Goal: Information Seeking & Learning: Learn about a topic

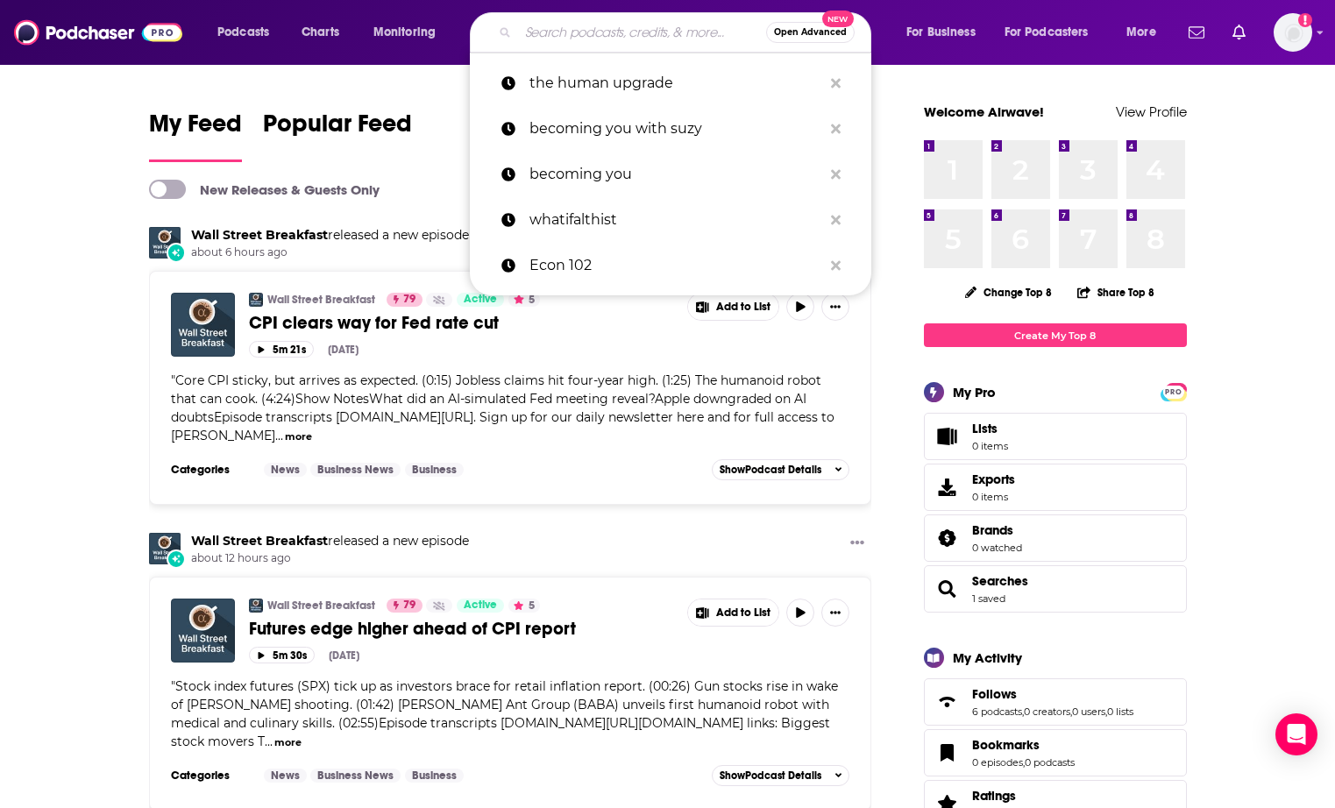
click at [644, 38] on input "Search podcasts, credits, & more..." at bounding box center [642, 32] width 248 height 28
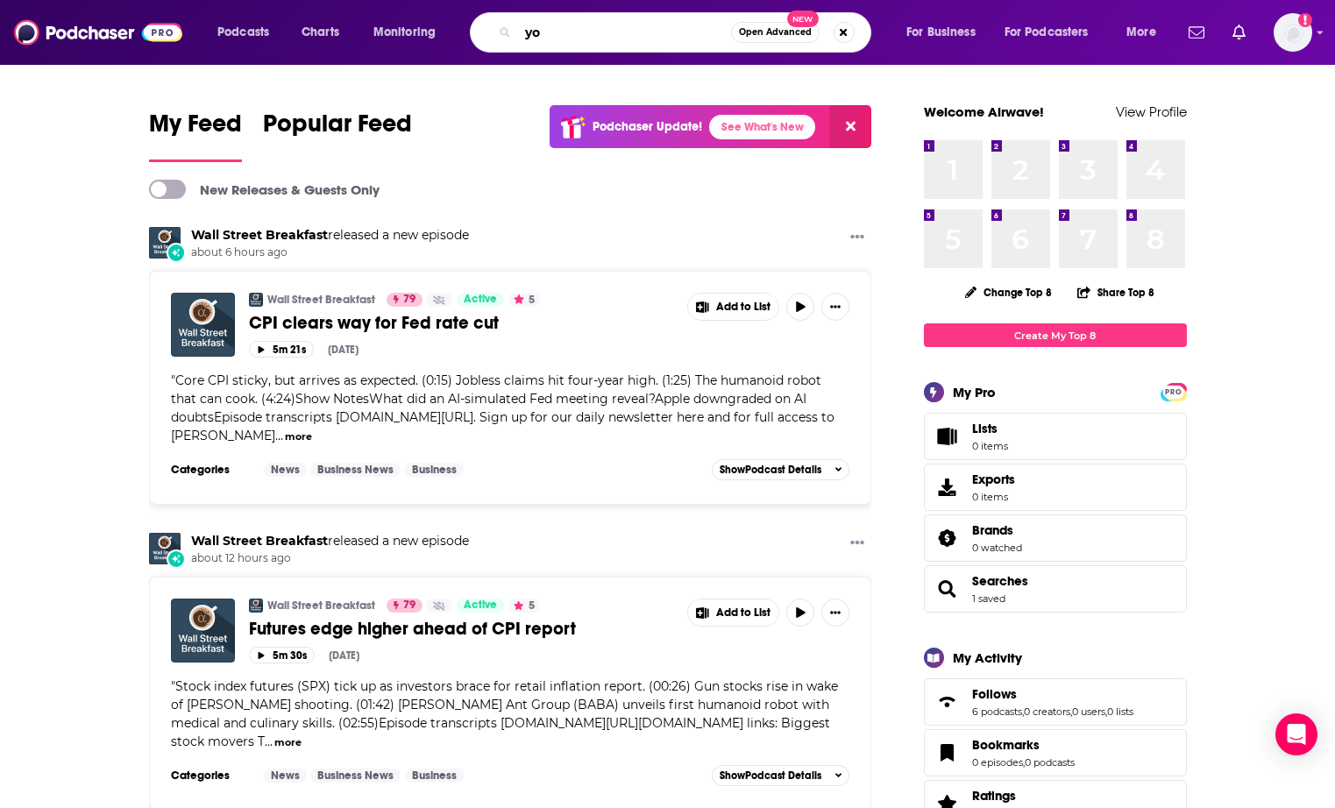
type input "y"
type input "upstream"
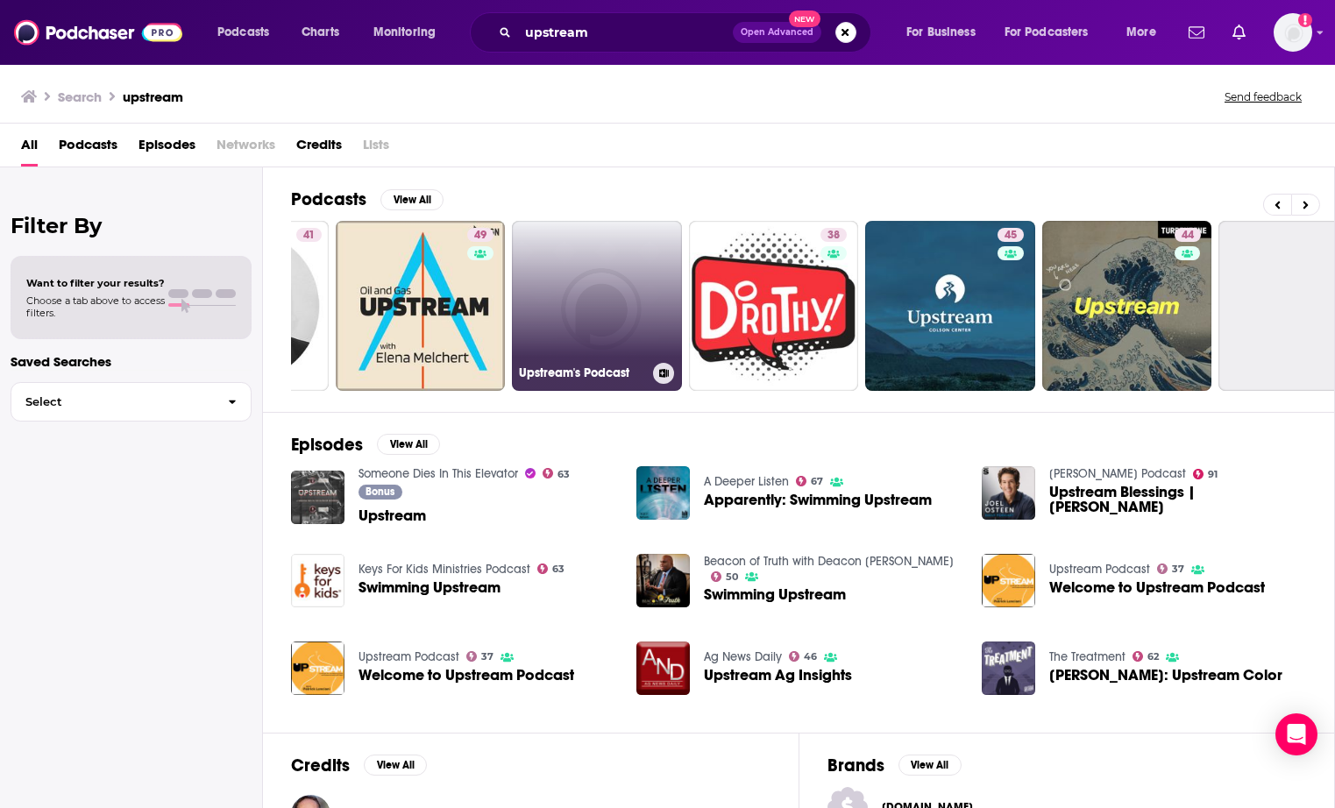
scroll to position [0, 221]
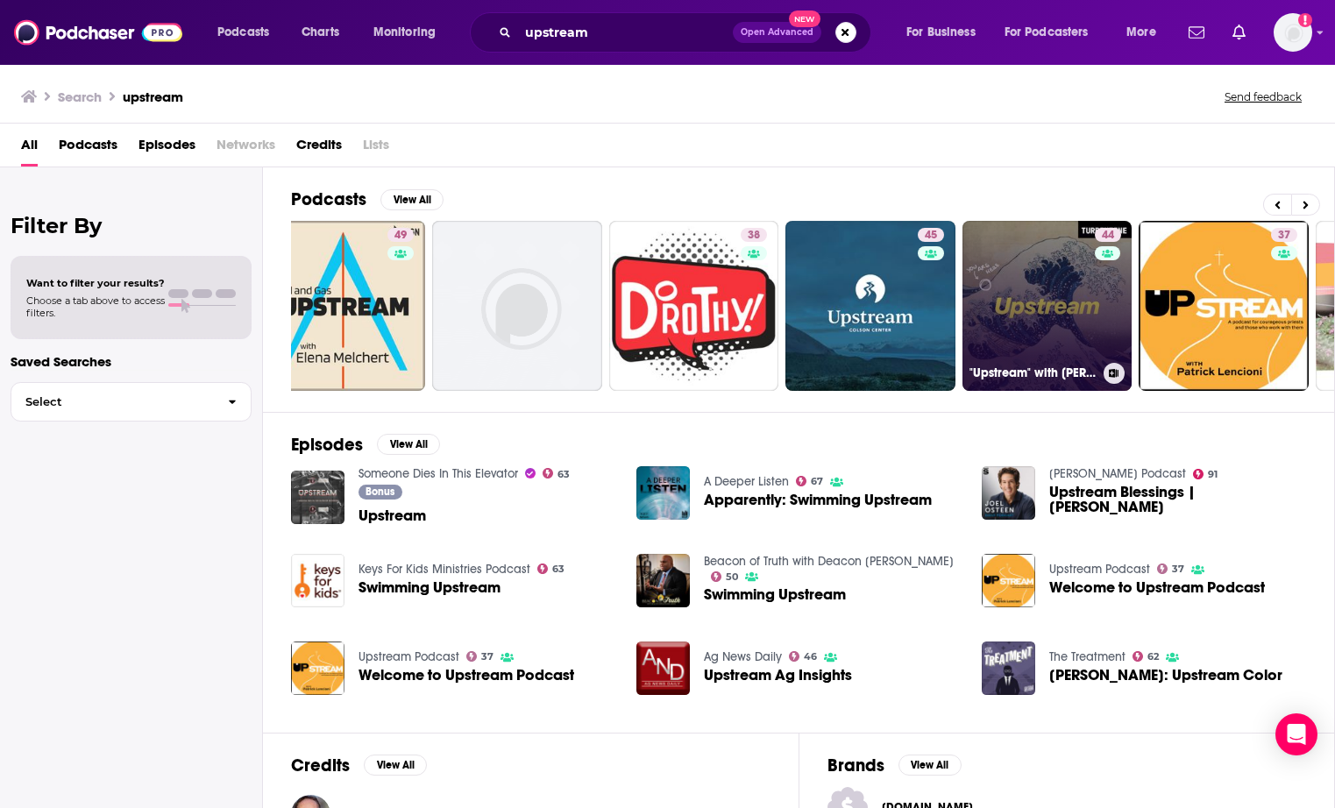
click at [1006, 259] on link "44 "Upstream" with [PERSON_NAME]" at bounding box center [1047, 306] width 170 height 170
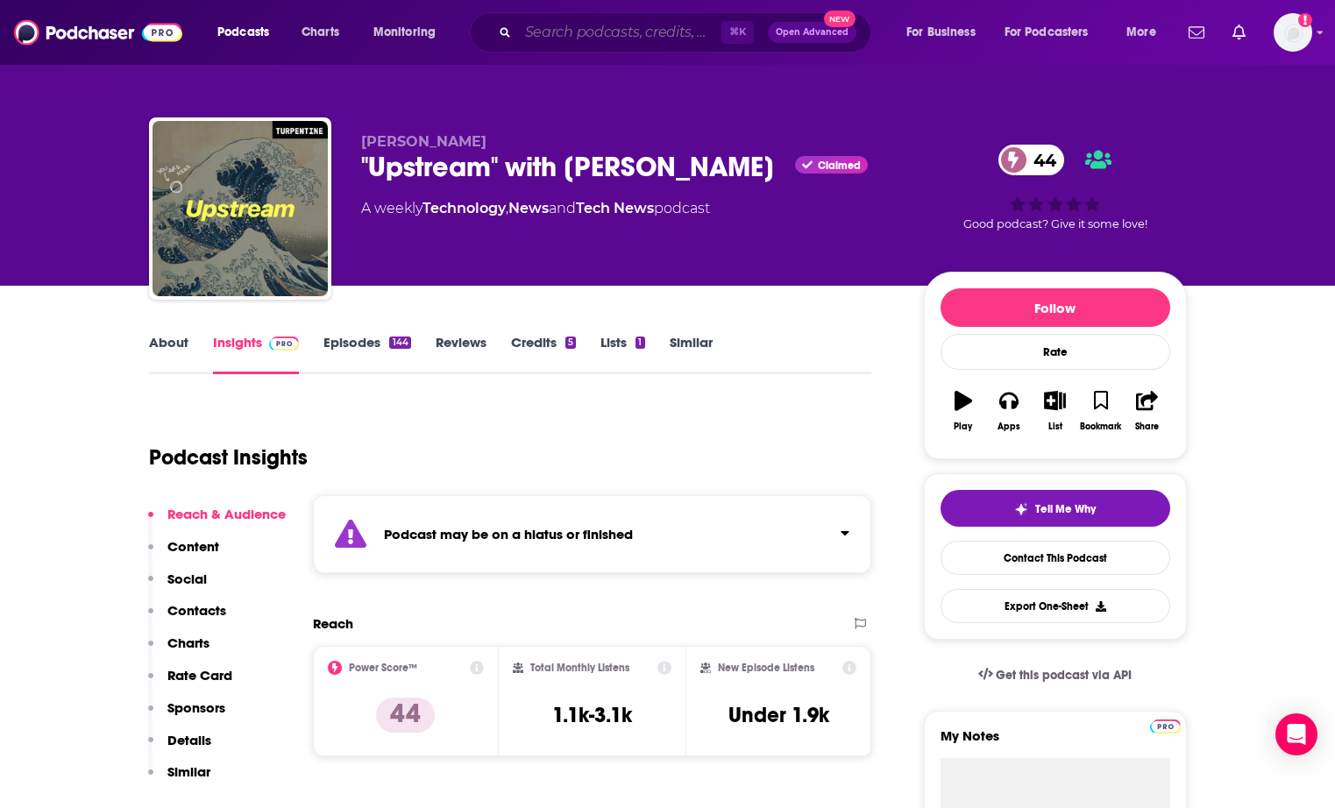
click at [556, 42] on input "Search podcasts, credits, & more..." at bounding box center [619, 32] width 203 height 28
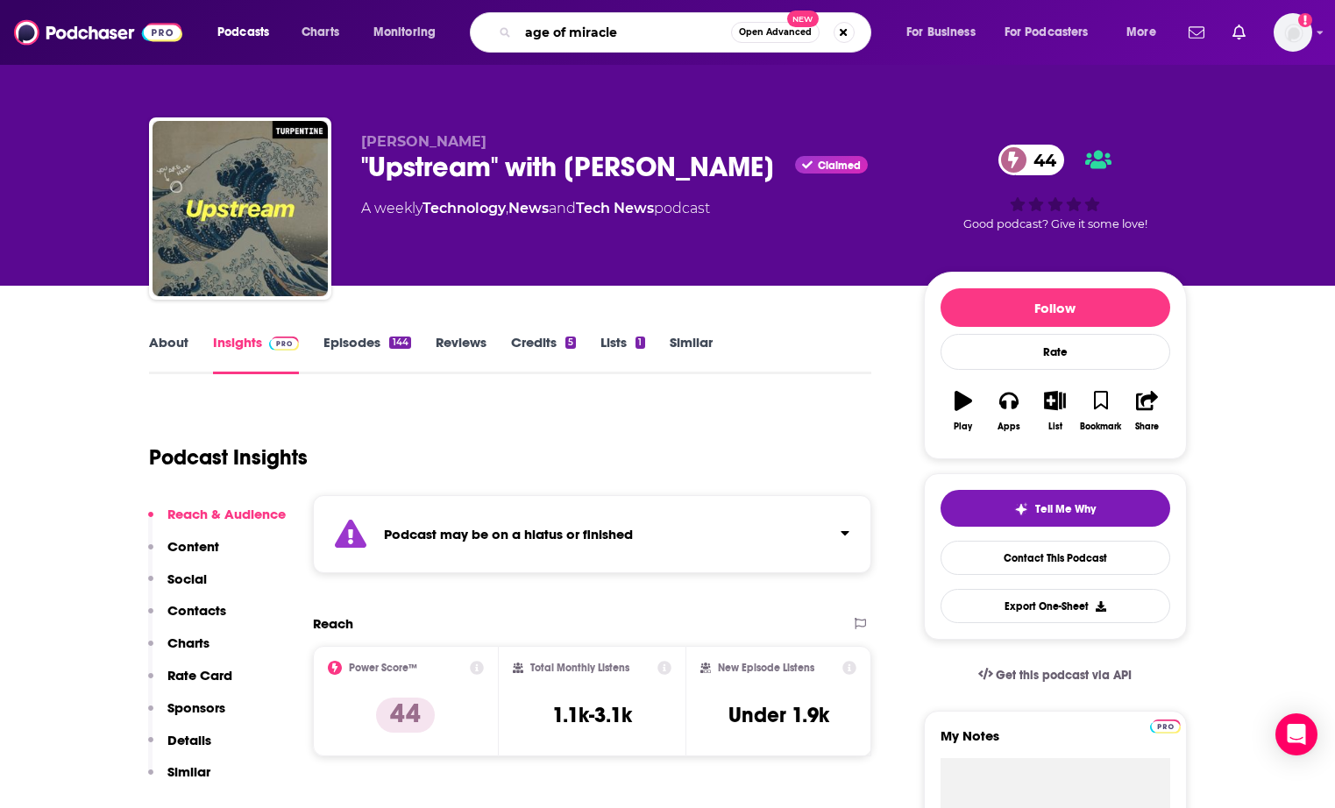
type input "age of miracles"
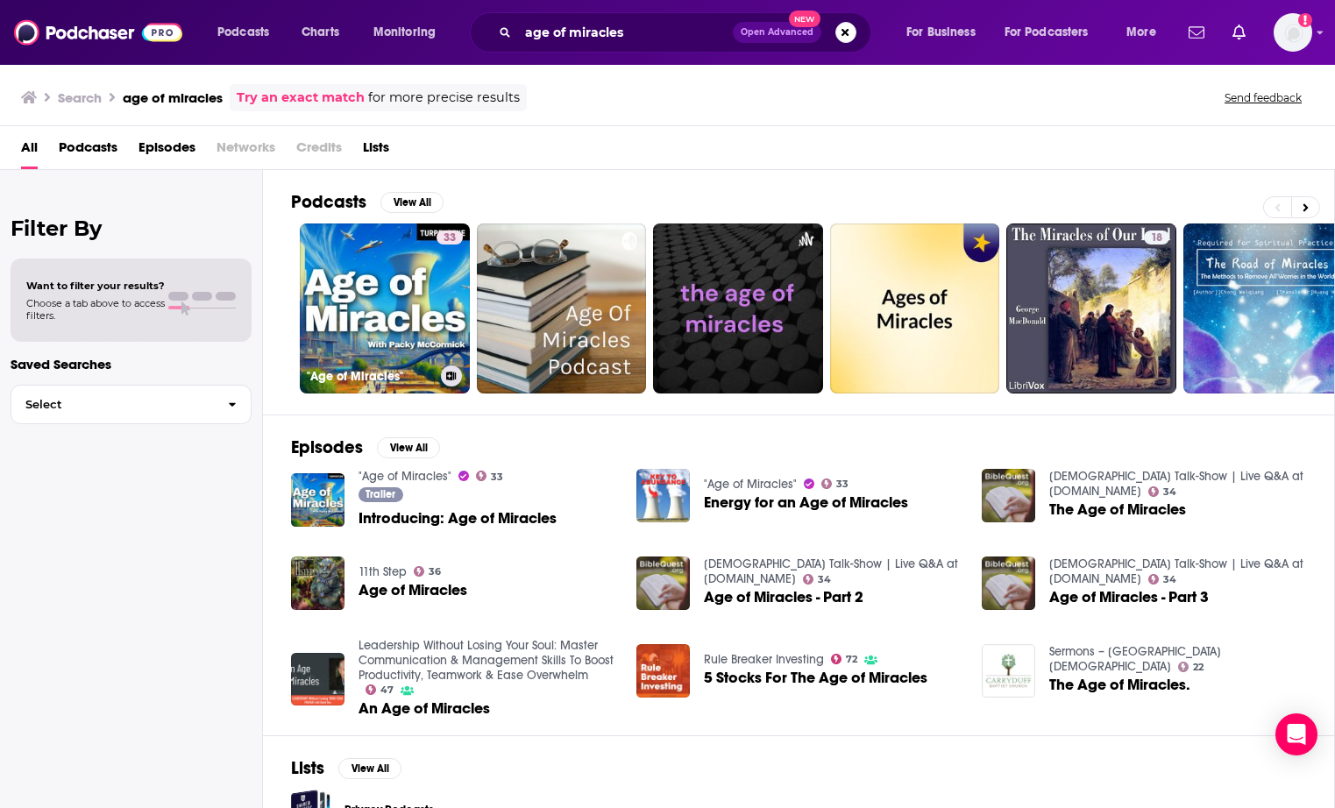
click at [433, 308] on link "33 "Age of Miracles"" at bounding box center [385, 308] width 170 height 170
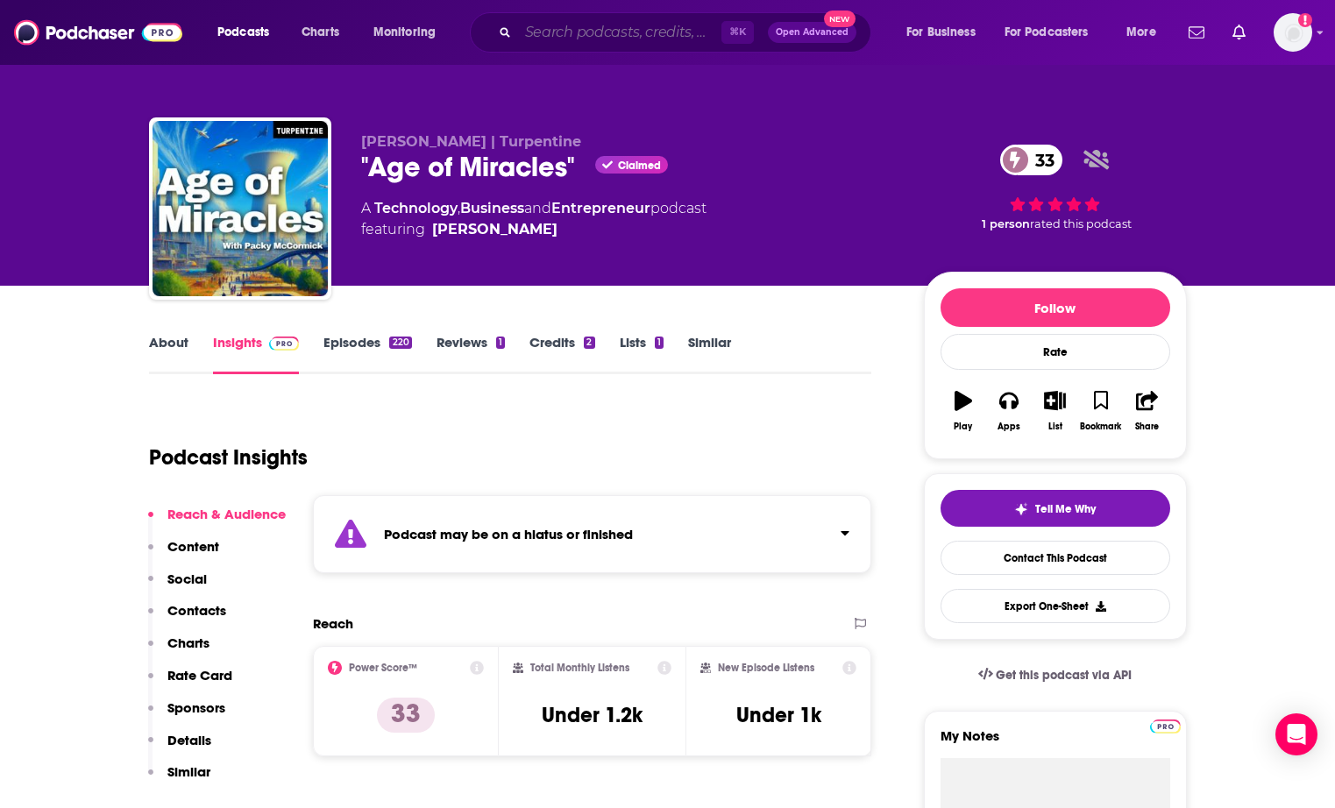
click at [551, 33] on input "Search podcasts, credits, & more..." at bounding box center [619, 32] width 203 height 28
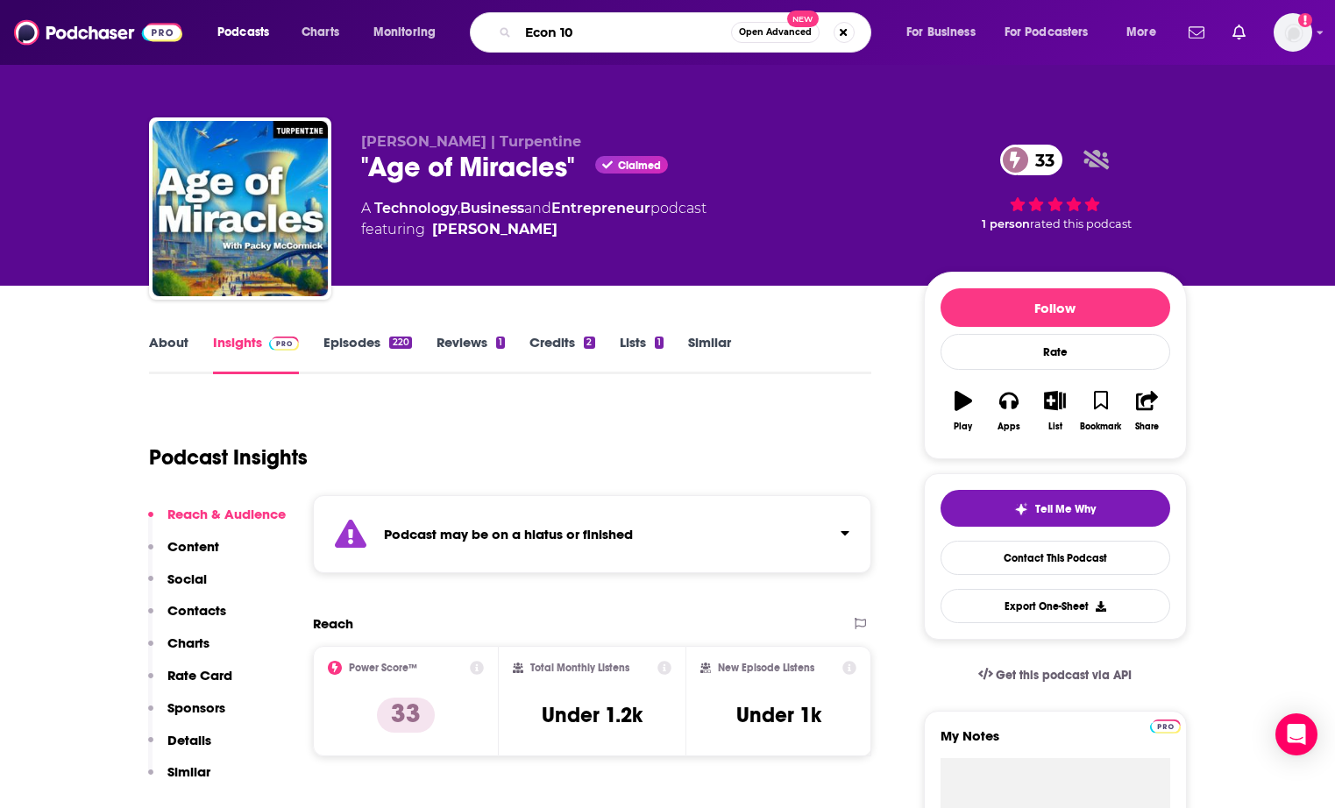
type input "Econ 102"
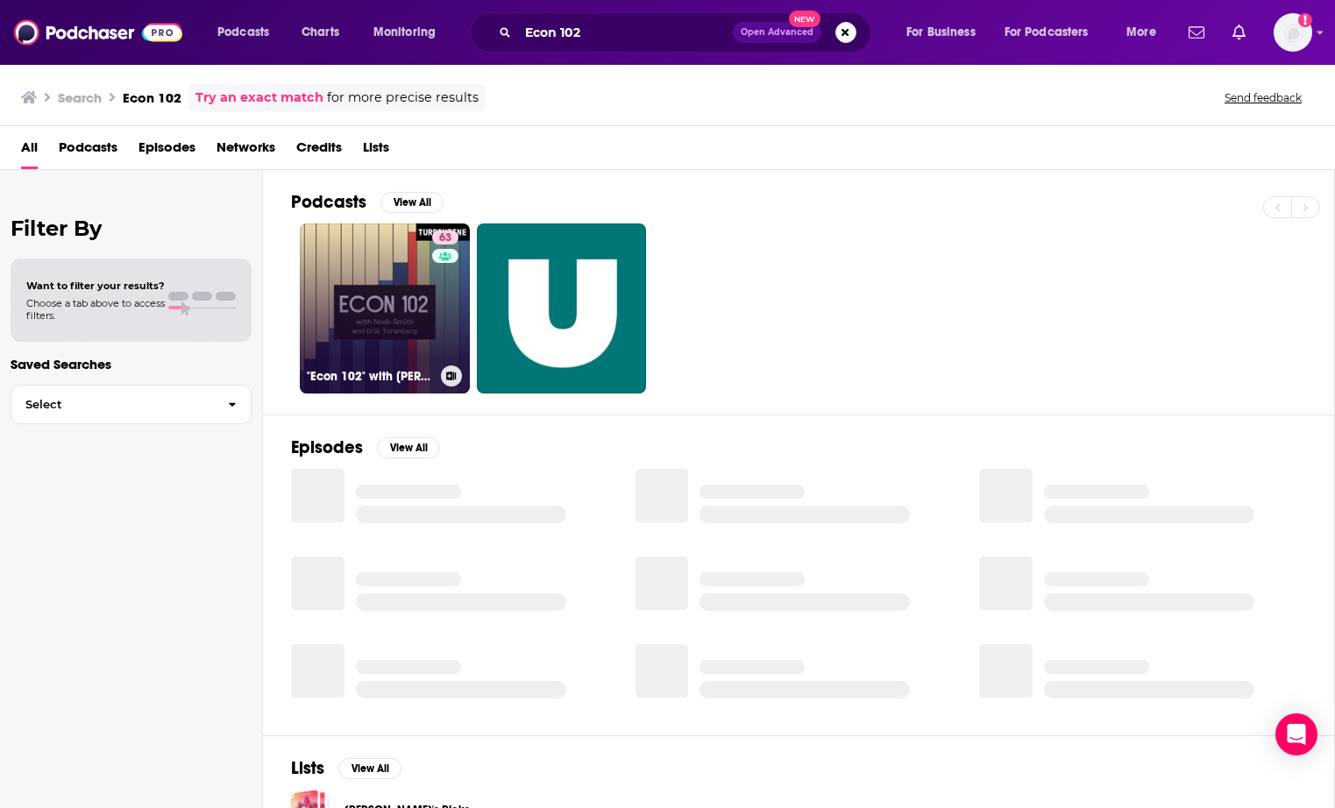
click at [436, 291] on div "63" at bounding box center [447, 297] width 31 height 135
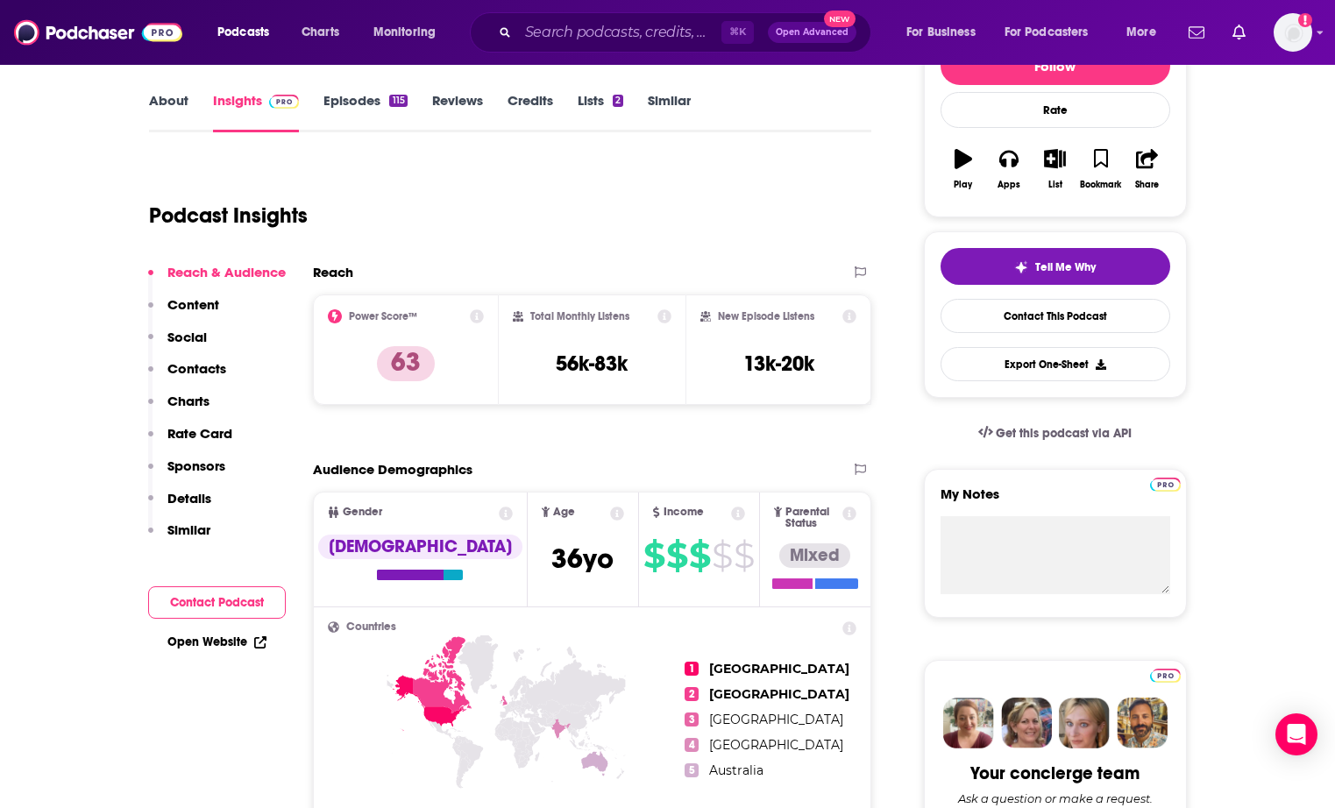
scroll to position [234, 0]
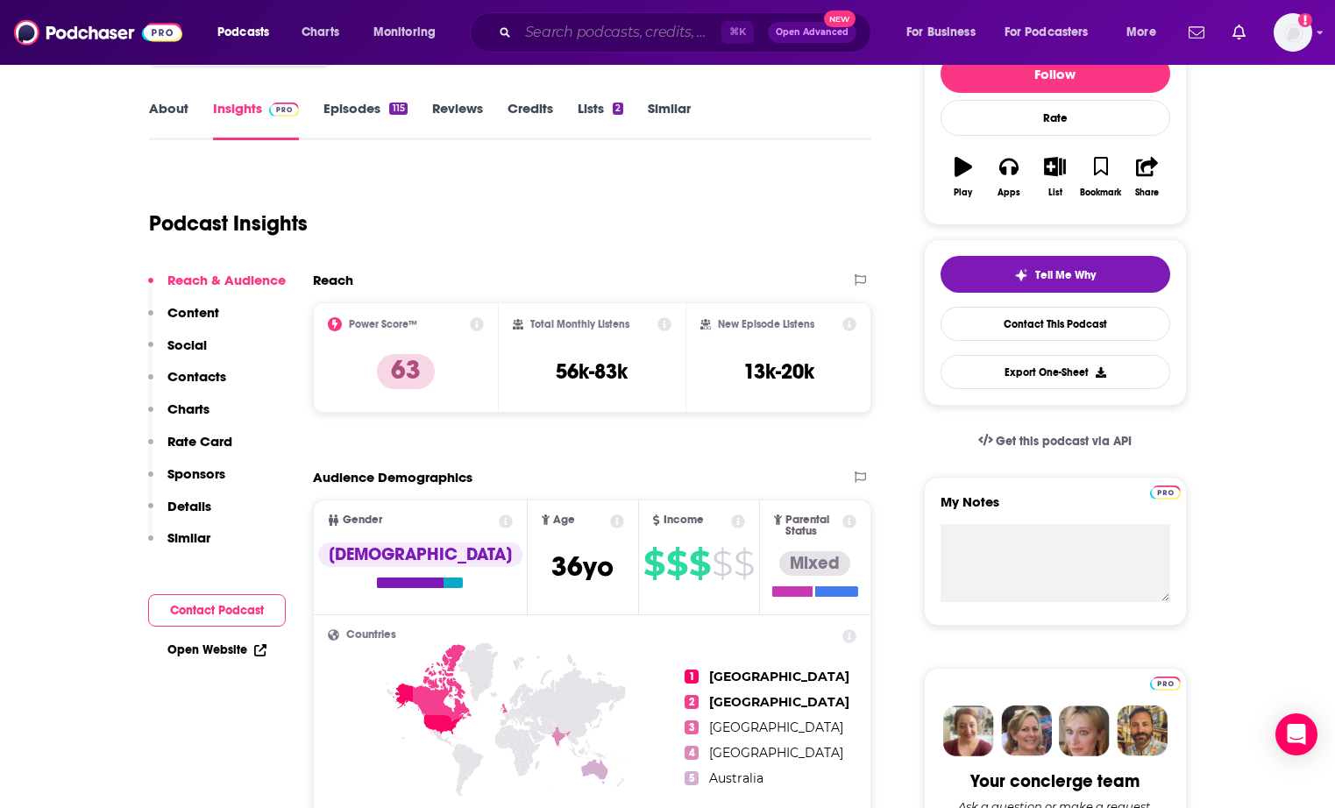
click at [569, 29] on input "Search podcasts, credits, & more..." at bounding box center [619, 32] width 203 height 28
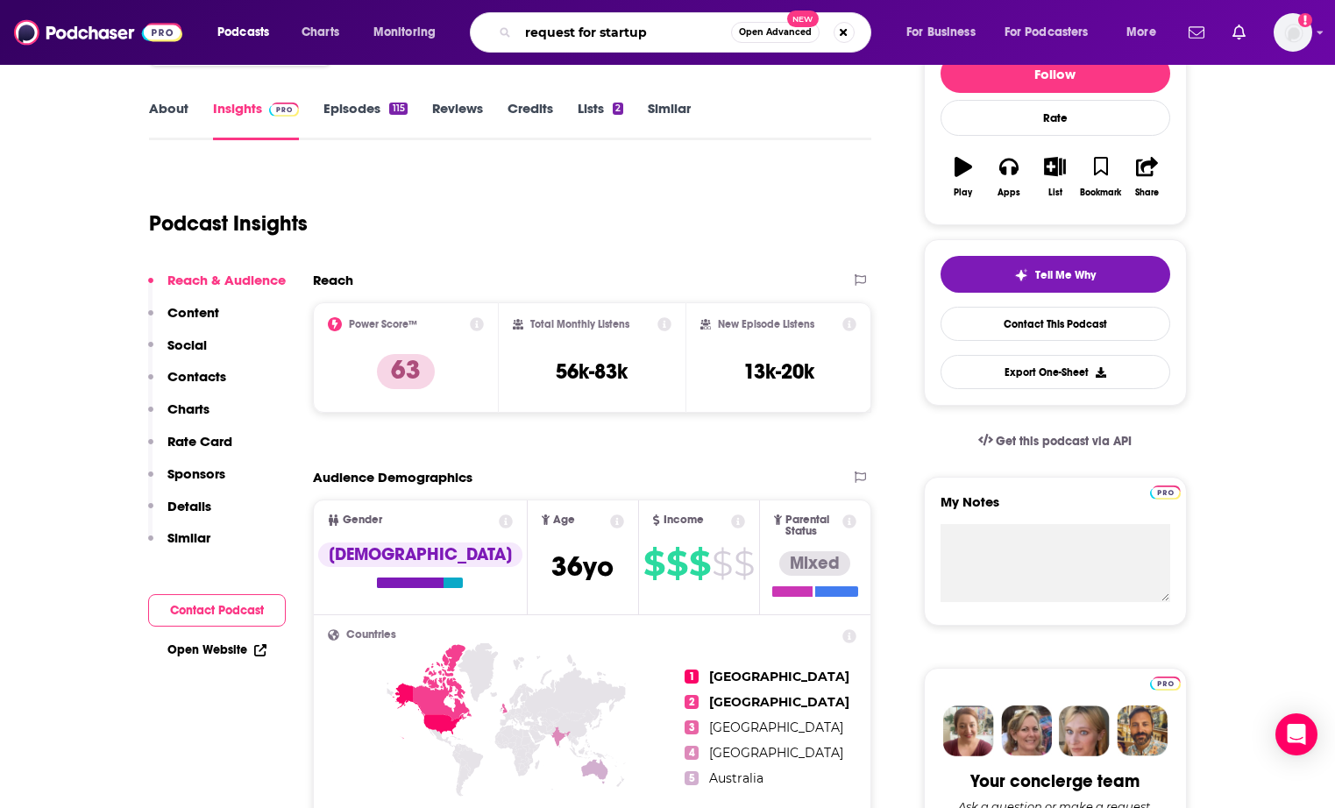
type input "request for startups"
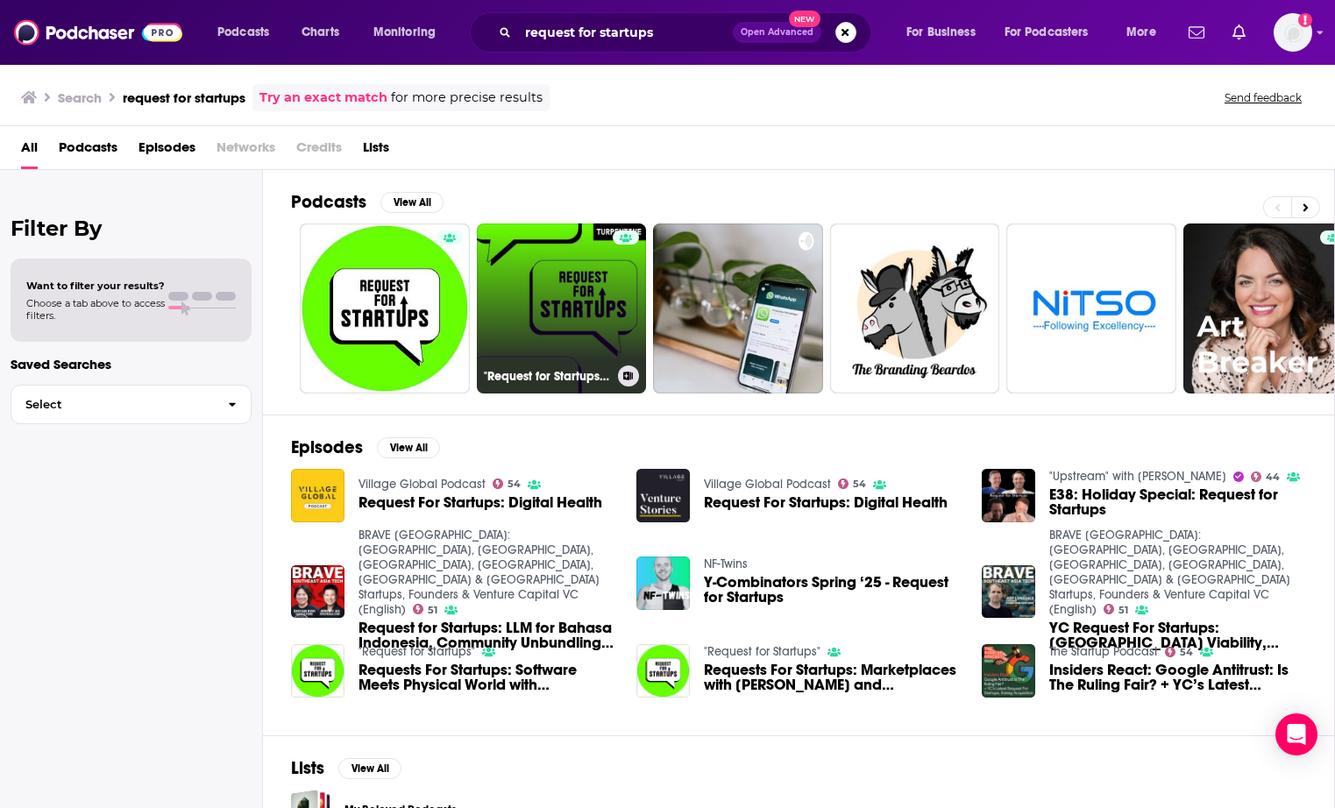
click at [541, 302] on link ""Request for Startups" with [PERSON_NAME]" at bounding box center [562, 308] width 170 height 170
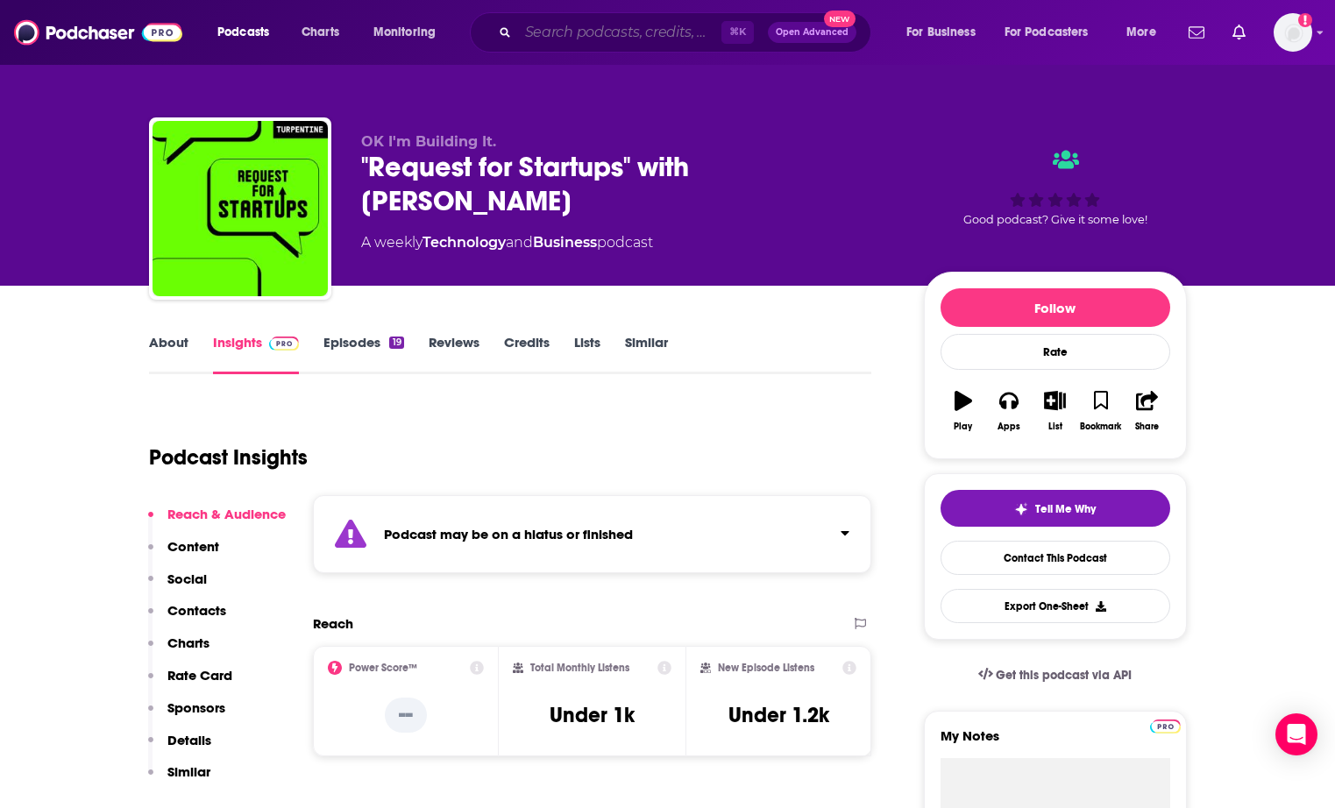
click at [655, 29] on input "Search podcasts, credits, & more..." at bounding box center [619, 32] width 203 height 28
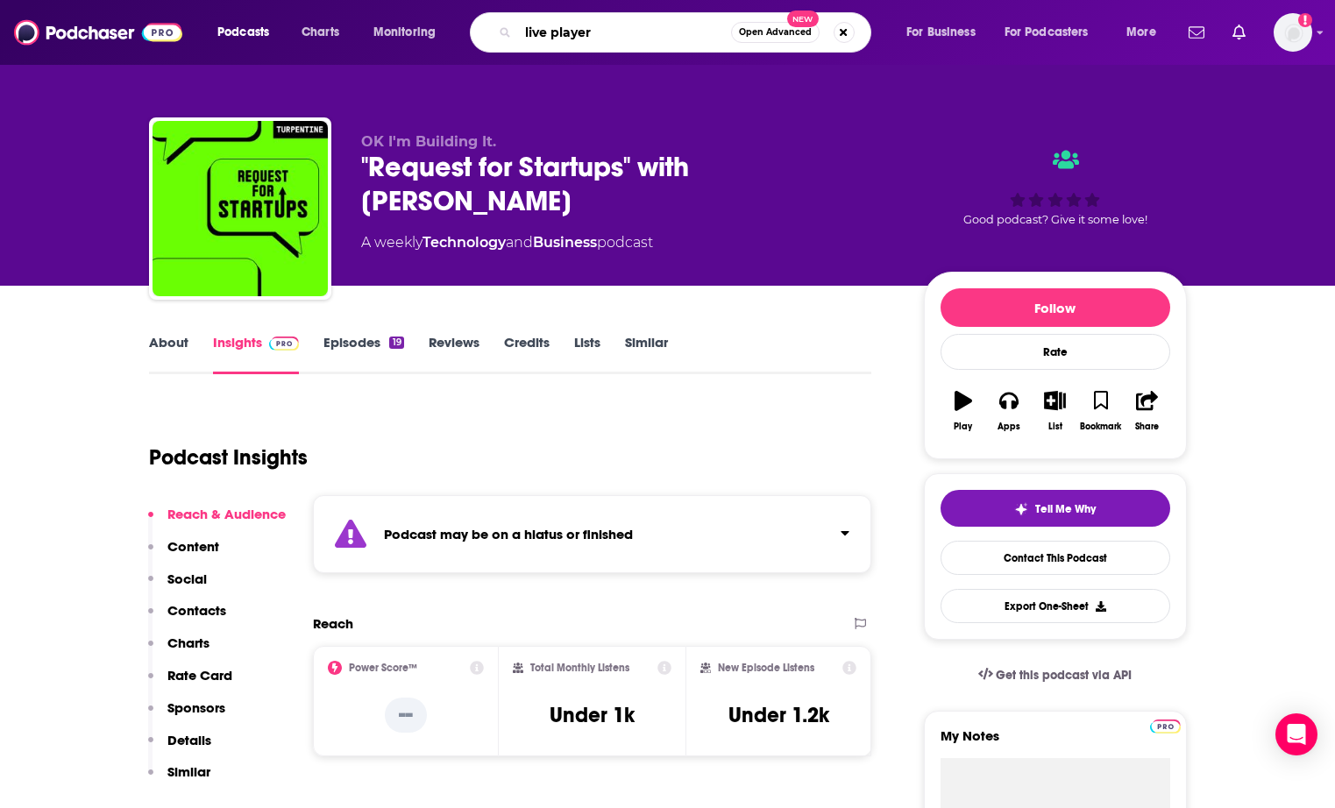
type input "live players"
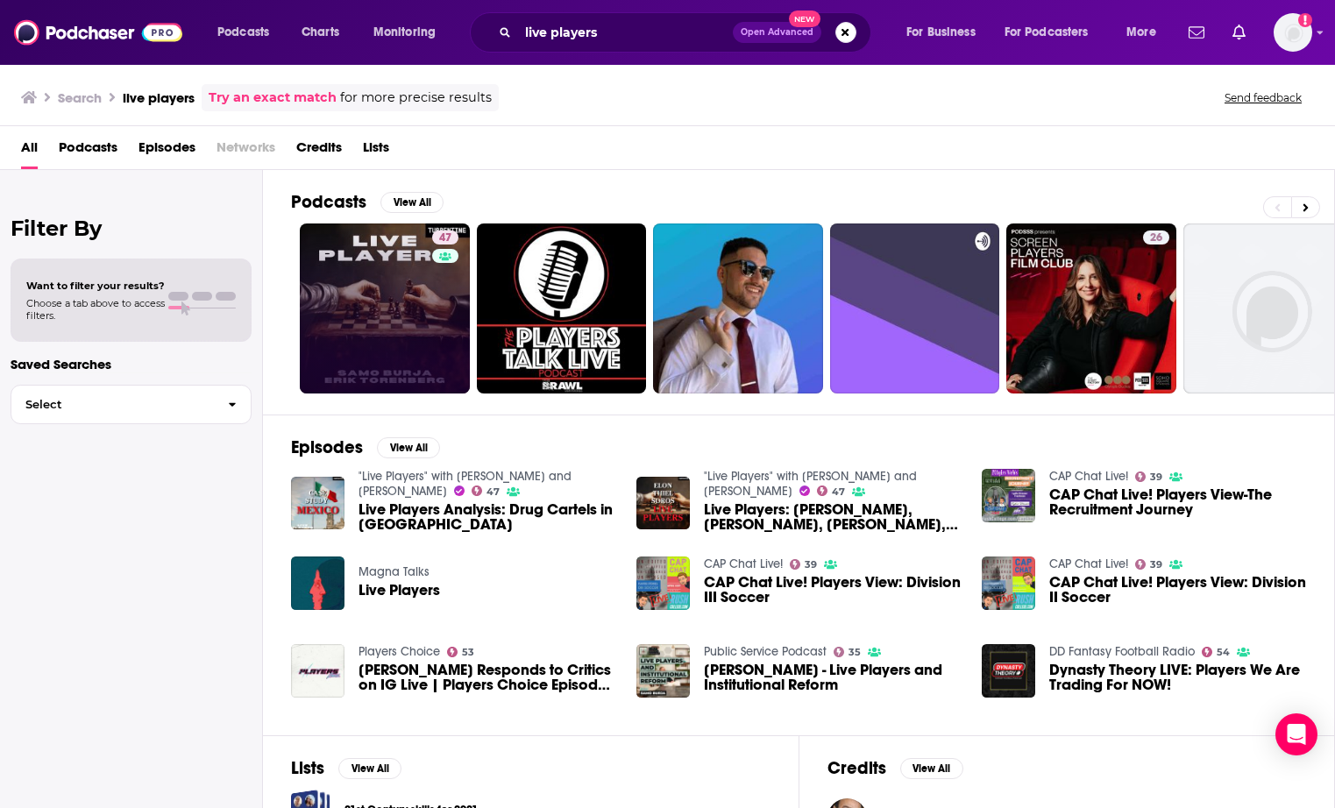
click at [444, 266] on div "47" at bounding box center [447, 308] width 31 height 156
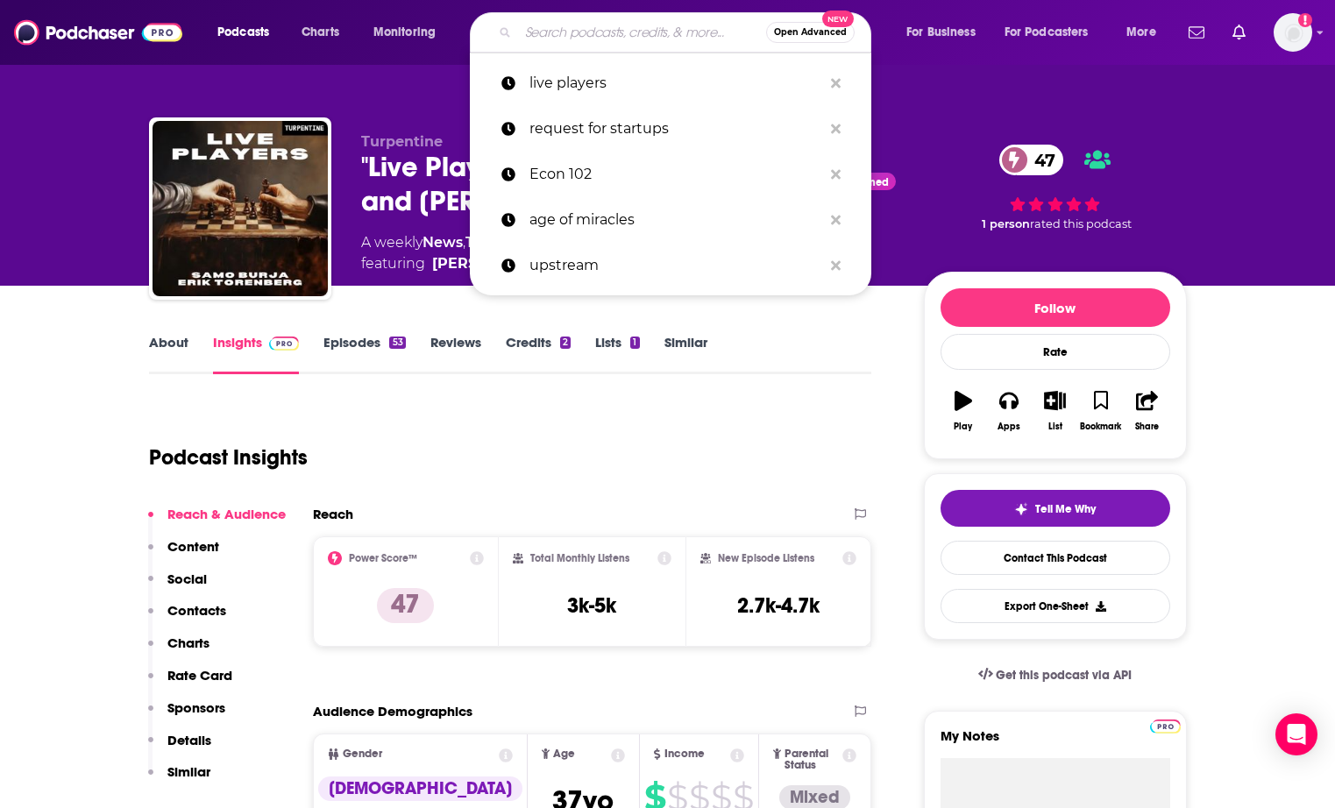
click at [605, 35] on input "Search podcasts, credits, & more..." at bounding box center [642, 32] width 248 height 28
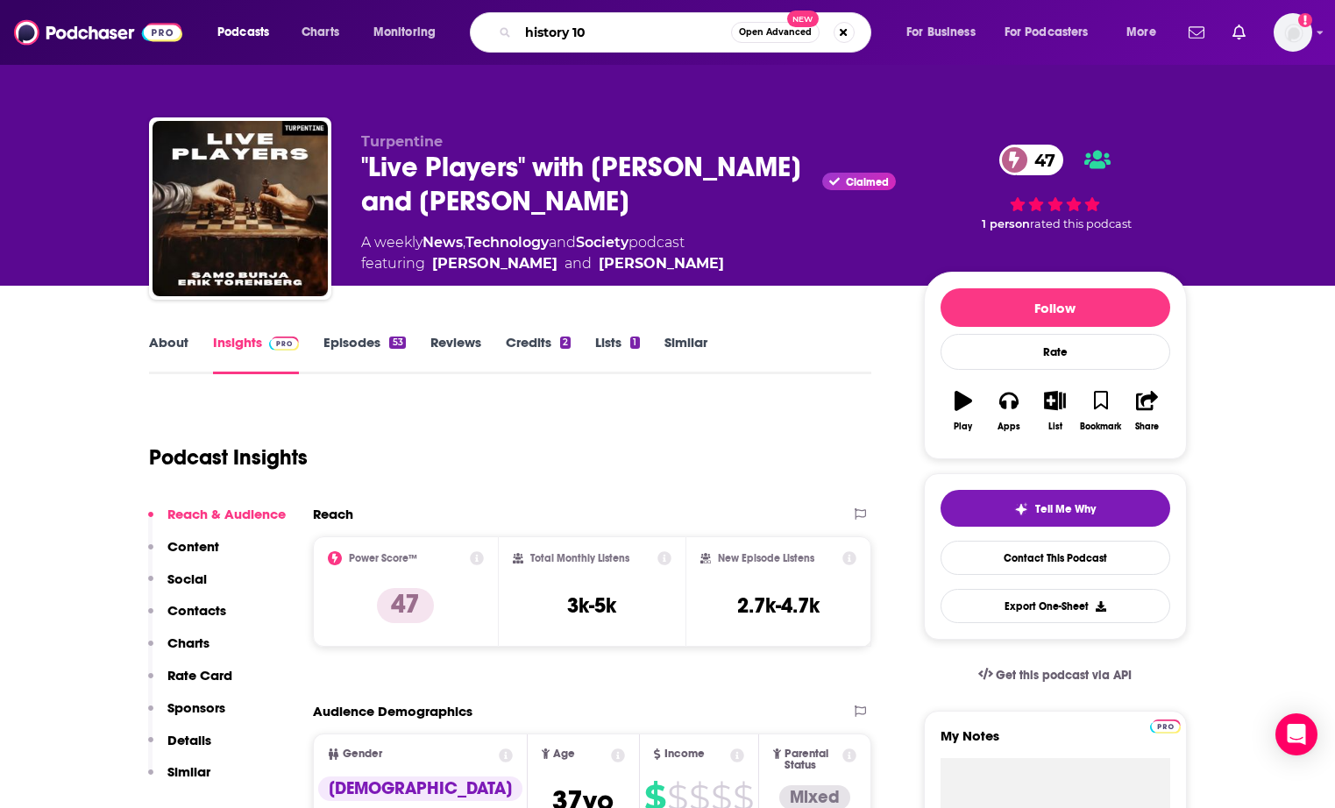
type input "history 102"
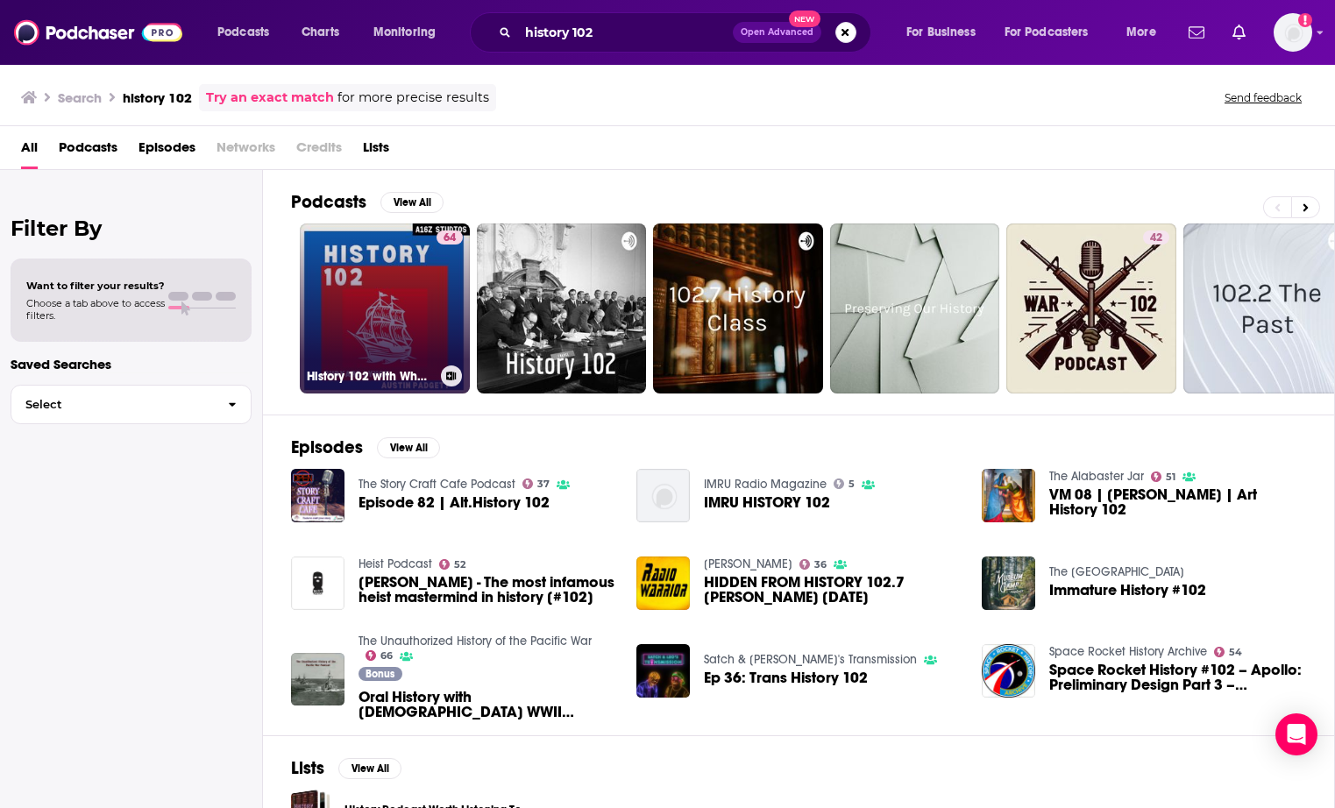
click at [434, 294] on link "64 History 102 with WhatifAltHist's [PERSON_NAME] and [PERSON_NAME]" at bounding box center [385, 308] width 170 height 170
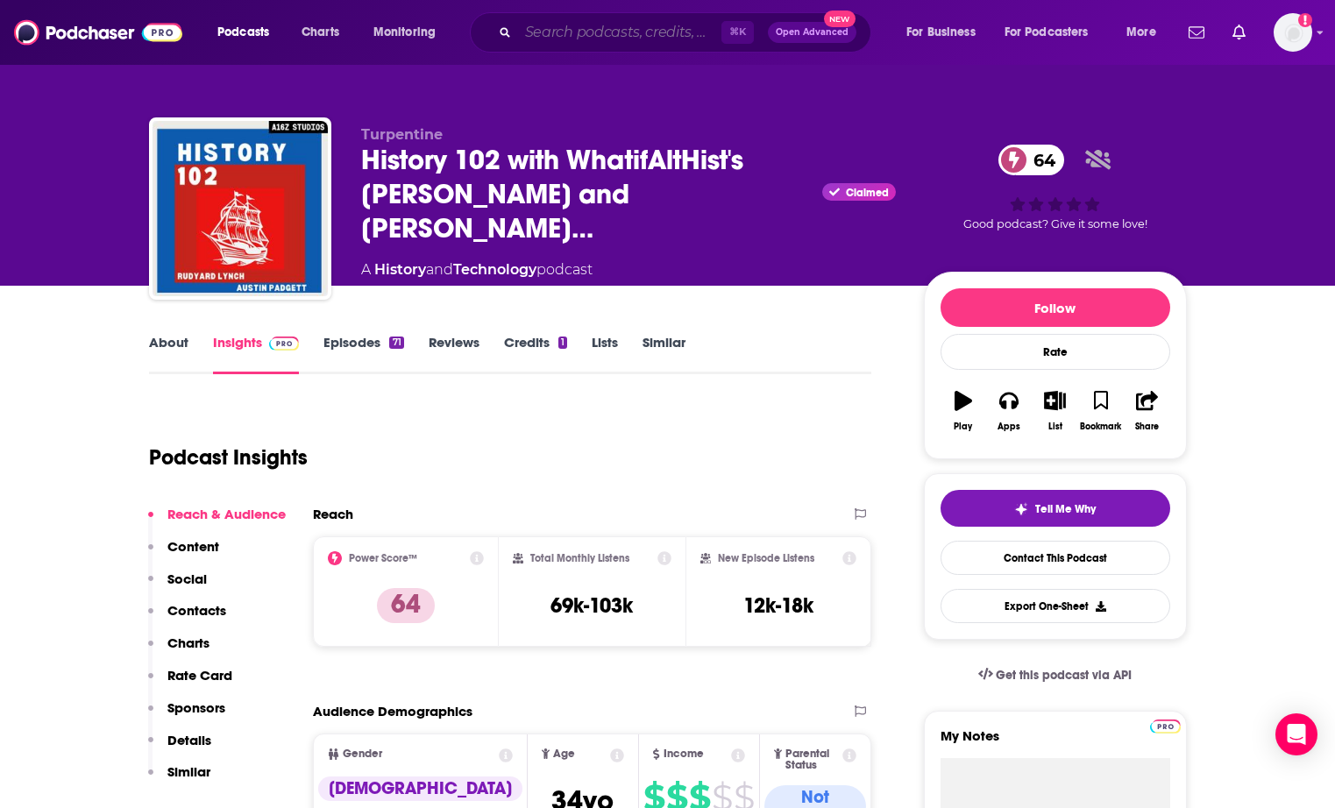
click at [587, 34] on input "Search podcasts, credits, & more..." at bounding box center [619, 32] width 203 height 28
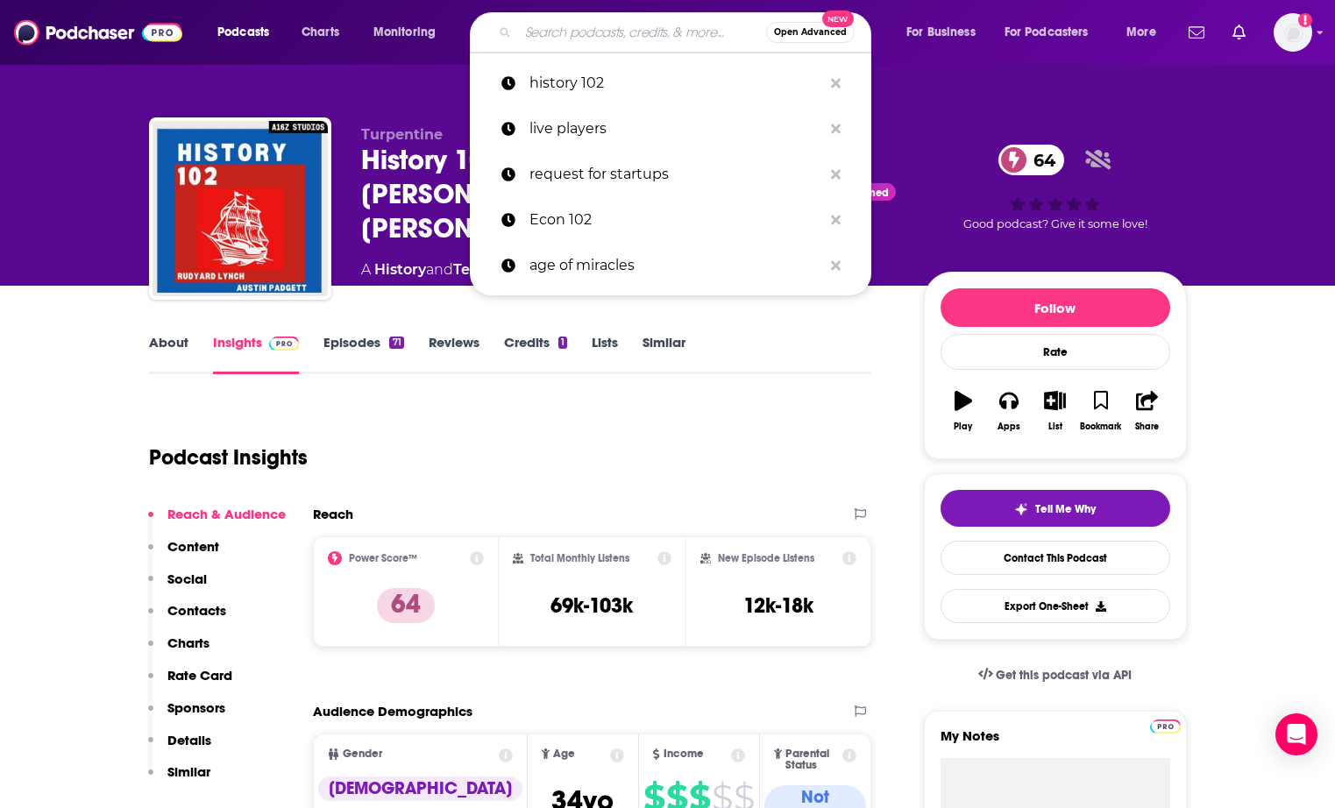
click at [587, 34] on input "Search podcasts, credits, & more..." at bounding box center [642, 32] width 248 height 28
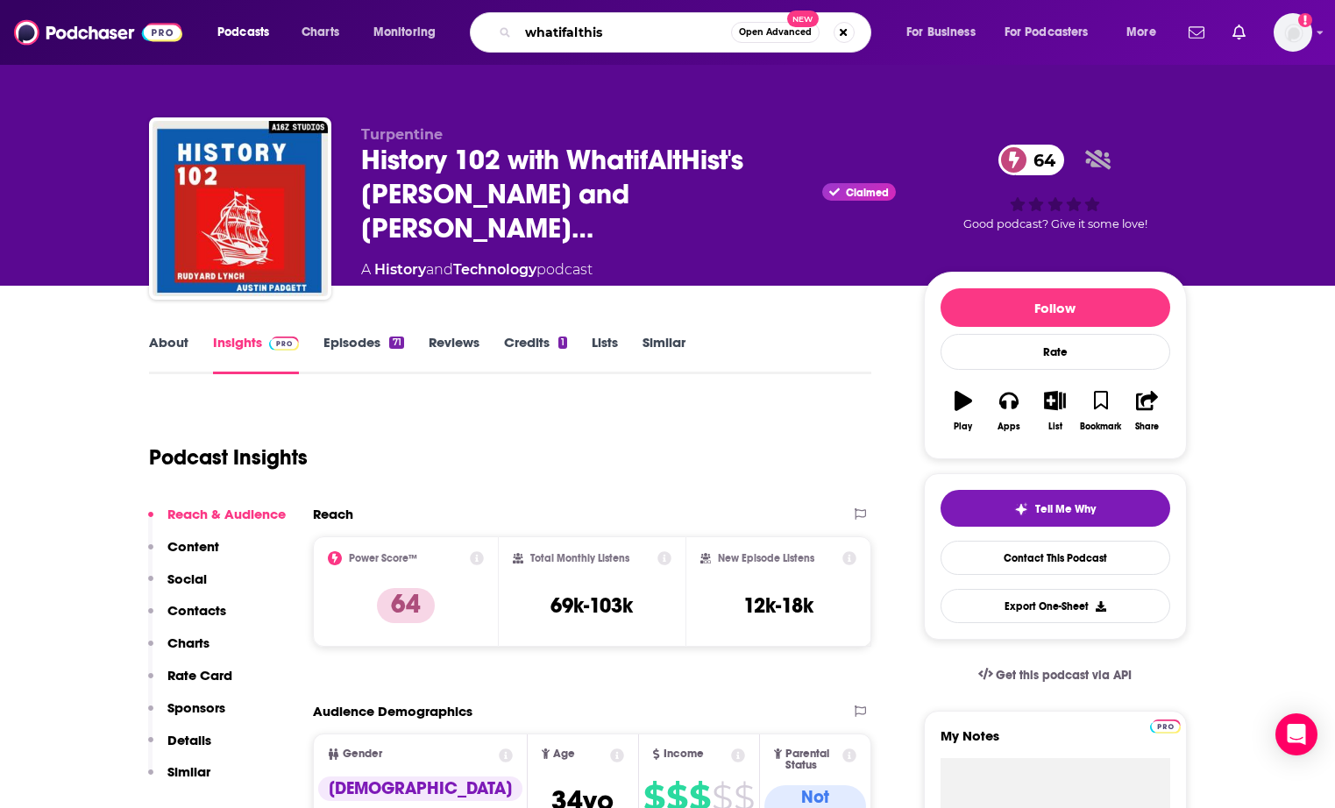
type input "whatifalthist"
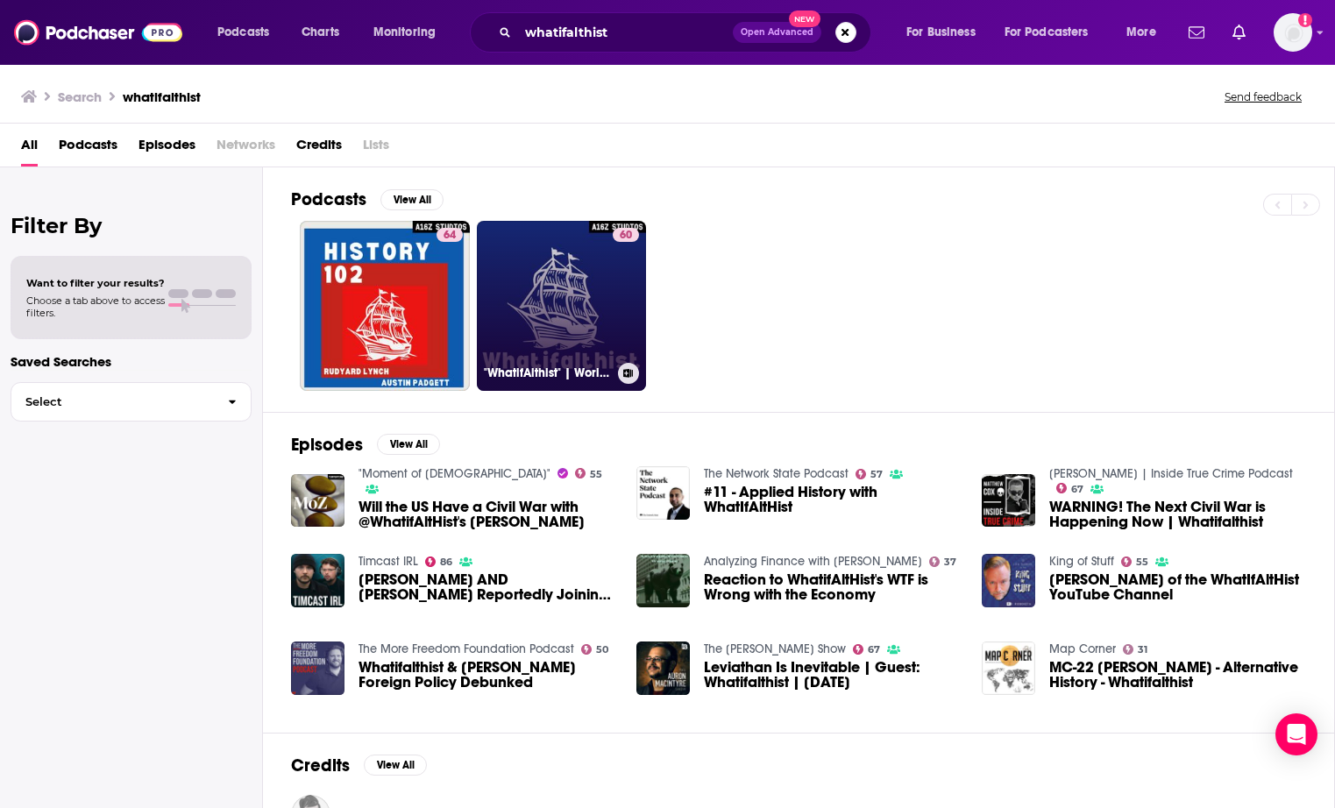
click at [555, 345] on link "60 "WhatifAlthist" | World History, Philosophy, Culture" at bounding box center [562, 306] width 170 height 170
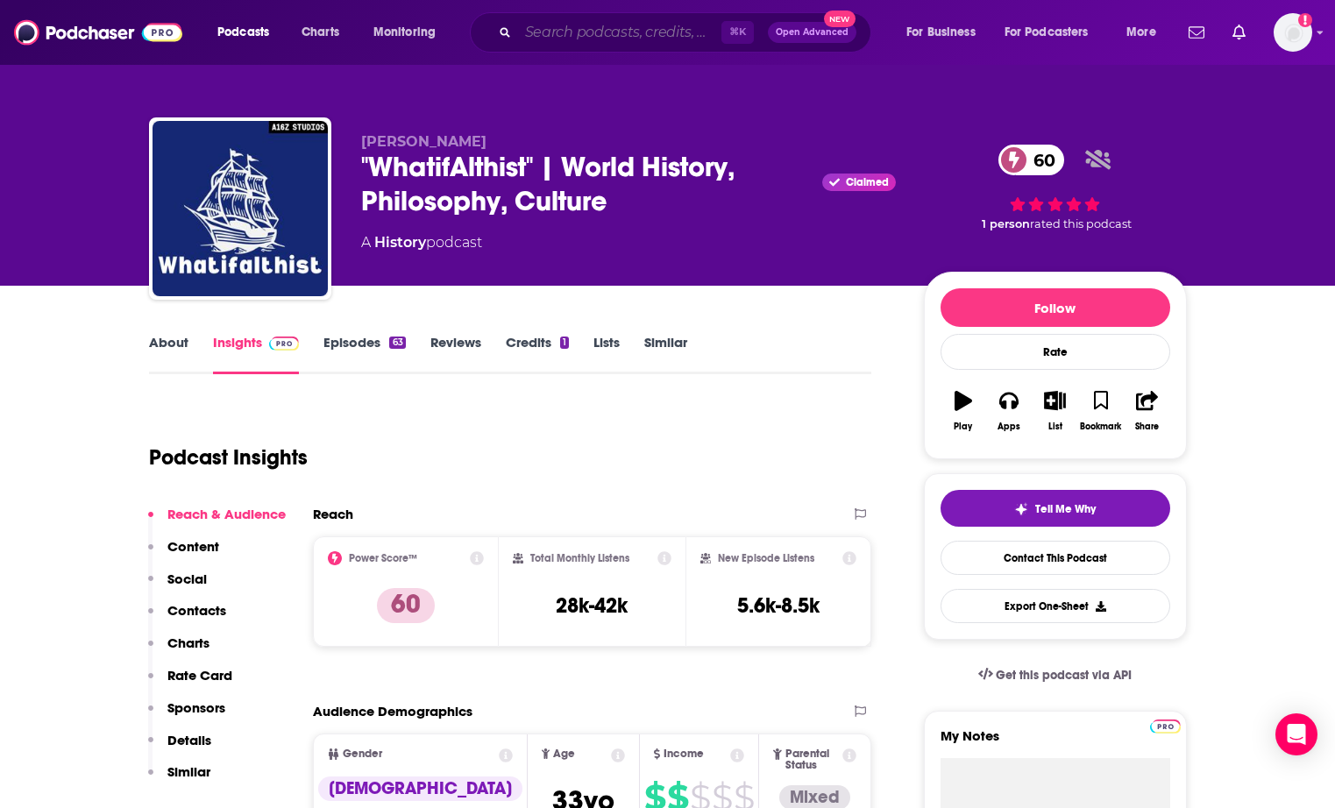
click at [602, 23] on input "Search podcasts, credits, & more..." at bounding box center [619, 32] width 203 height 28
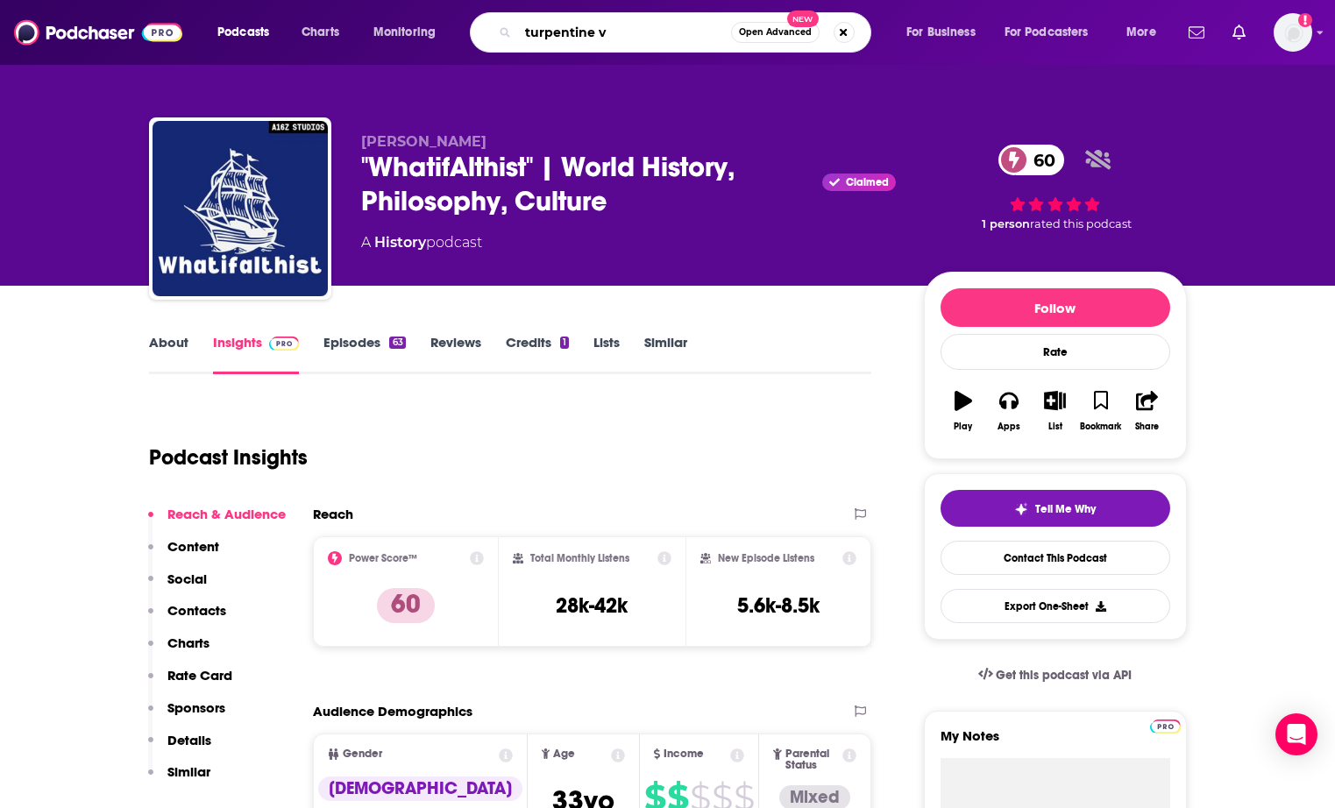
type input "turpentine vc"
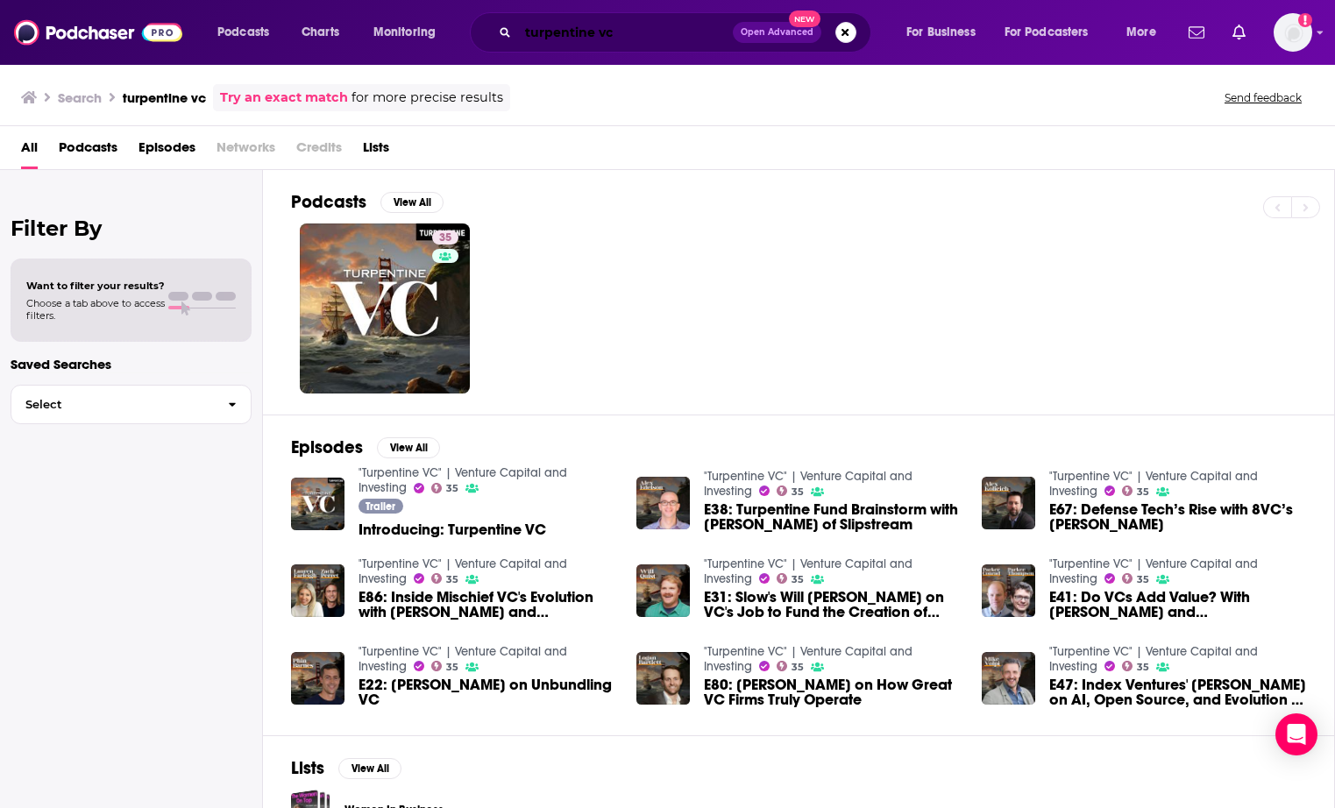
click at [655, 39] on input "turpentine vc" at bounding box center [625, 32] width 215 height 28
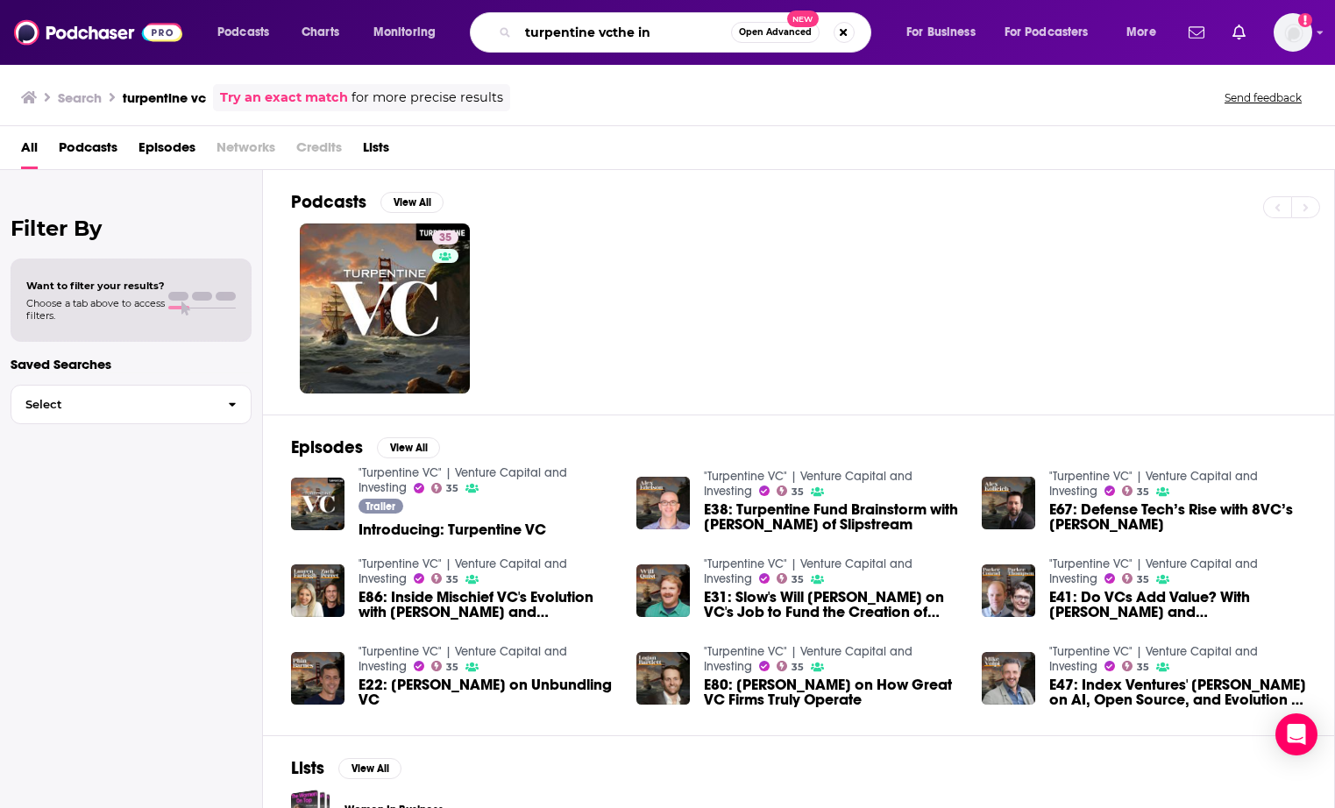
drag, startPoint x: 655, startPoint y: 39, endPoint x: 523, endPoint y: -6, distance: 139.7
click at [523, 0] on html "Podcasts Charts Monitoring turpentine vcthe in Open Advanced New For Business F…" at bounding box center [667, 404] width 1335 height 808
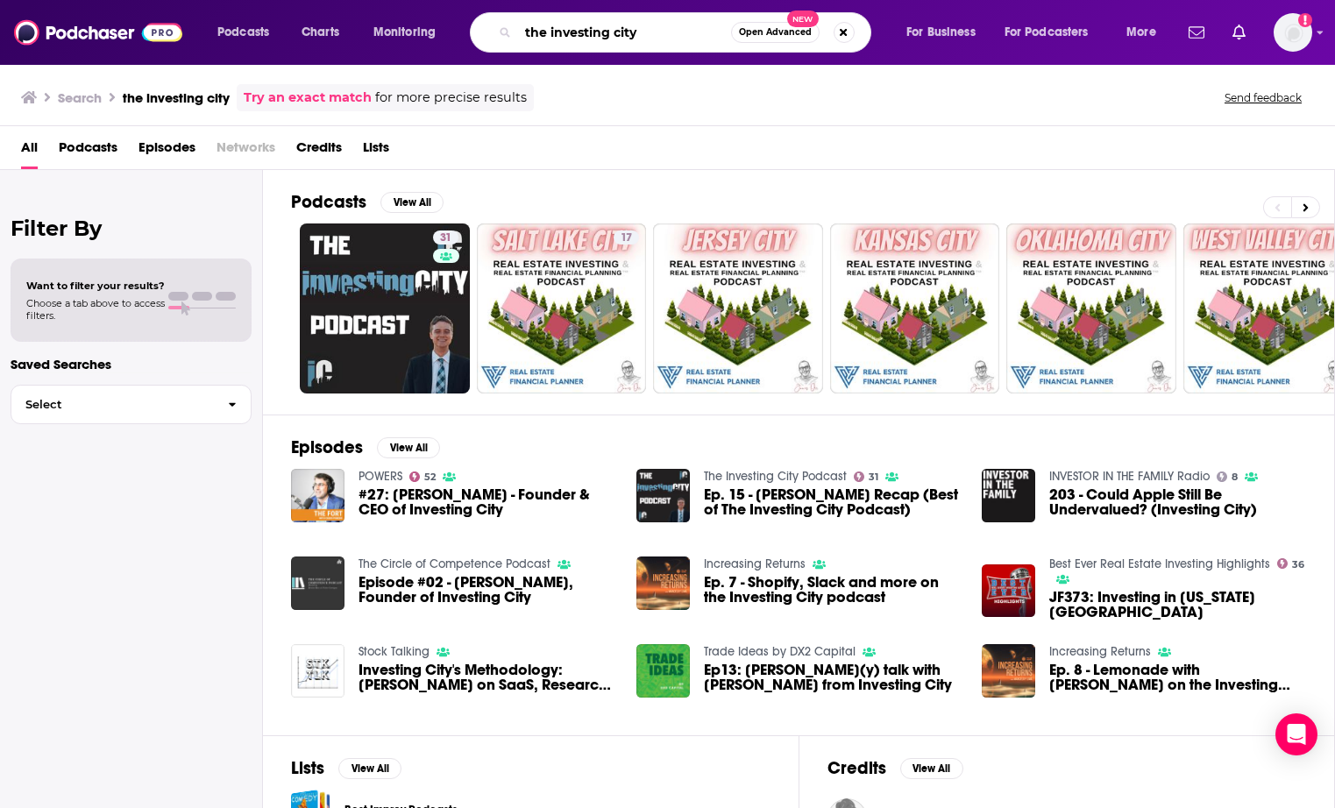
drag, startPoint x: 645, startPoint y: 40, endPoint x: 461, endPoint y: 10, distance: 186.6
click at [461, 10] on div "Podcasts Charts Monitoring the investing city Open Advanced New For Business Fo…" at bounding box center [667, 32] width 1335 height 65
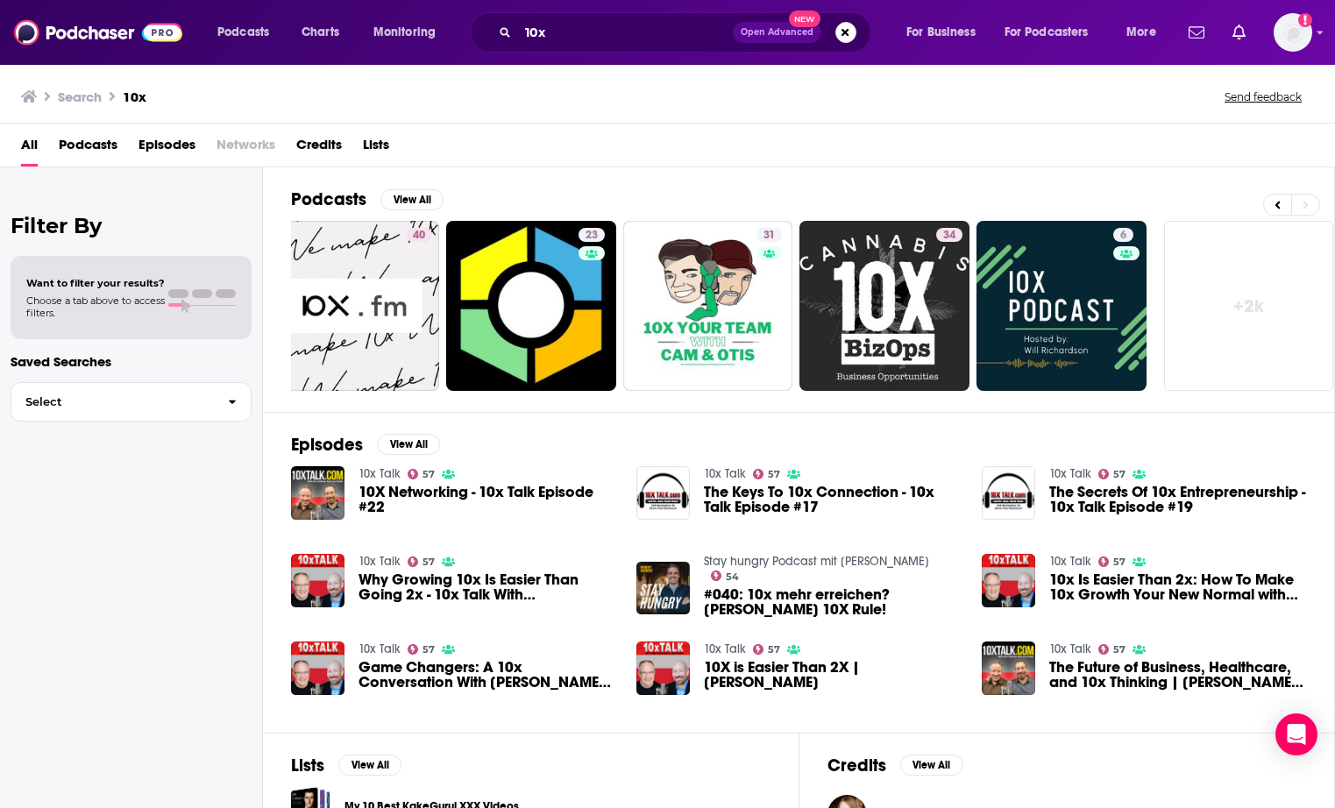
scroll to position [0, 559]
click at [639, 32] on input "10x" at bounding box center [625, 32] width 215 height 28
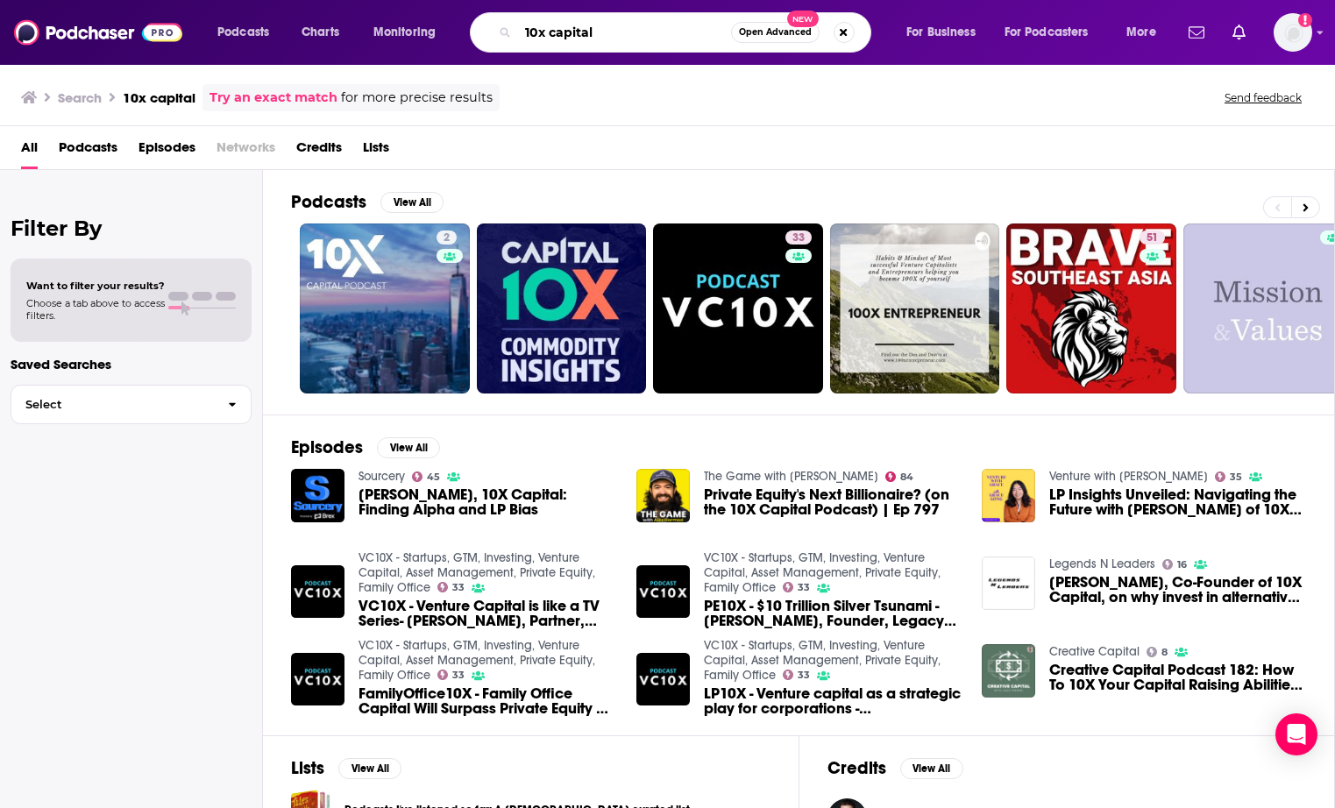
drag, startPoint x: 612, startPoint y: 42, endPoint x: 499, endPoint y: 17, distance: 115.9
click at [499, 17] on div "10x capital Open Advanced New" at bounding box center [670, 32] width 401 height 40
type input "turpentine finance"
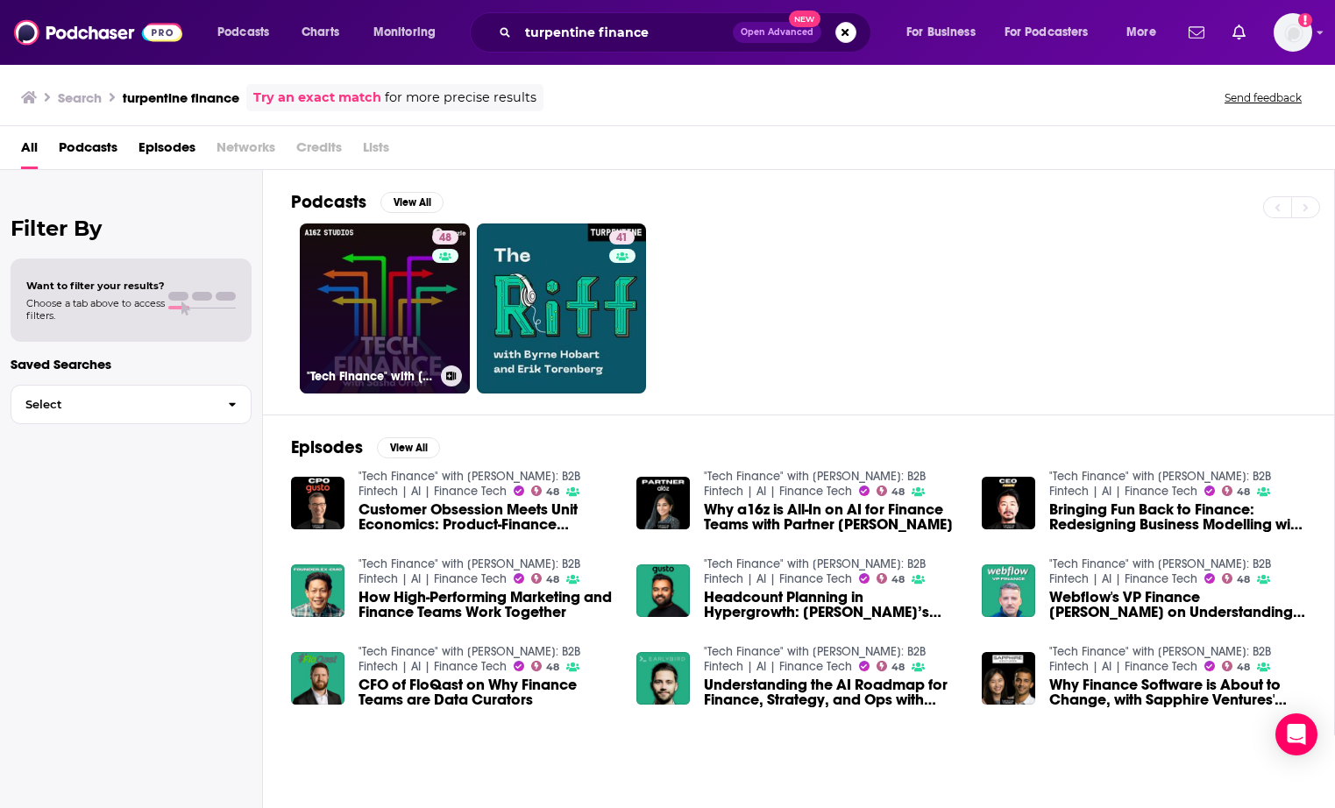
click at [361, 265] on link "48 "Tech Finance" with [PERSON_NAME]: B2B Fintech | AI | Finance Tech" at bounding box center [385, 308] width 170 height 170
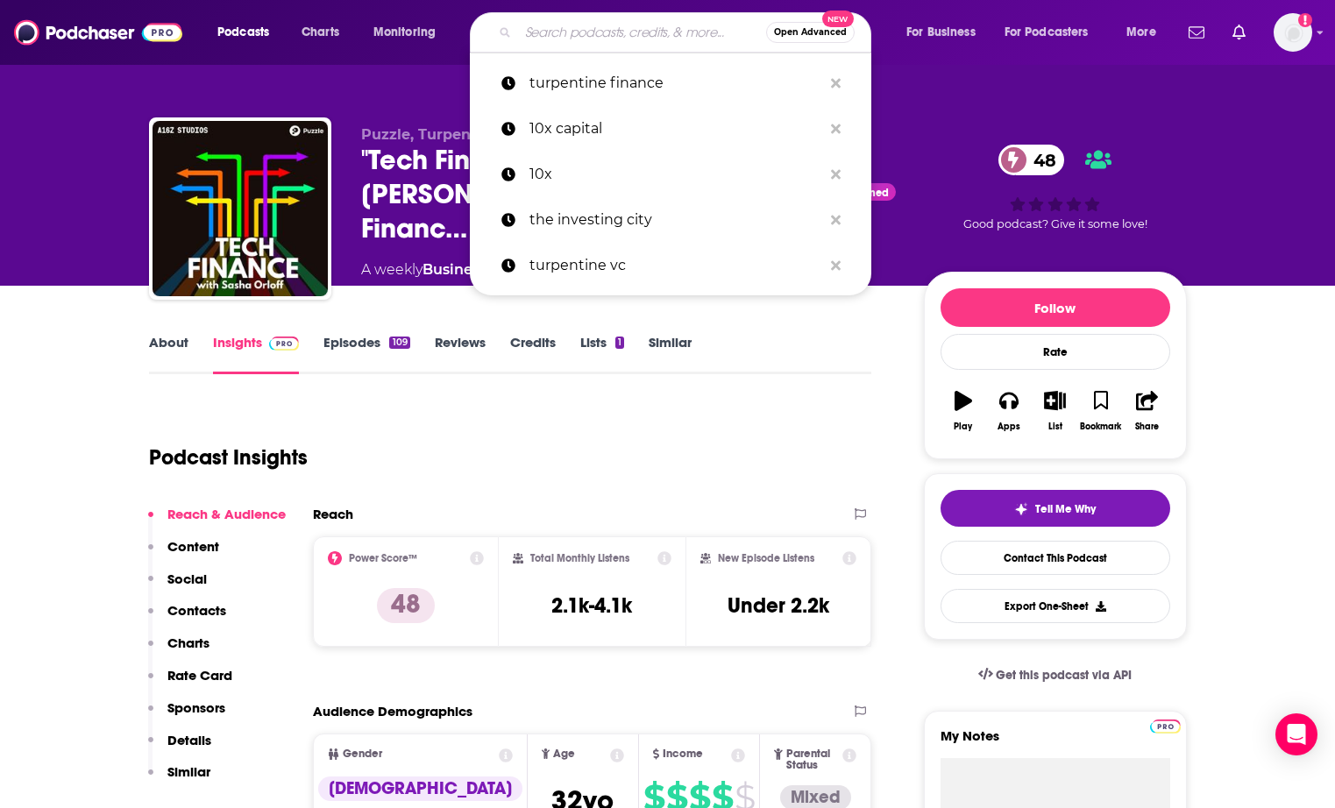
click at [578, 44] on input "Search podcasts, credits, & more..." at bounding box center [642, 32] width 248 height 28
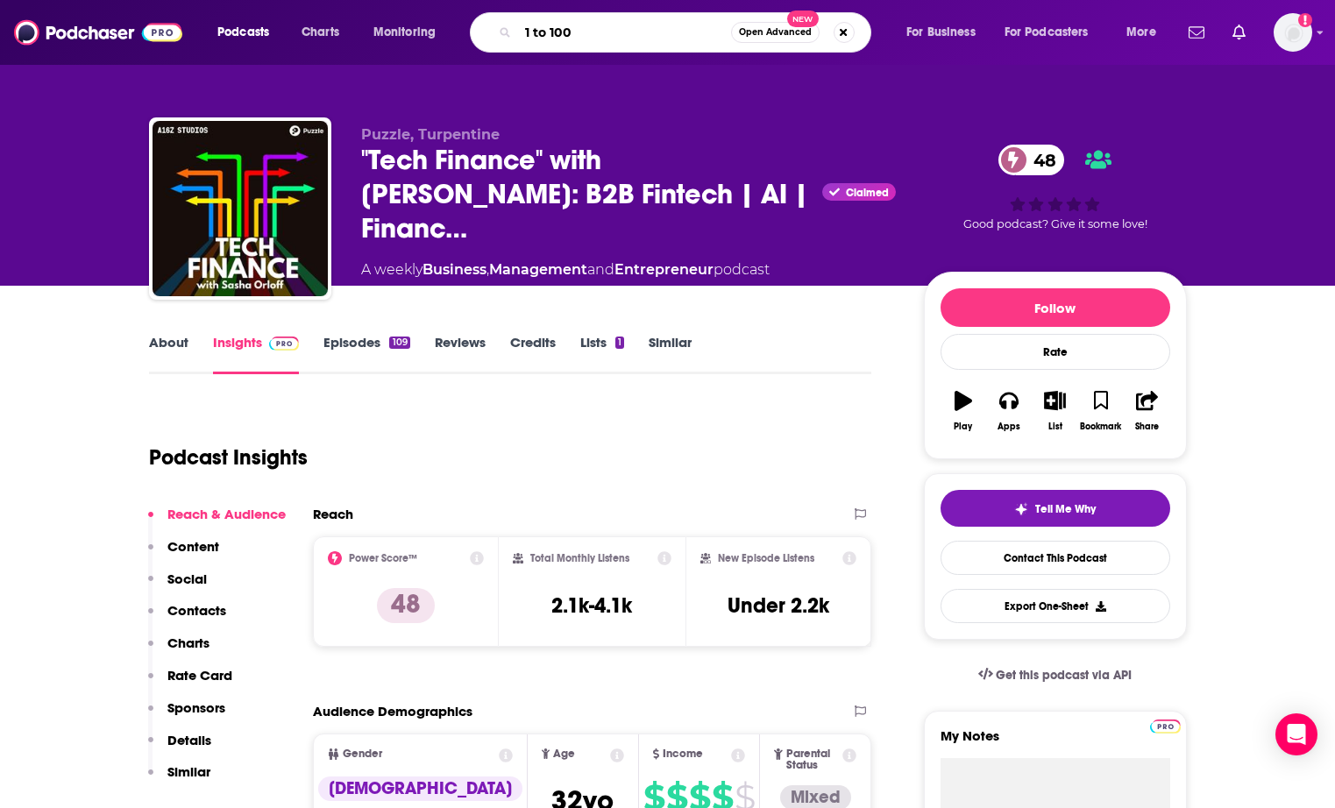
type input "1 to 1000"
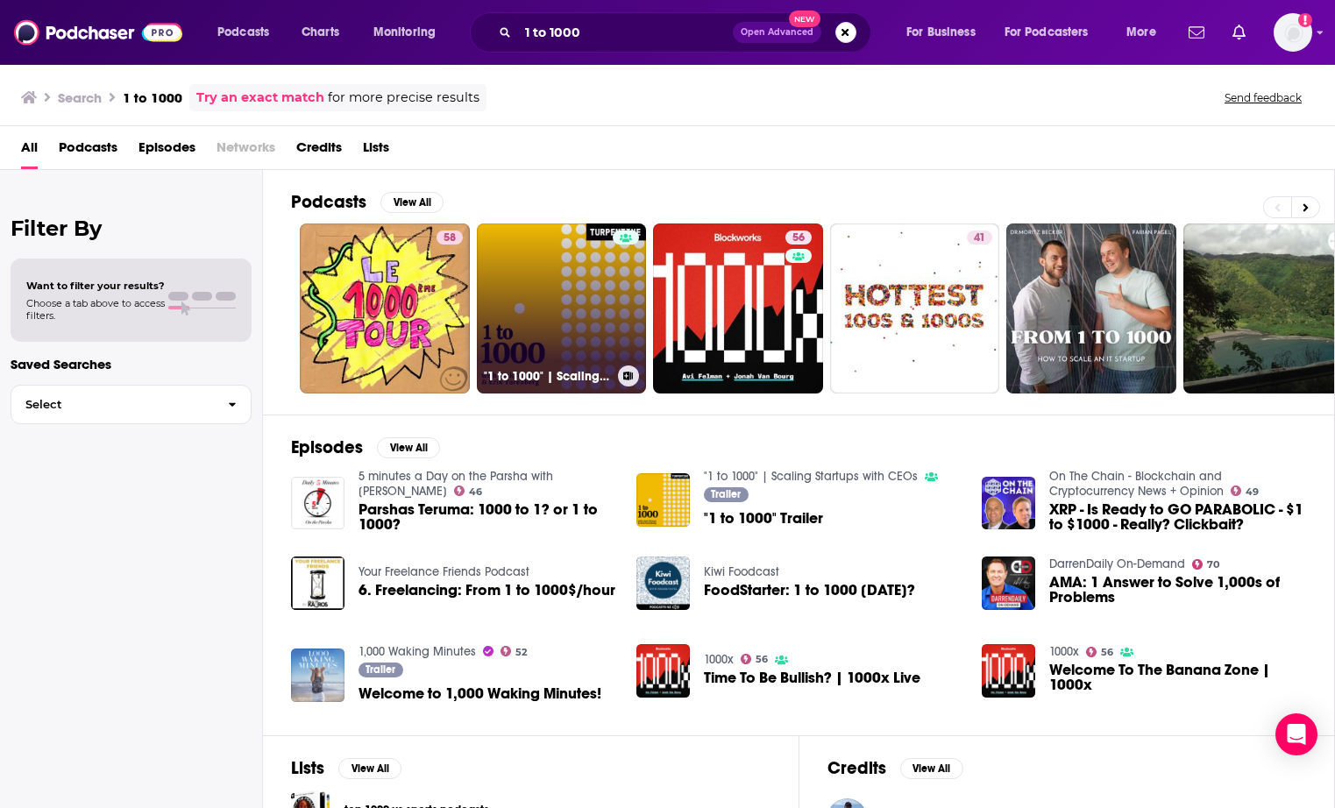
click at [510, 298] on link ""1 to 1000" | Scaling Startups with CEOs" at bounding box center [562, 308] width 170 height 170
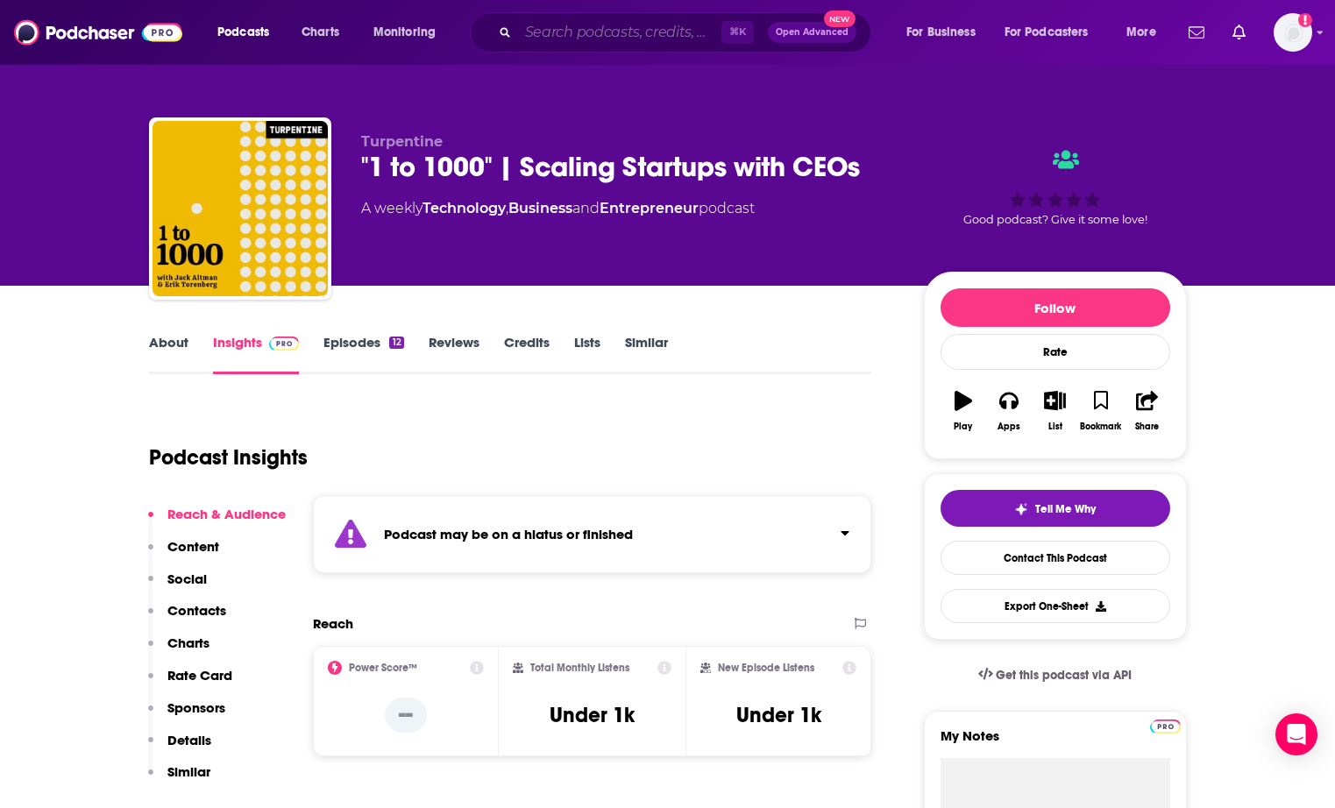
click at [655, 30] on input "Search podcasts, credits, & more..." at bounding box center [619, 32] width 203 height 28
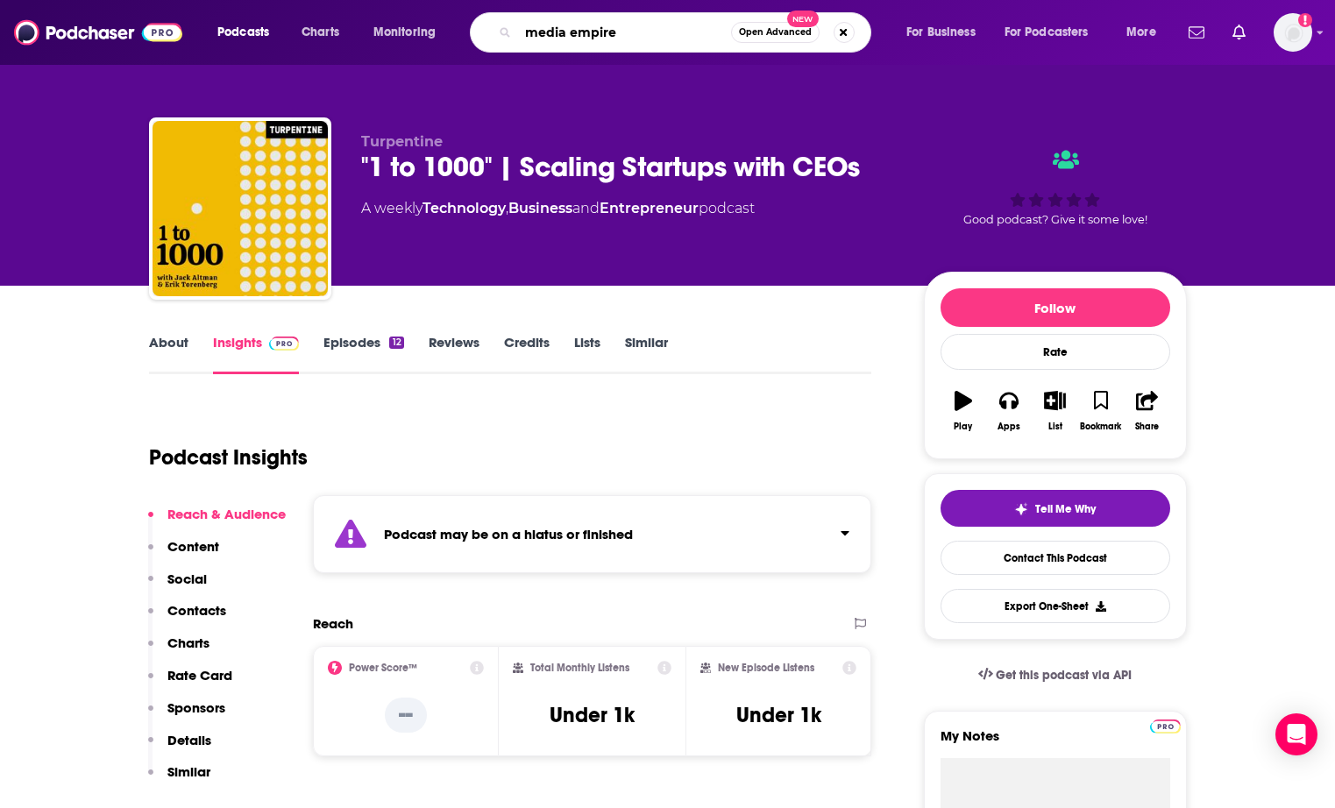
type input "media empires"
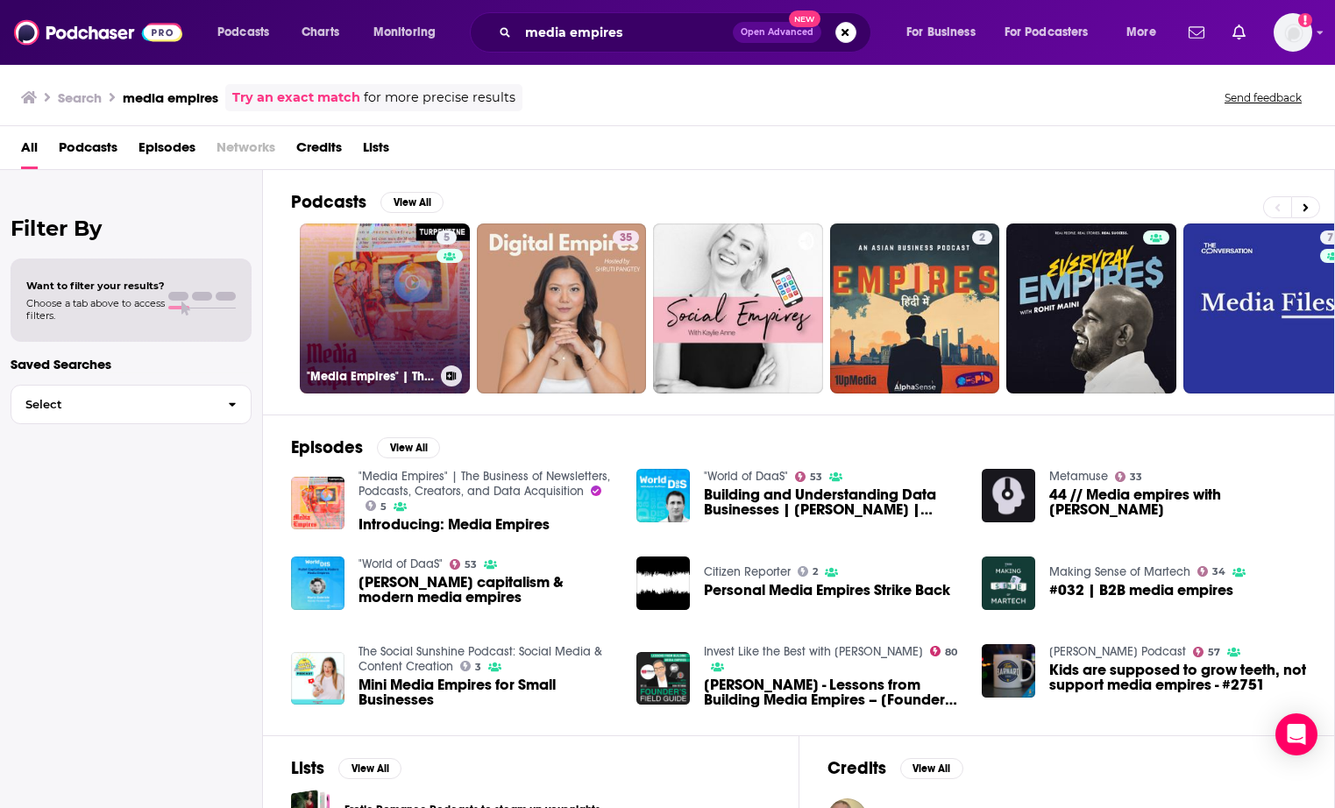
click at [407, 294] on link "5 "Media Empires" | The Business of Newsletters, Podcasts, Creators, and Data A…" at bounding box center [385, 308] width 170 height 170
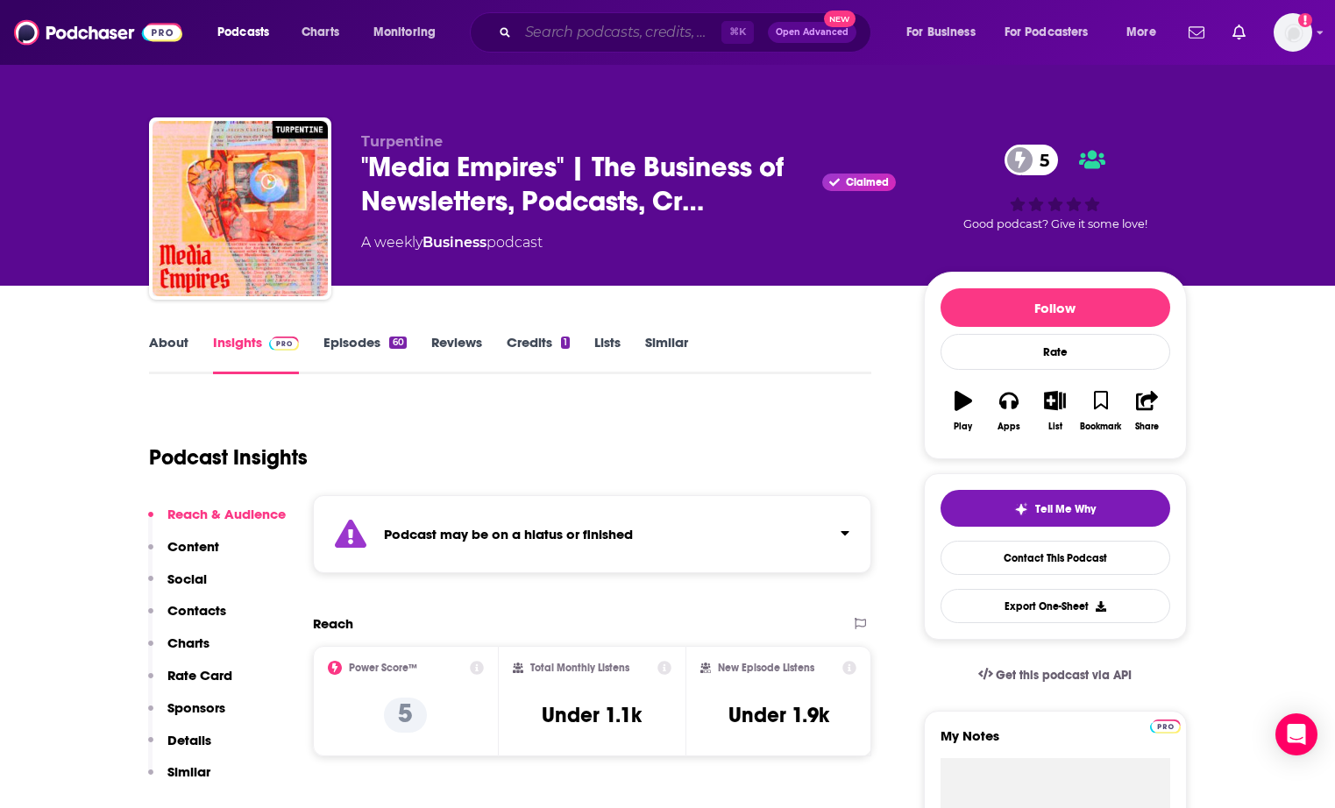
click at [598, 32] on input "Search podcasts, credits, & more..." at bounding box center [619, 32] width 203 height 28
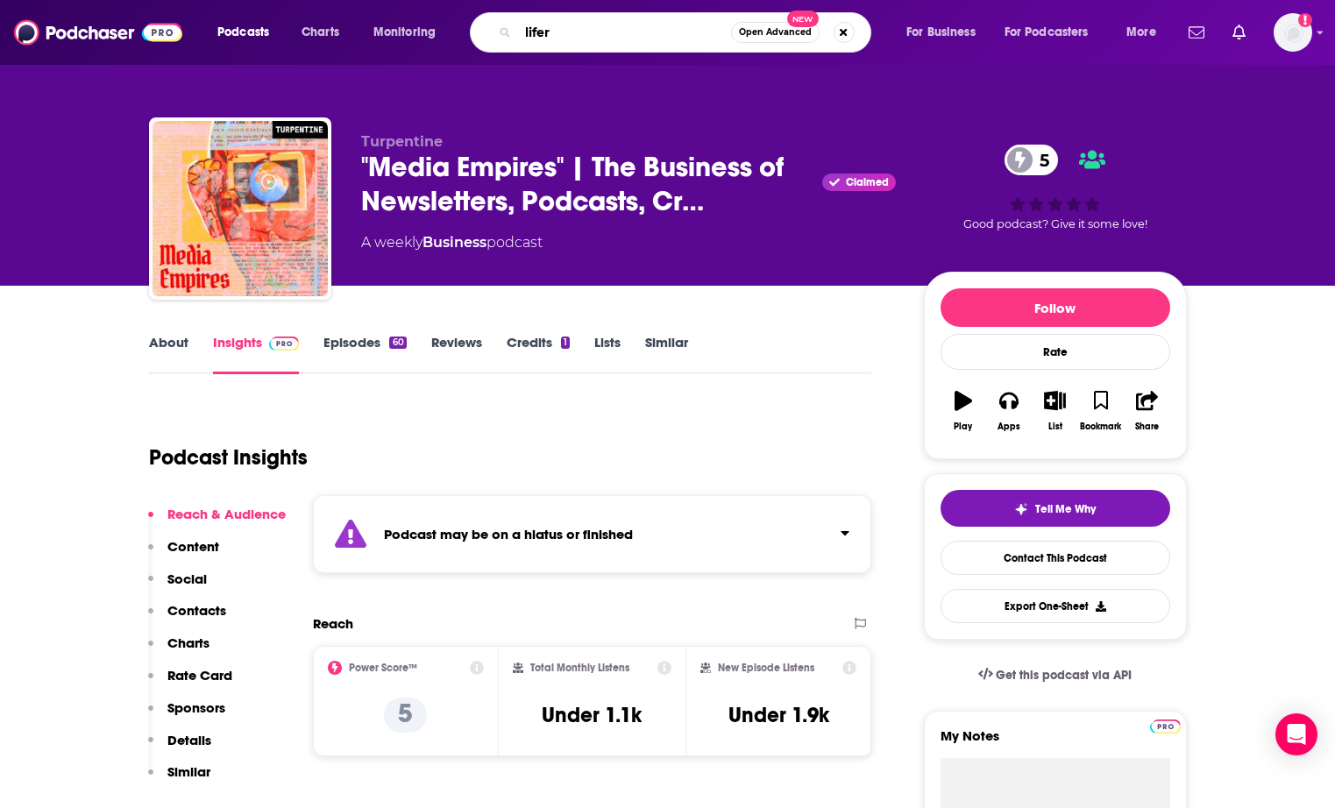
type input "lifers"
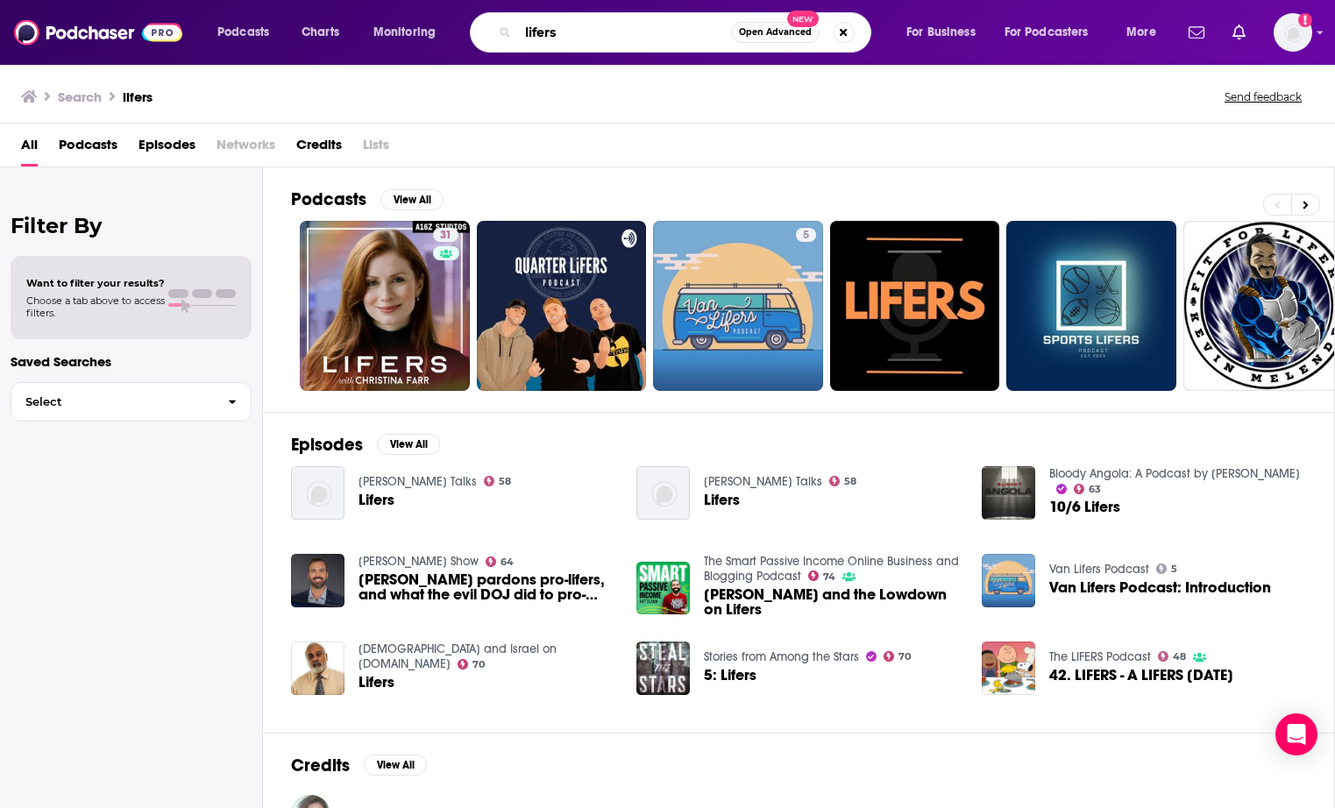
drag, startPoint x: 616, startPoint y: 32, endPoint x: 521, endPoint y: 4, distance: 99.3
click at [521, 4] on div "Podcasts Charts Monitoring lifers Open Advanced New For Business For Podcasters…" at bounding box center [667, 32] width 1335 height 65
type input "complex systems"
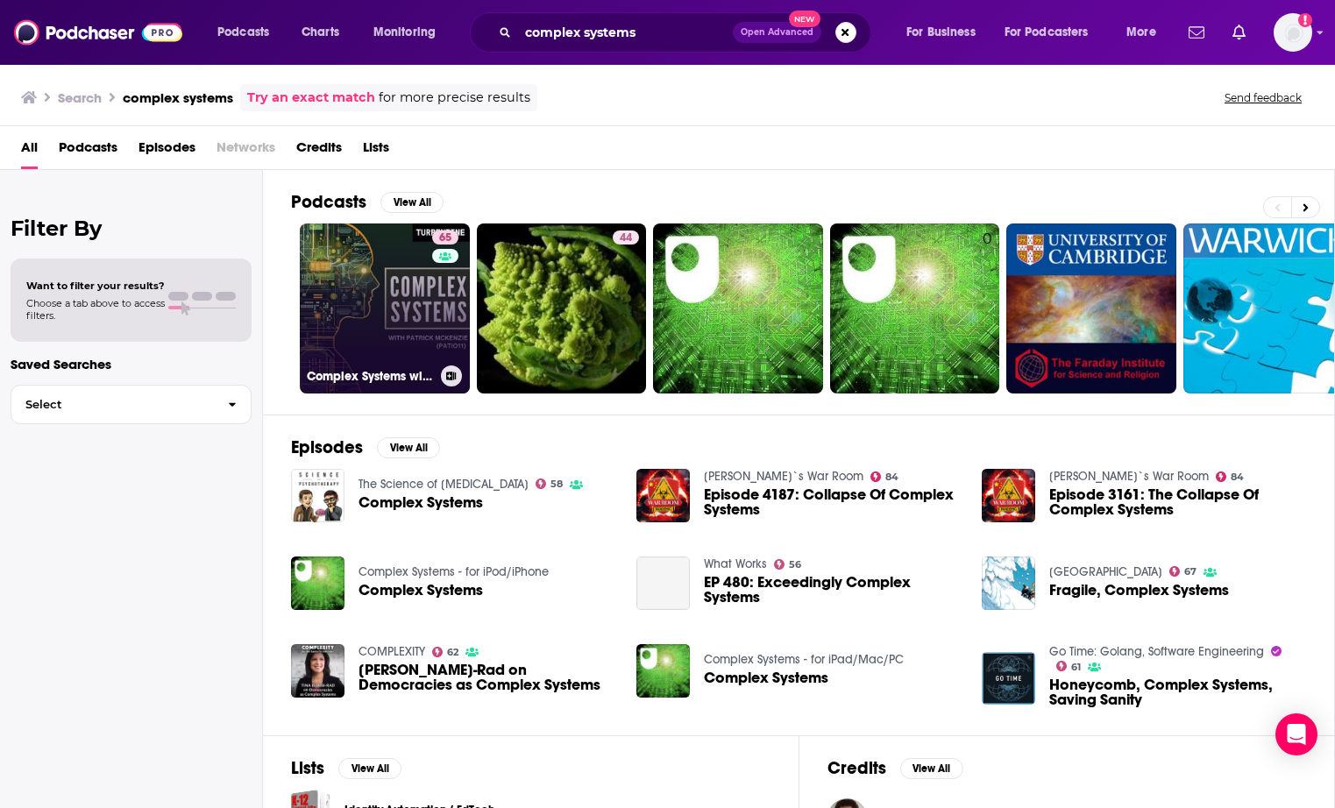
click at [458, 286] on div "65" at bounding box center [447, 297] width 31 height 135
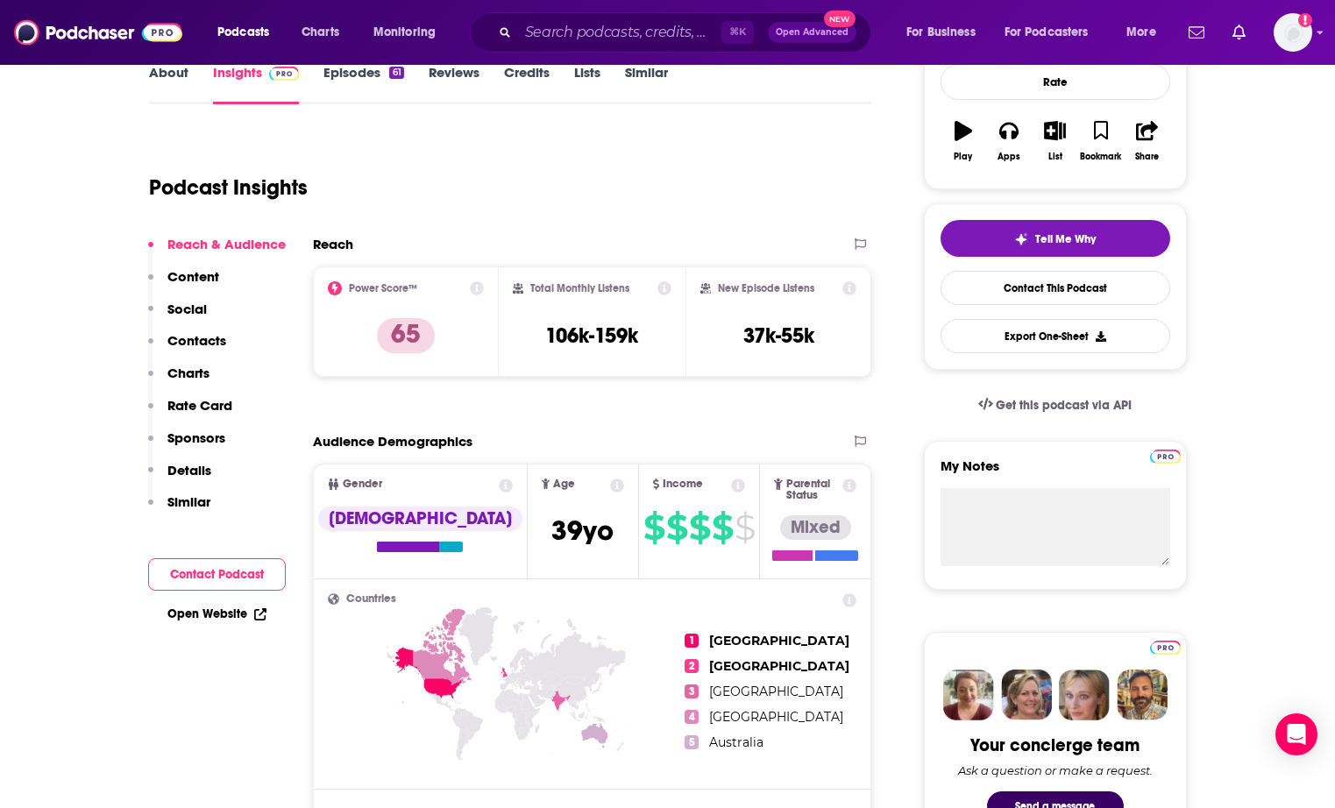
scroll to position [292, 0]
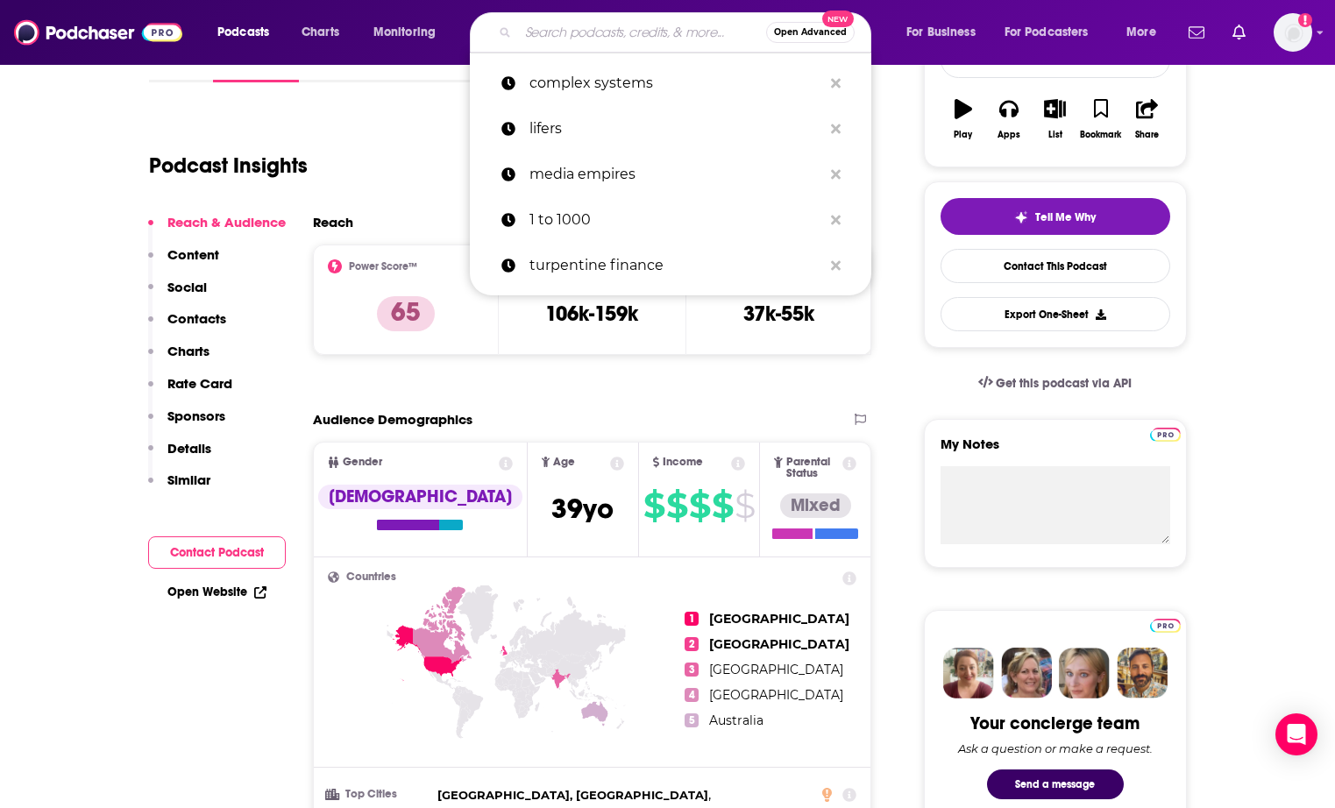
click at [627, 36] on input "Search podcasts, credits, & more..." at bounding box center [642, 32] width 248 height 28
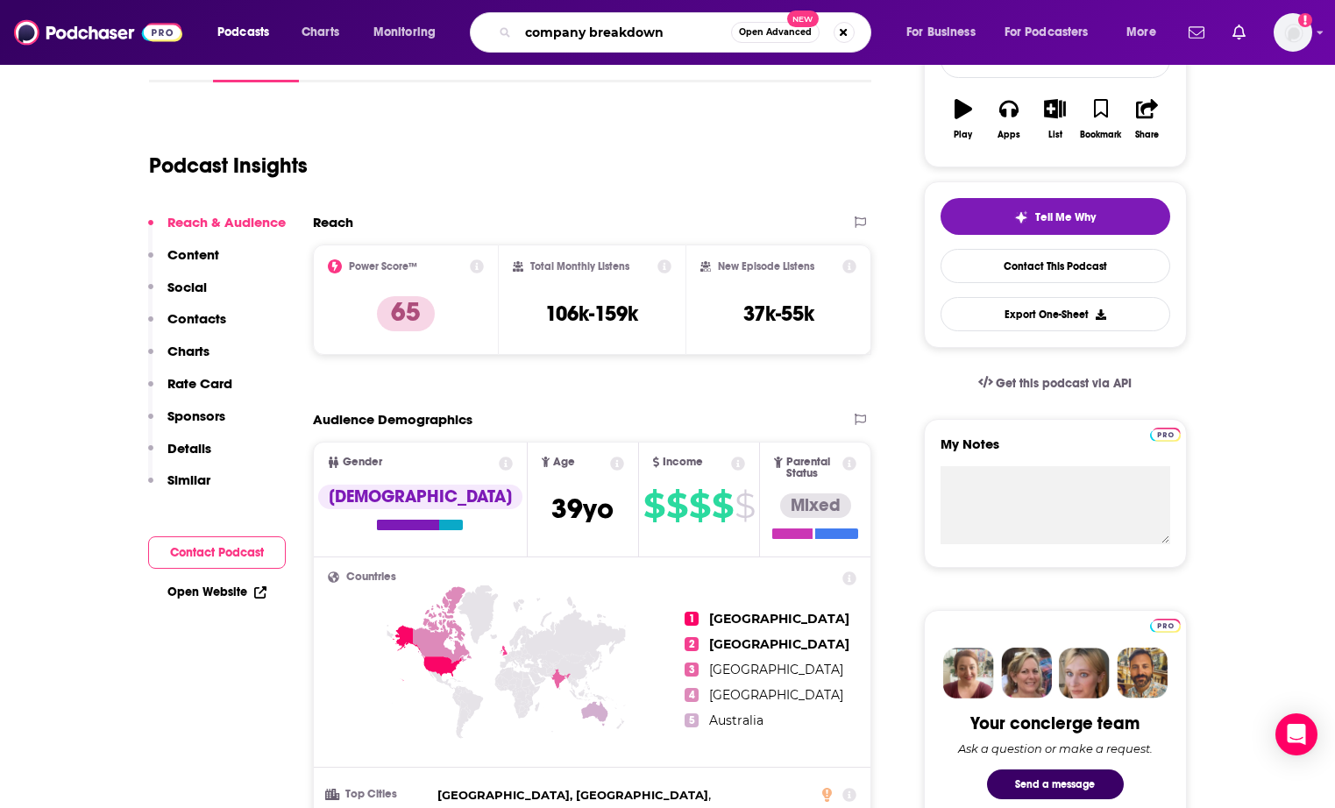
type input "company breakdowns"
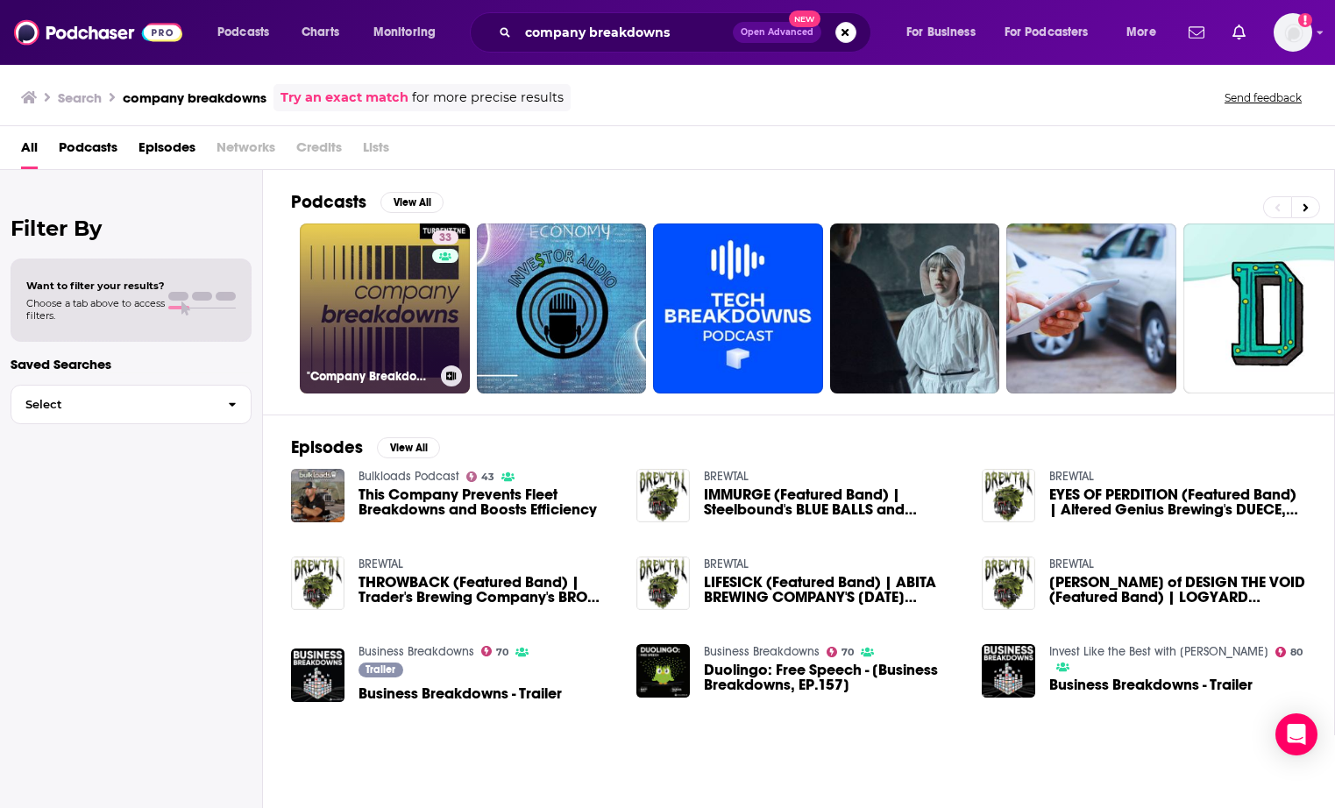
click at [427, 299] on link "33 "Company Breakdowns"" at bounding box center [385, 308] width 170 height 170
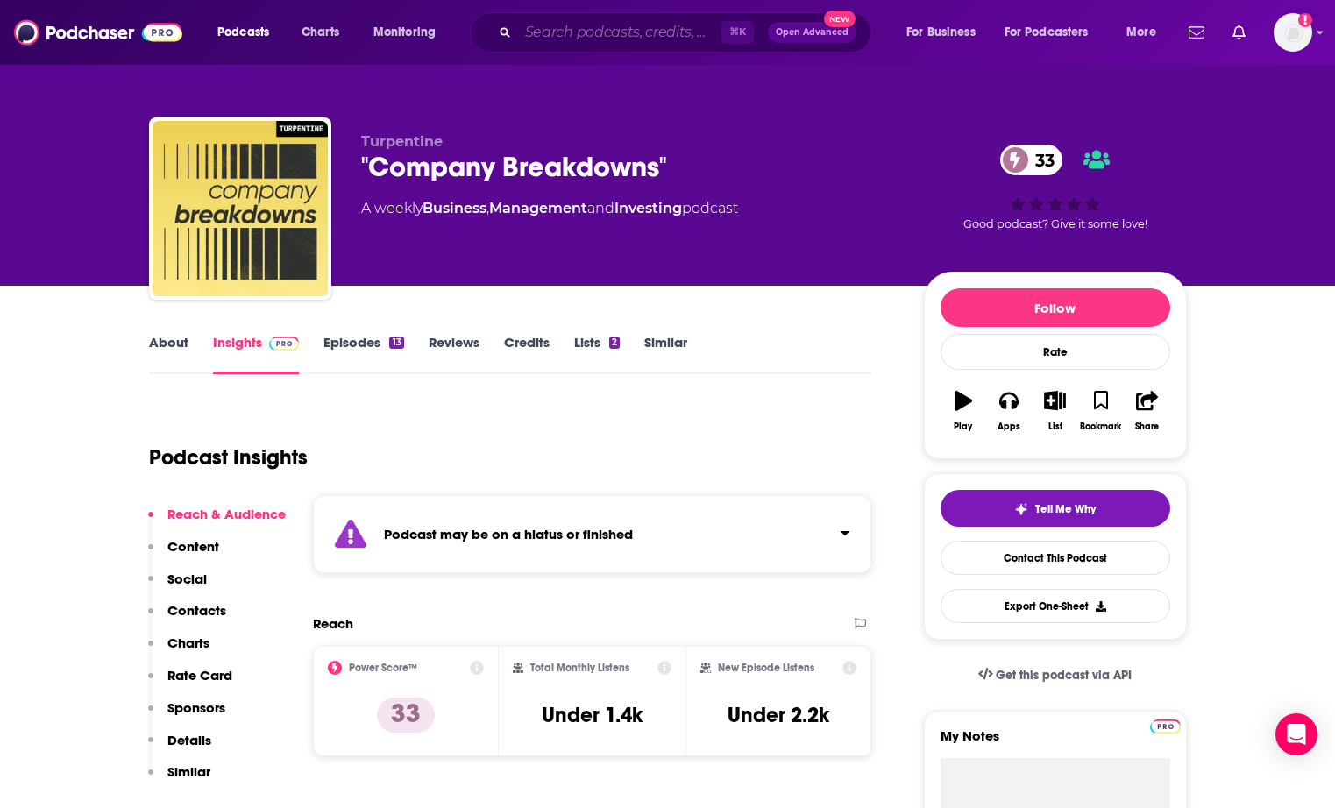
click at [682, 40] on input "Search podcasts, credits, & more..." at bounding box center [619, 32] width 203 height 28
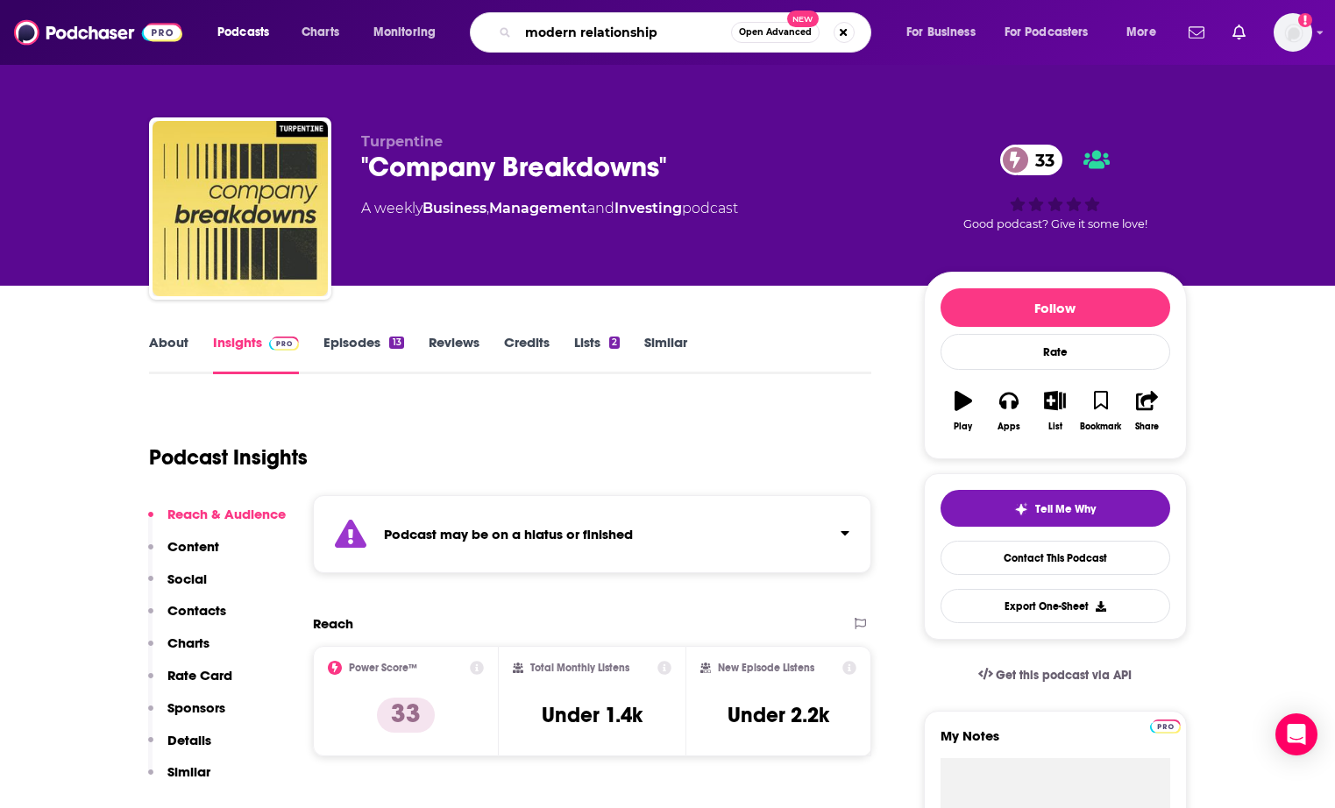
type input "modern relationships"
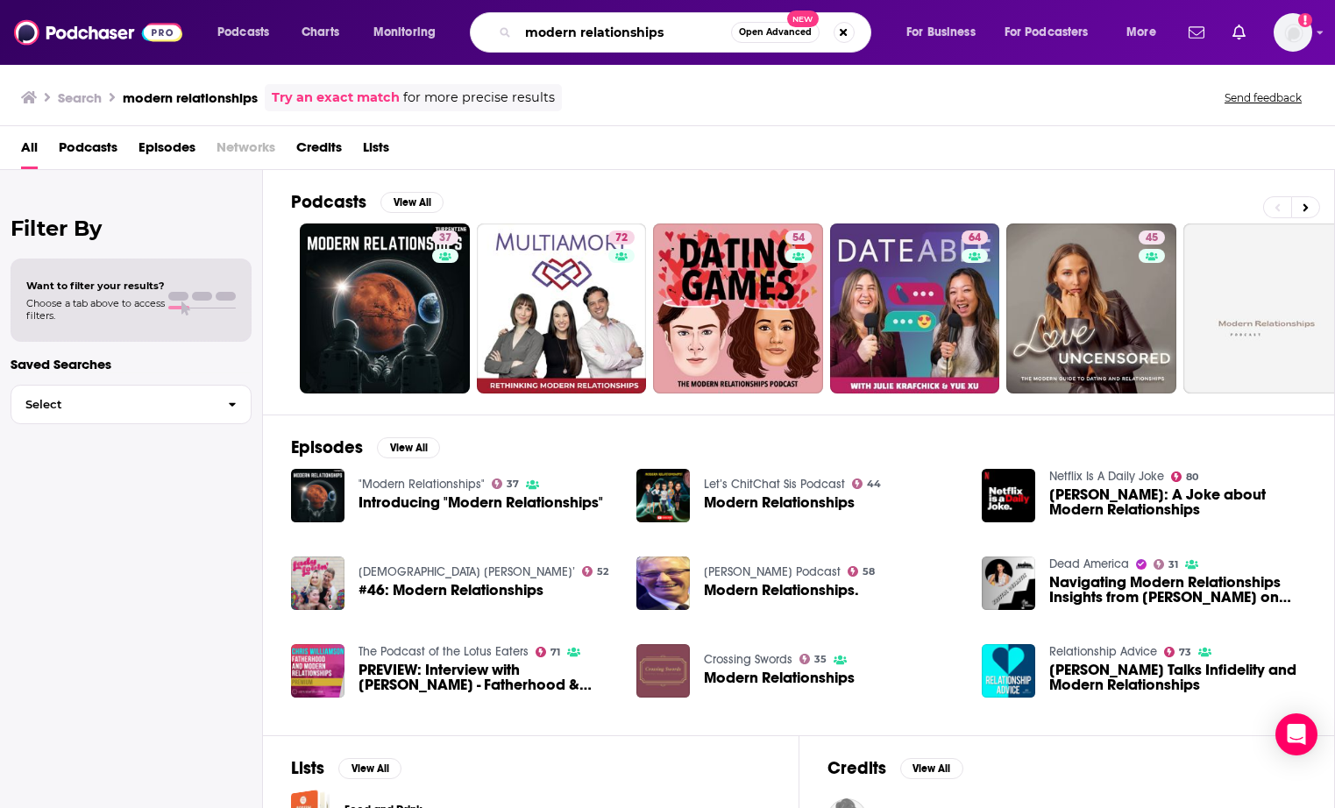
drag, startPoint x: 692, startPoint y: 36, endPoint x: 609, endPoint y: 18, distance: 85.3
click at [609, 18] on div "modern relationships Open Advanced New" at bounding box center [670, 32] width 401 height 40
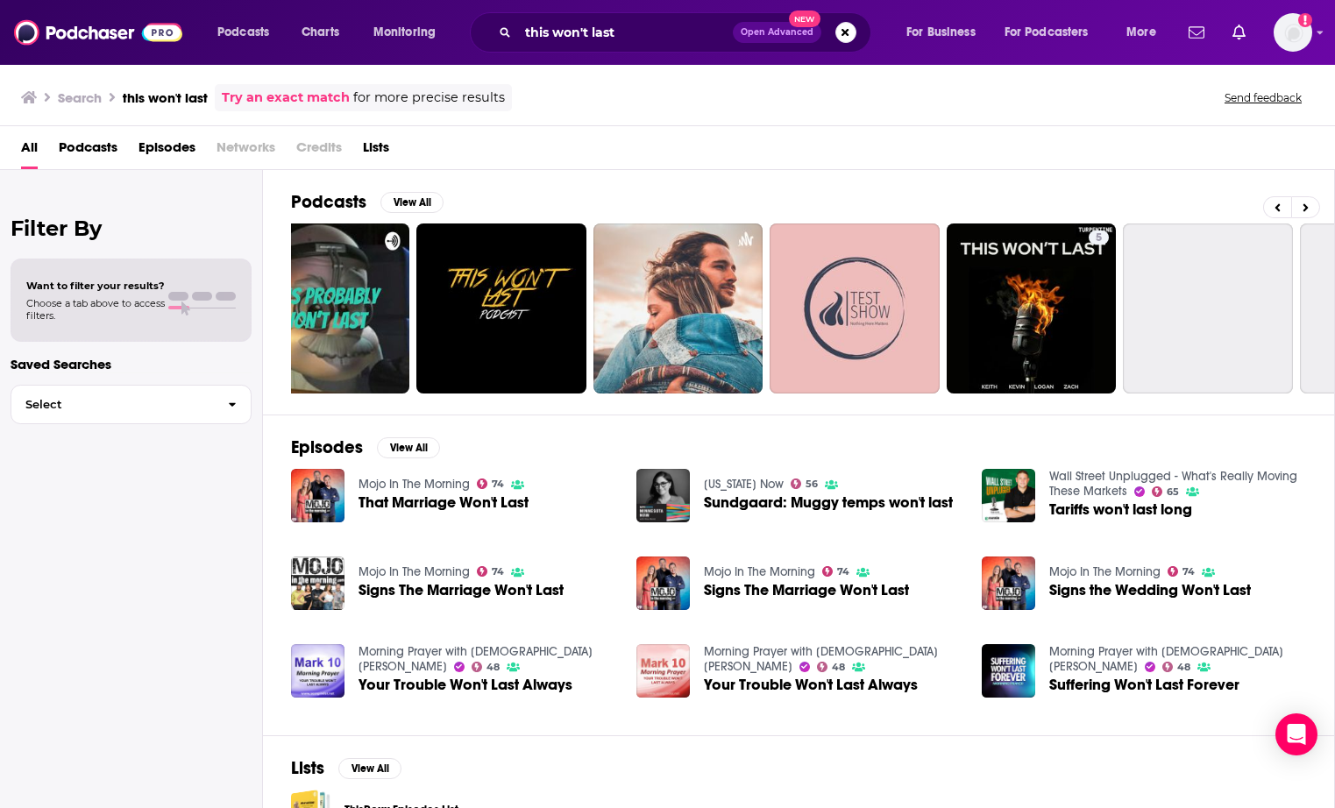
scroll to position [0, 267]
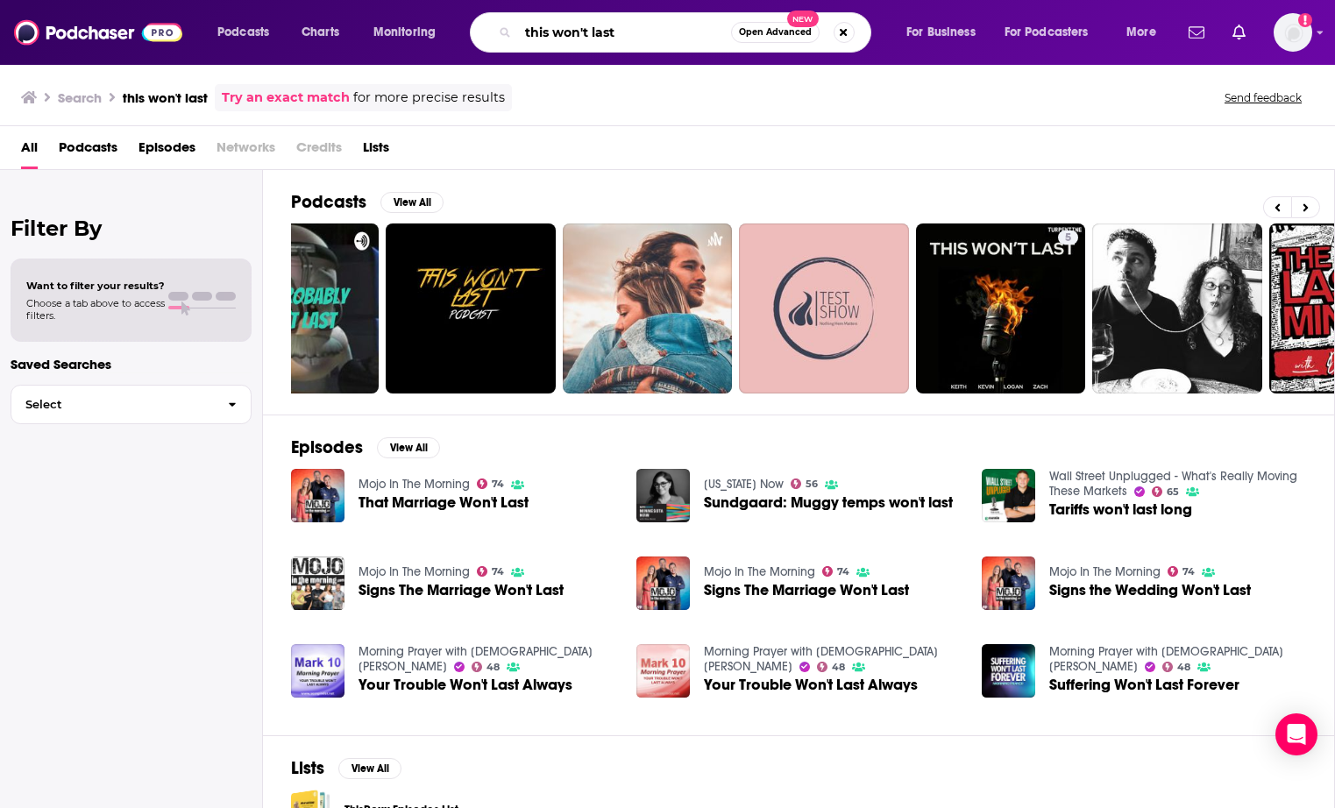
click at [632, 34] on input "this won't last" at bounding box center [624, 32] width 213 height 28
drag, startPoint x: 632, startPoint y: 34, endPoint x: 485, endPoint y: 7, distance: 149.7
click at [485, 7] on div "Podcasts Charts Monitoring this won't last Open Advanced New For Business For P…" at bounding box center [667, 32] width 1335 height 65
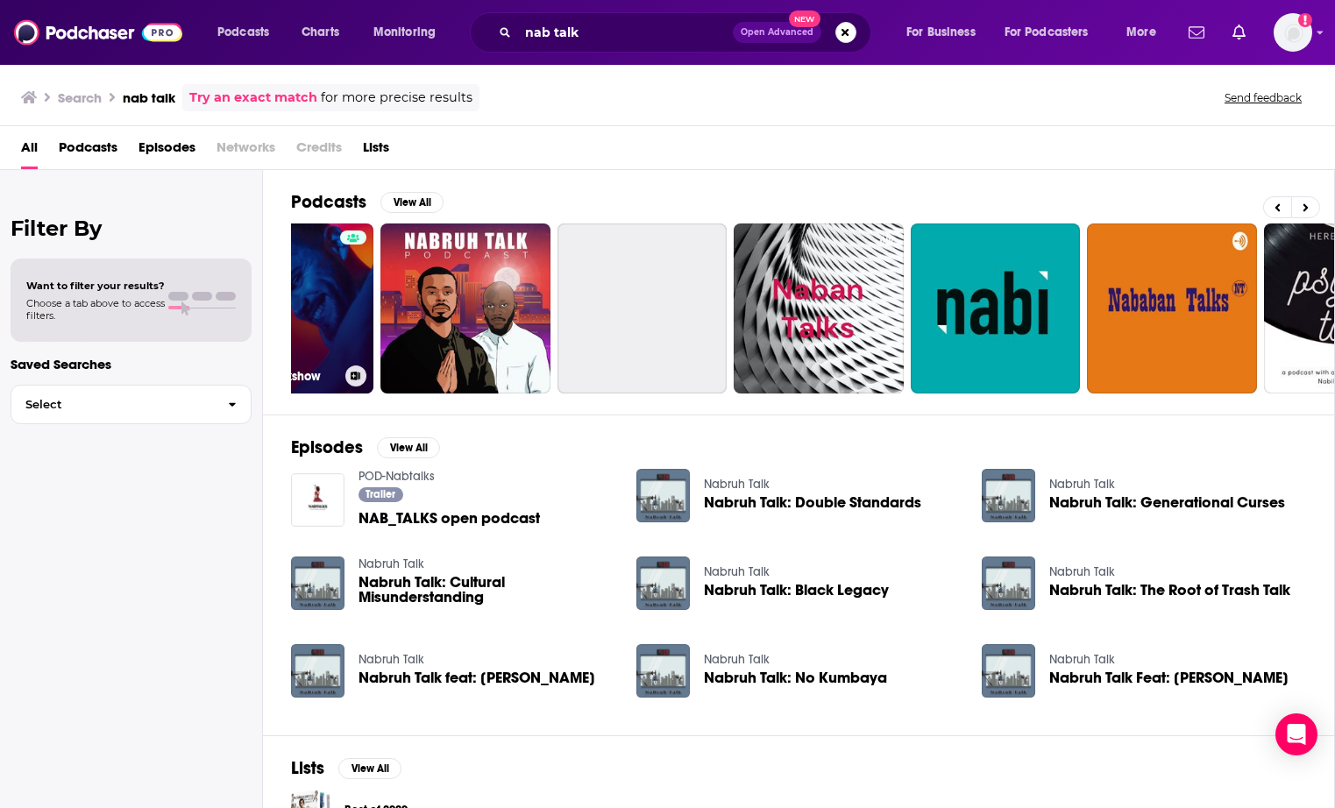
scroll to position [0, 275]
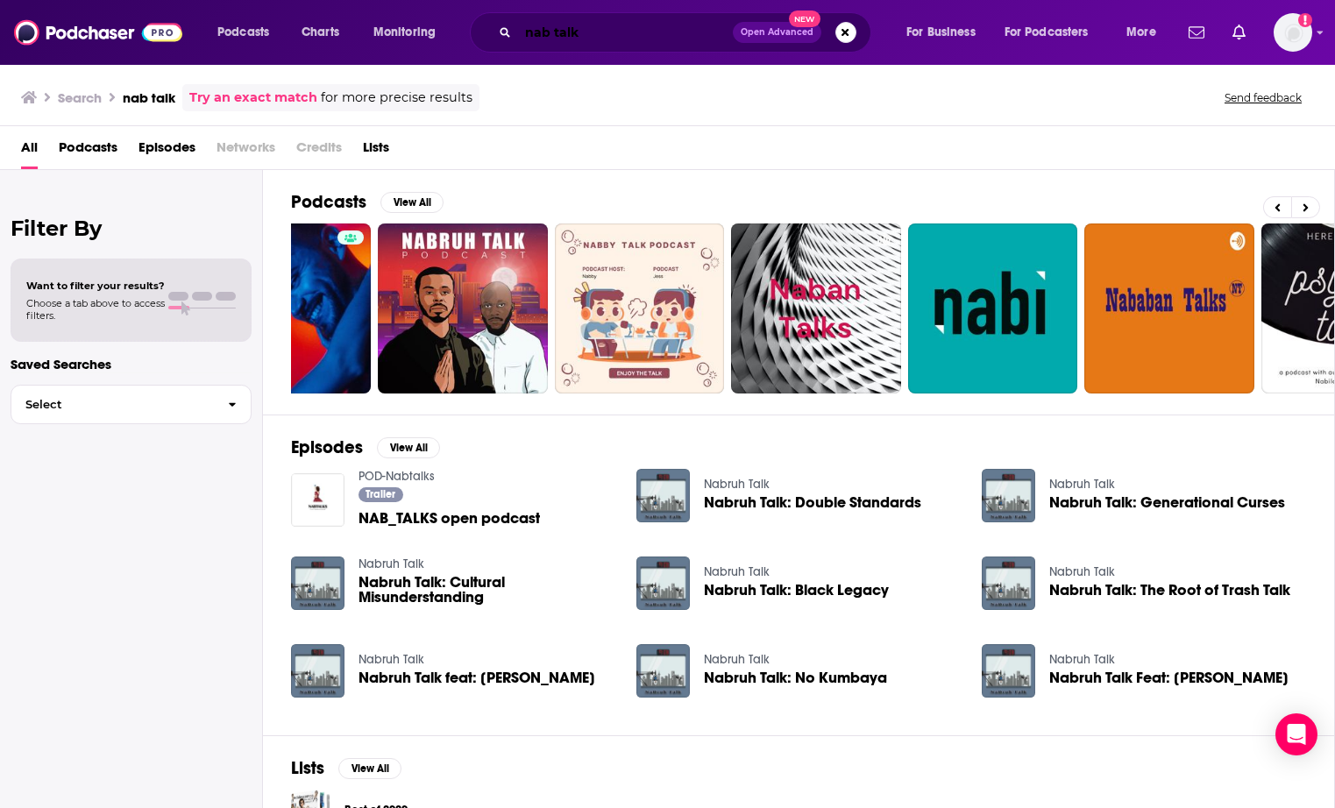
click at [553, 36] on input "nab talk" at bounding box center [625, 32] width 215 height 28
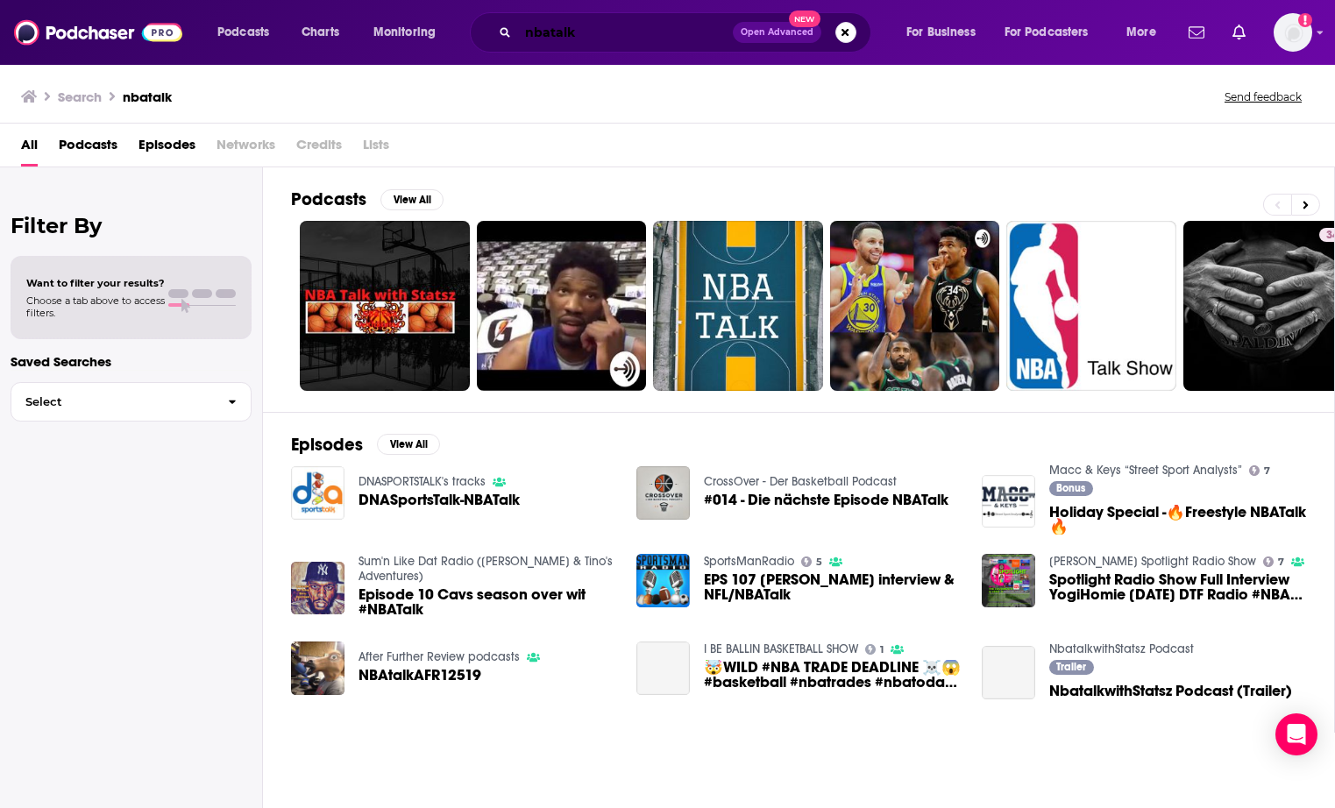
click at [551, 35] on input "nbatalk" at bounding box center [625, 32] width 215 height 28
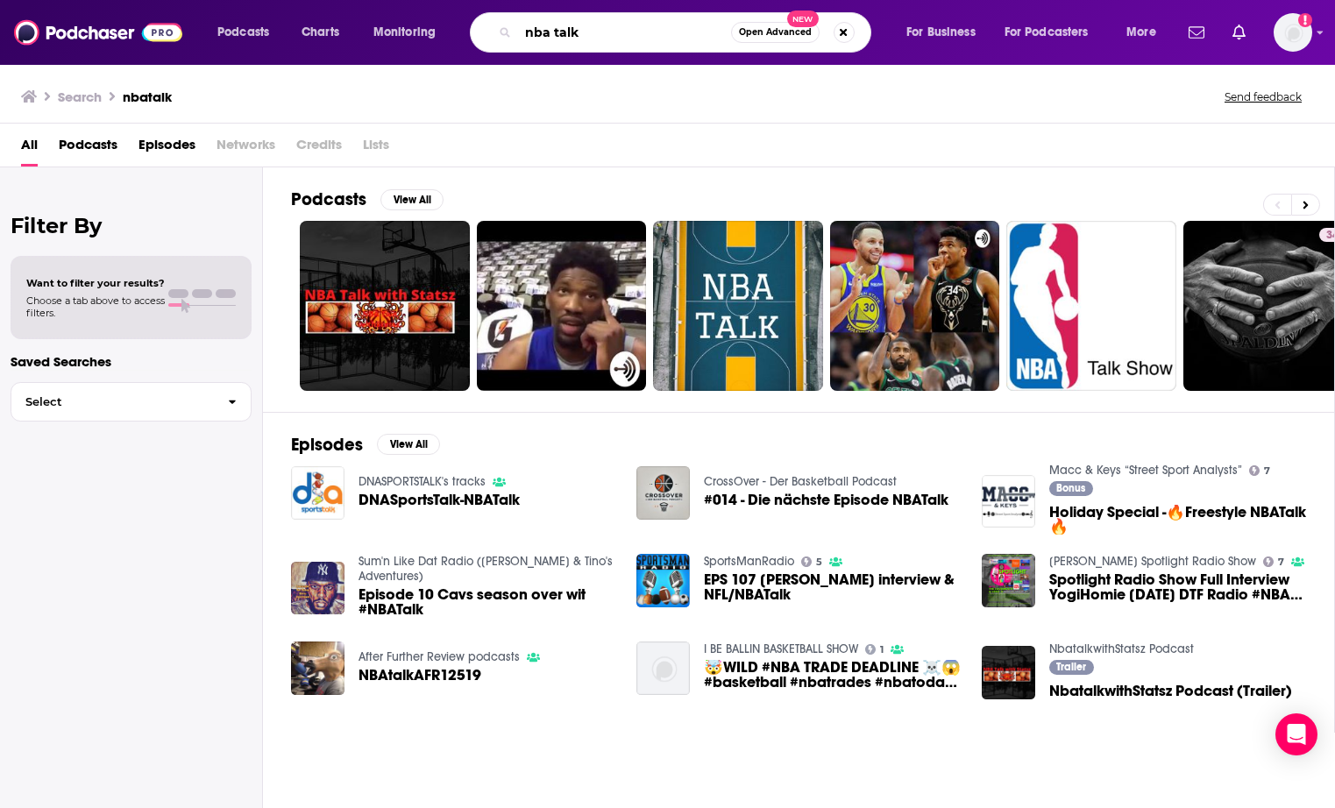
type input "nba talk"
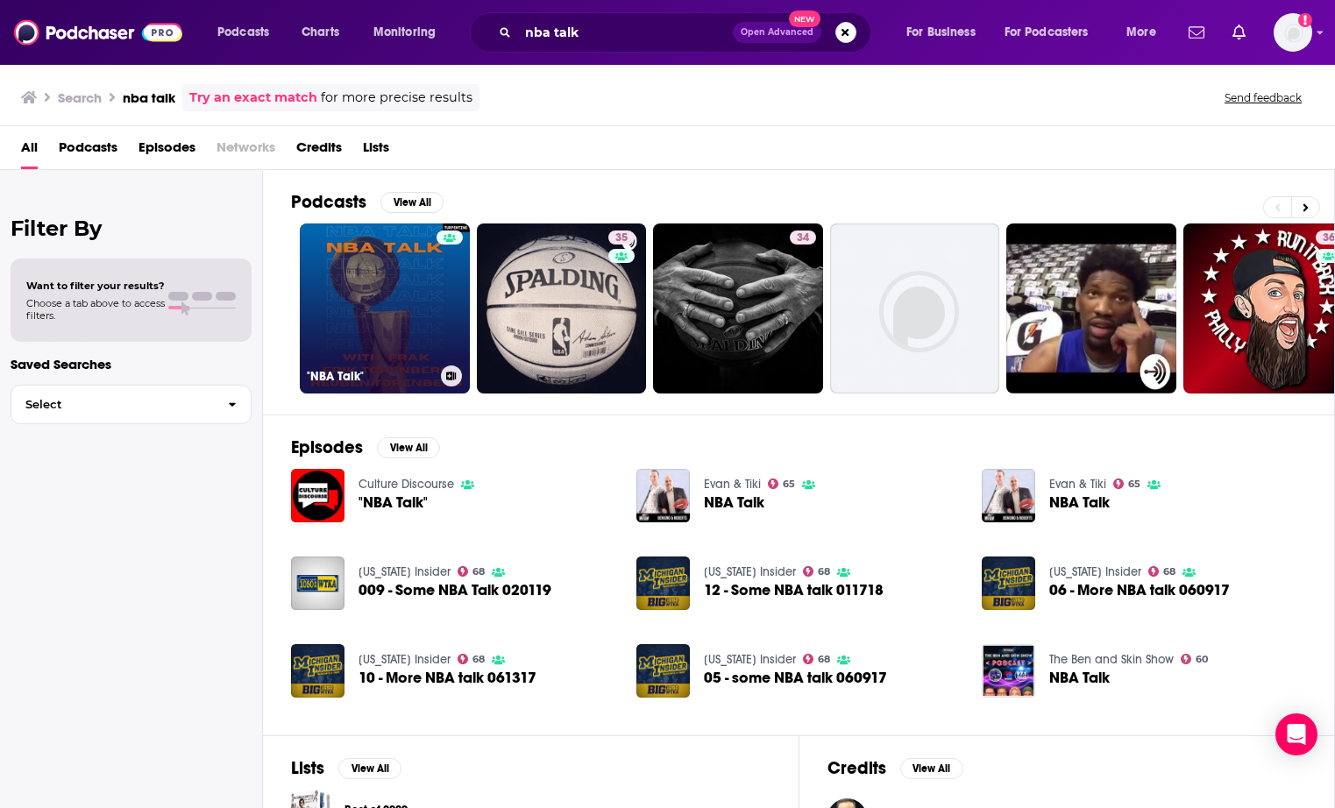
click at [406, 279] on link ""NBA Talk"" at bounding box center [385, 308] width 170 height 170
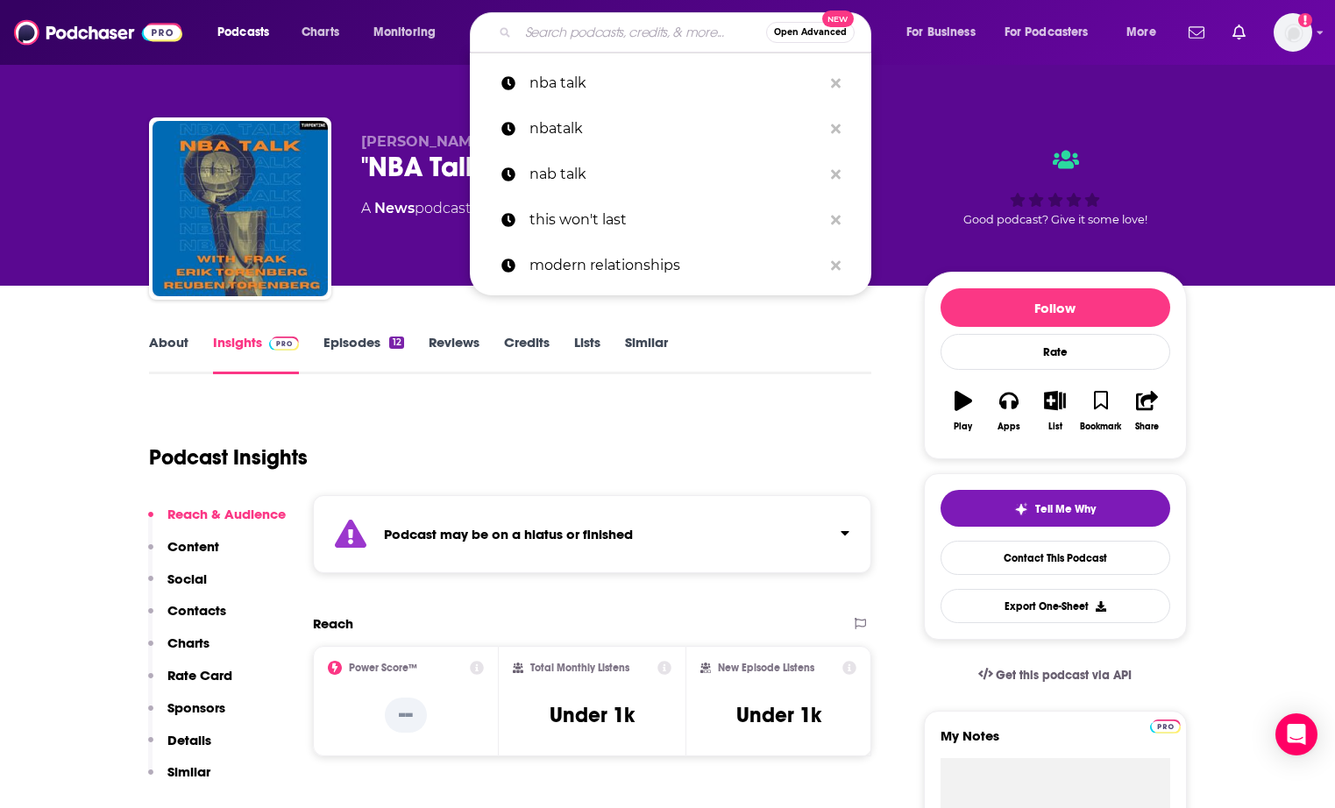
click at [620, 29] on input "Search podcasts, credits, & more..." at bounding box center [642, 32] width 248 height 28
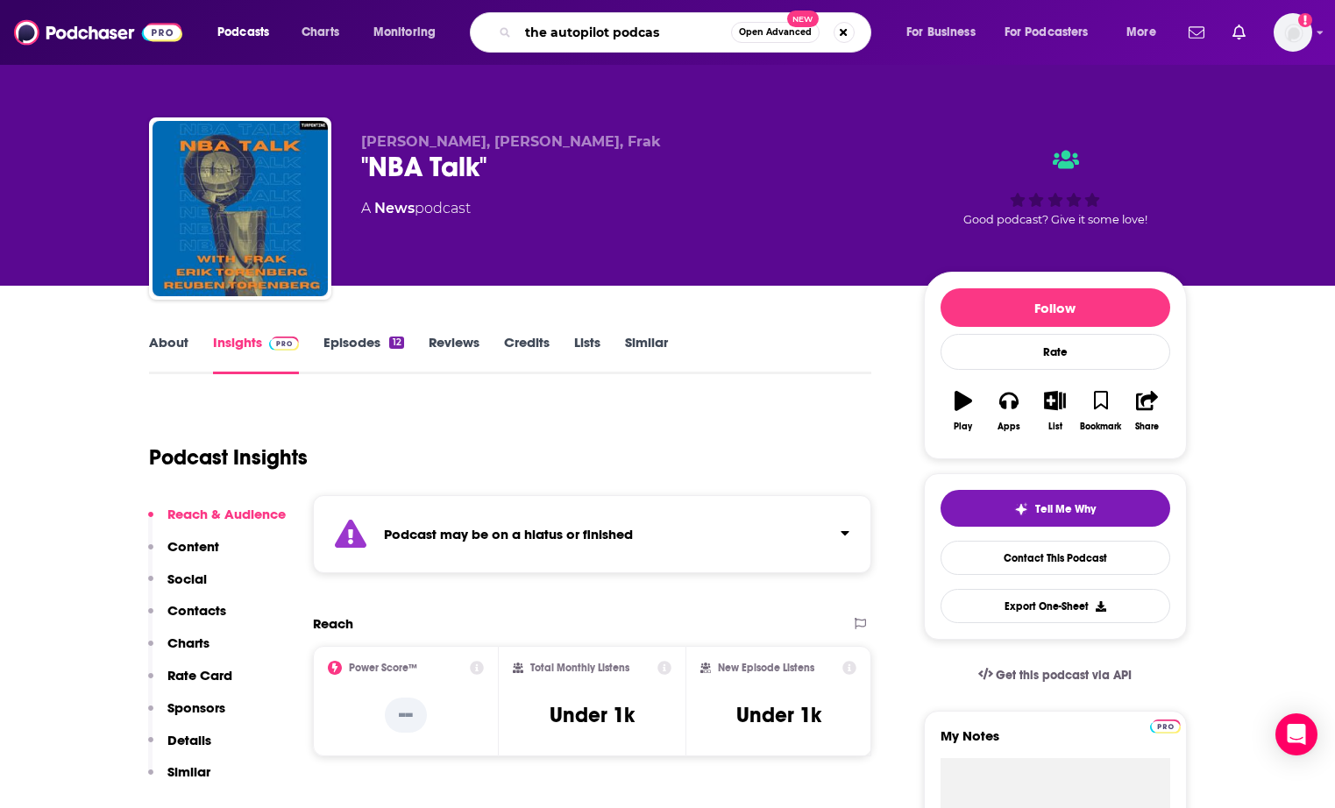
type input "the autopilot podcast"
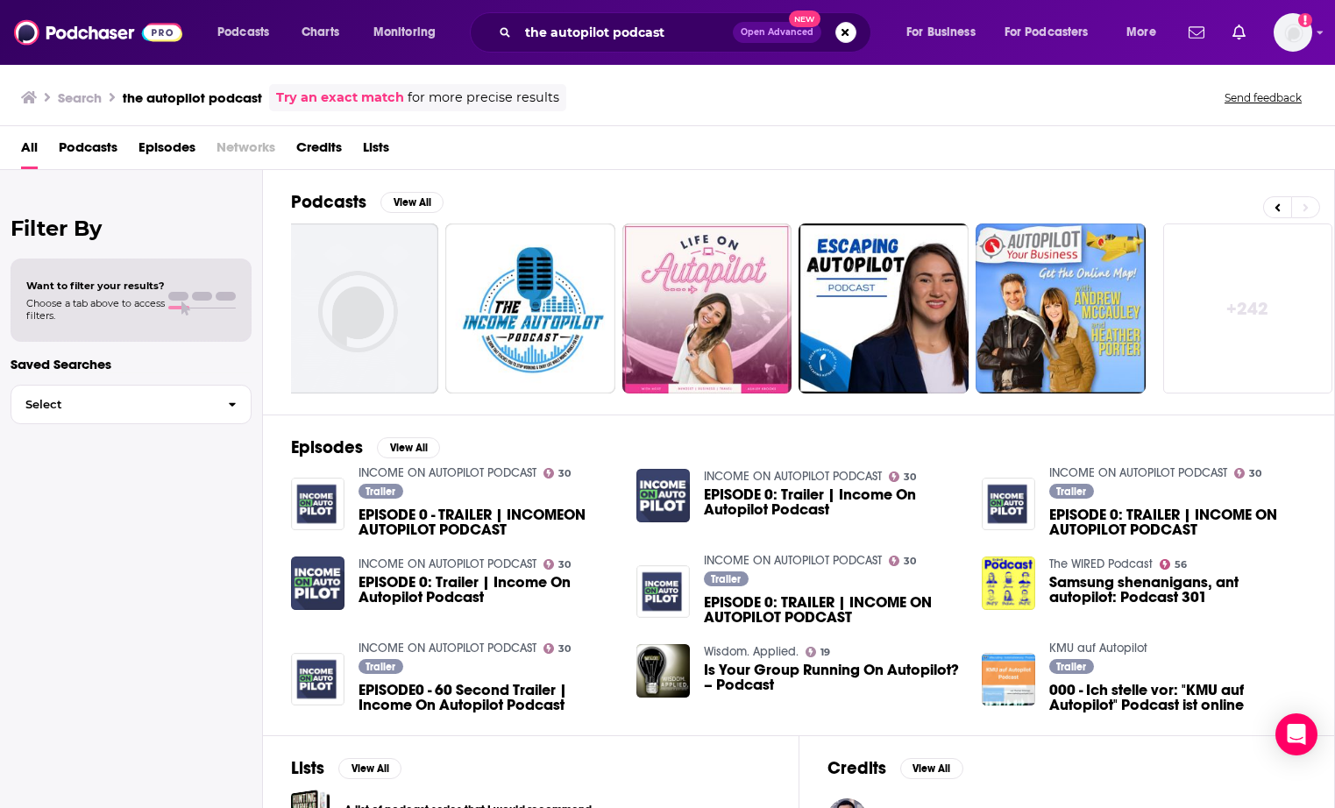
scroll to position [0, 559]
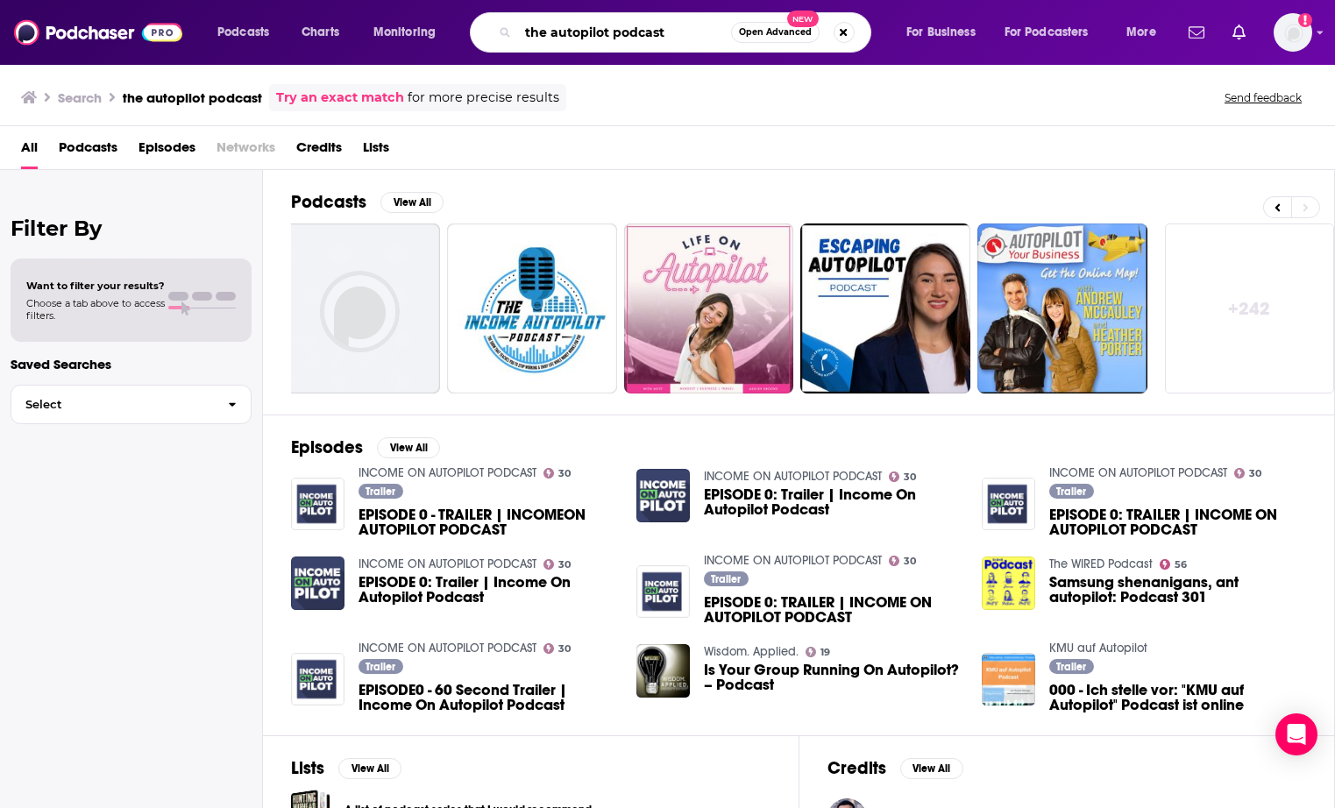
drag, startPoint x: 670, startPoint y: 29, endPoint x: 496, endPoint y: -1, distance: 176.9
click at [496, 0] on html "Podcasts Charts Monitoring the autopilot podcast Open Advanced New For Business…" at bounding box center [667, 404] width 1335 height 808
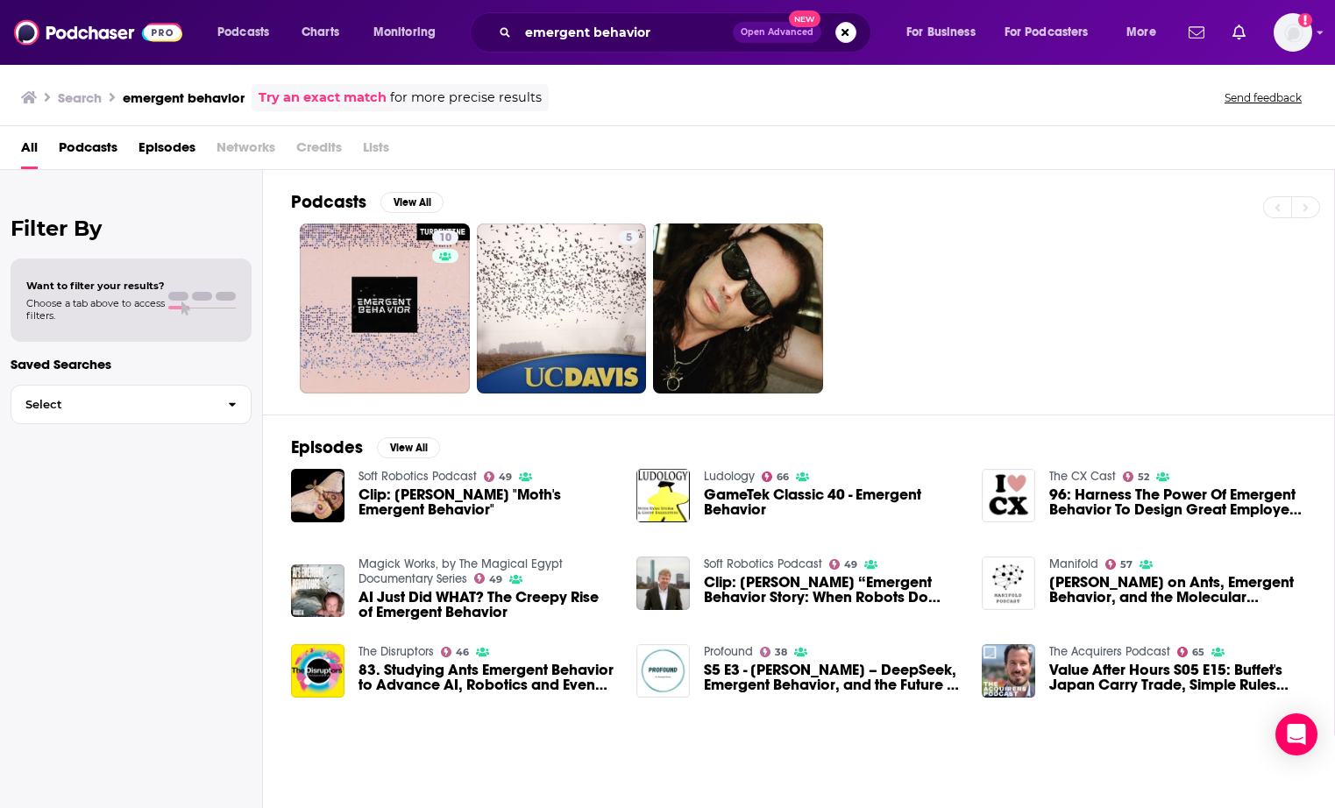
click at [552, 0] on div "Podcasts Charts Monitoring emergent behavior Open Advanced New For Business For…" at bounding box center [667, 32] width 1335 height 65
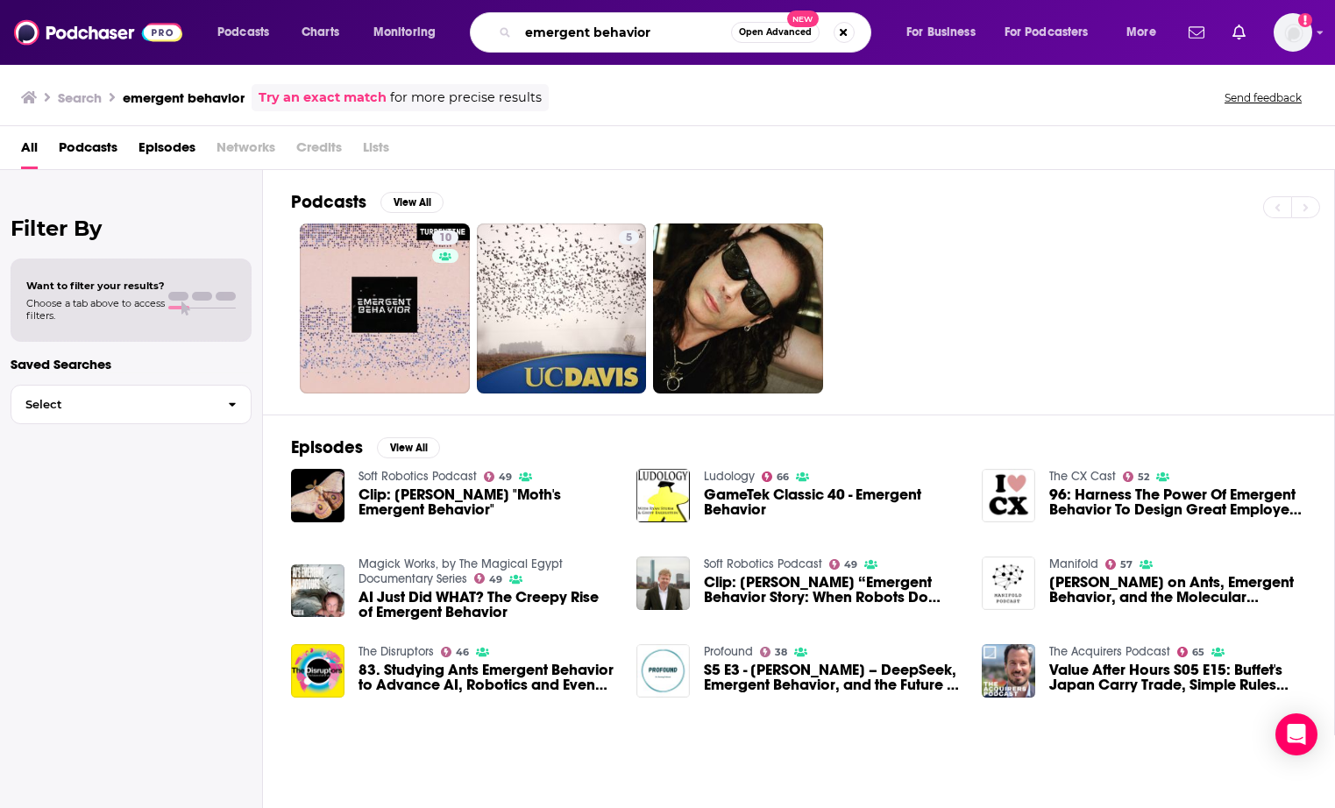
drag, startPoint x: 672, startPoint y: 34, endPoint x: 599, endPoint y: 11, distance: 76.2
click at [599, 11] on div "Podcasts Charts Monitoring emergent behavior Open Advanced New For Business For…" at bounding box center [667, 32] width 1335 height 65
type input "[PERSON_NAME] private equity"
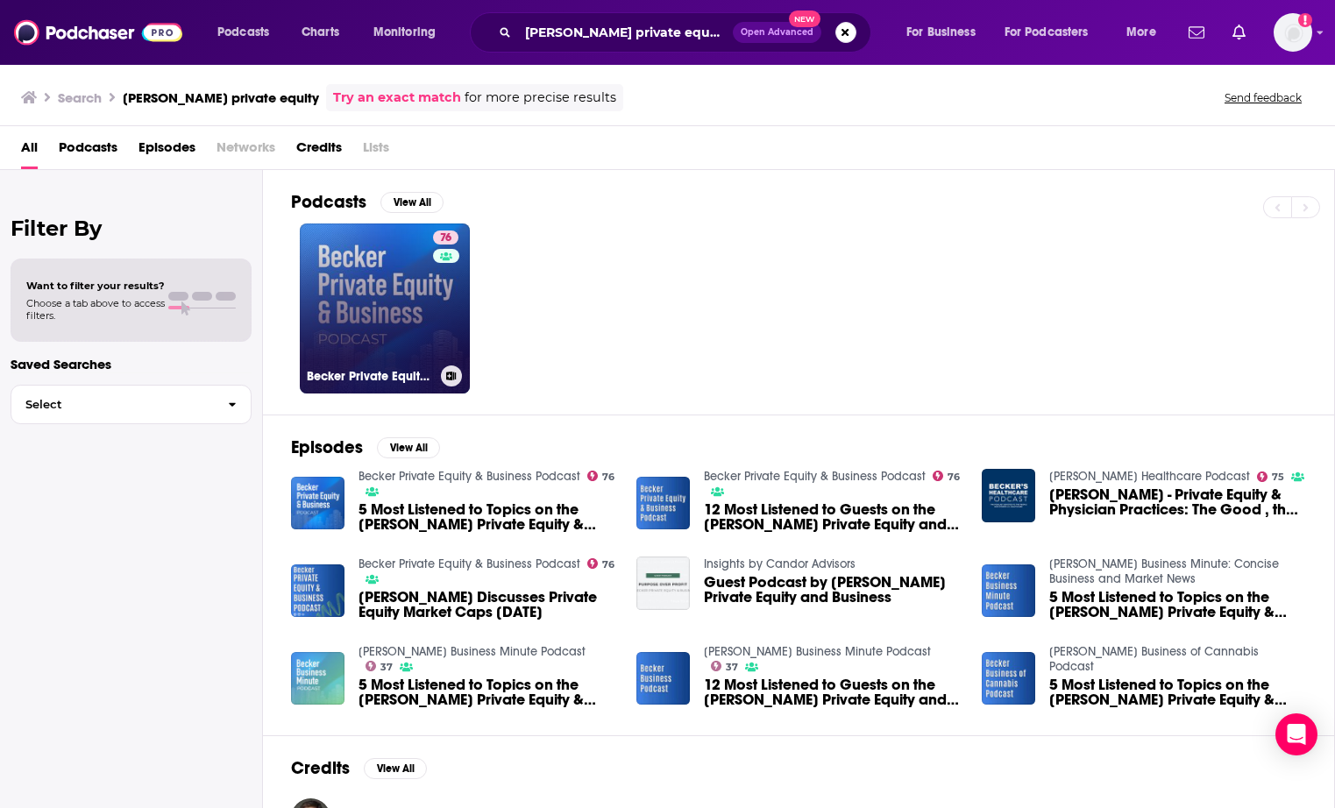
click at [433, 300] on div "76" at bounding box center [448, 297] width 30 height 135
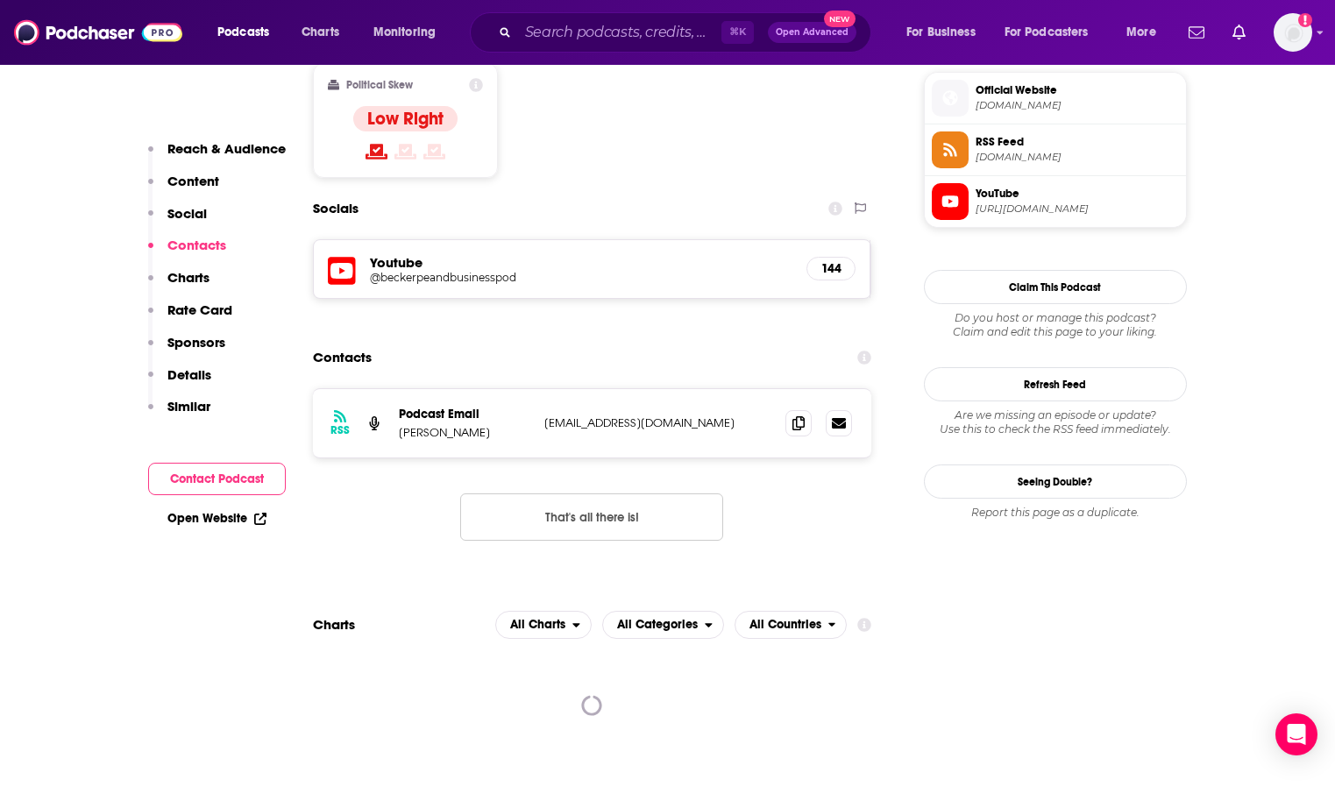
scroll to position [1423, 0]
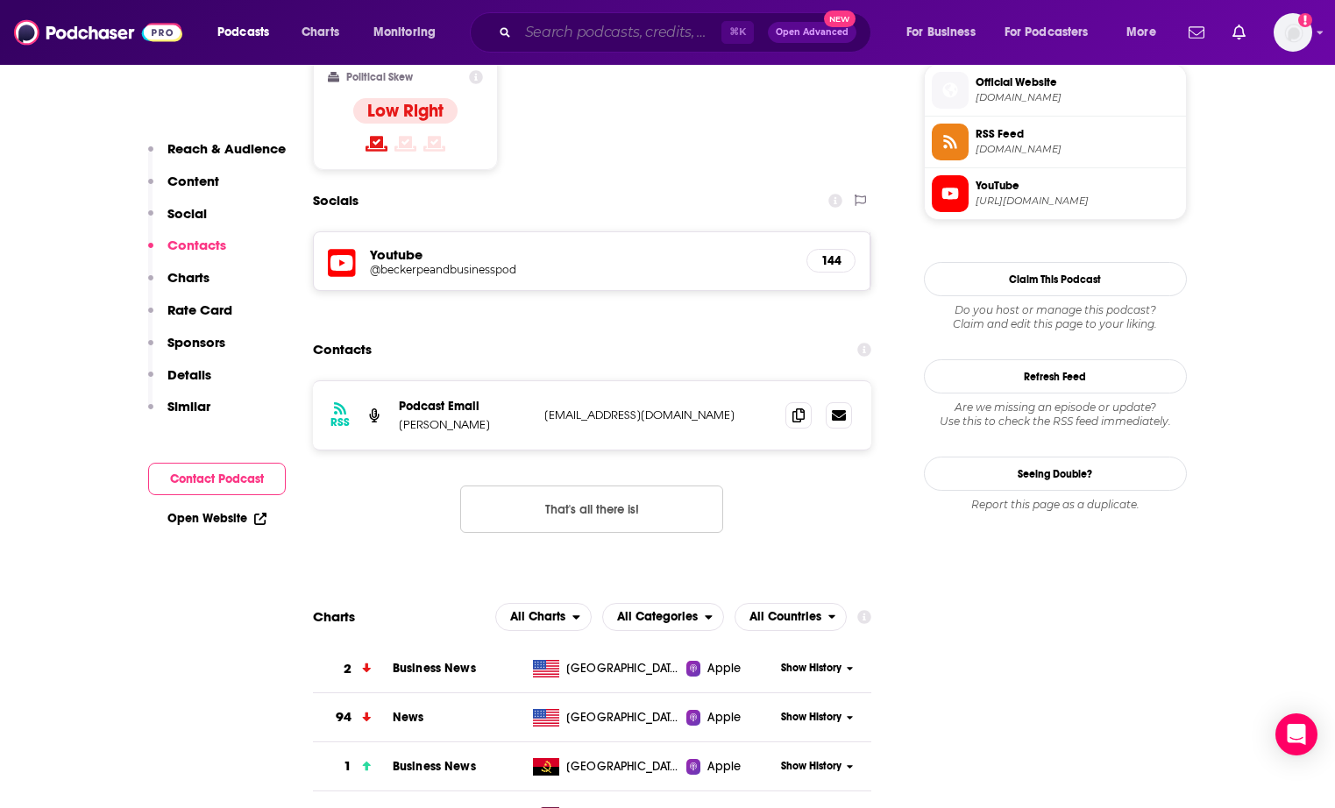
click at [574, 36] on input "Search podcasts, credits, & more..." at bounding box center [619, 32] width 203 height 28
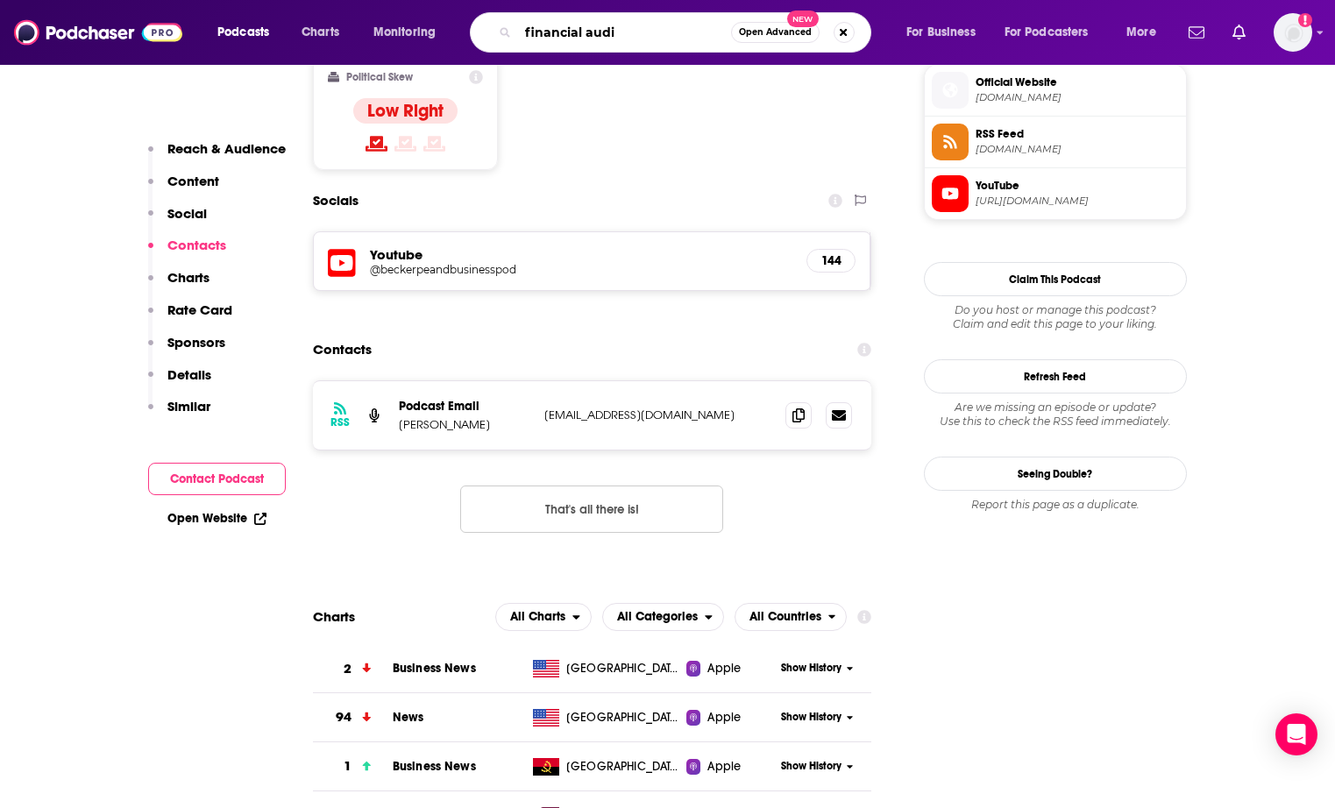
type input "financial audit"
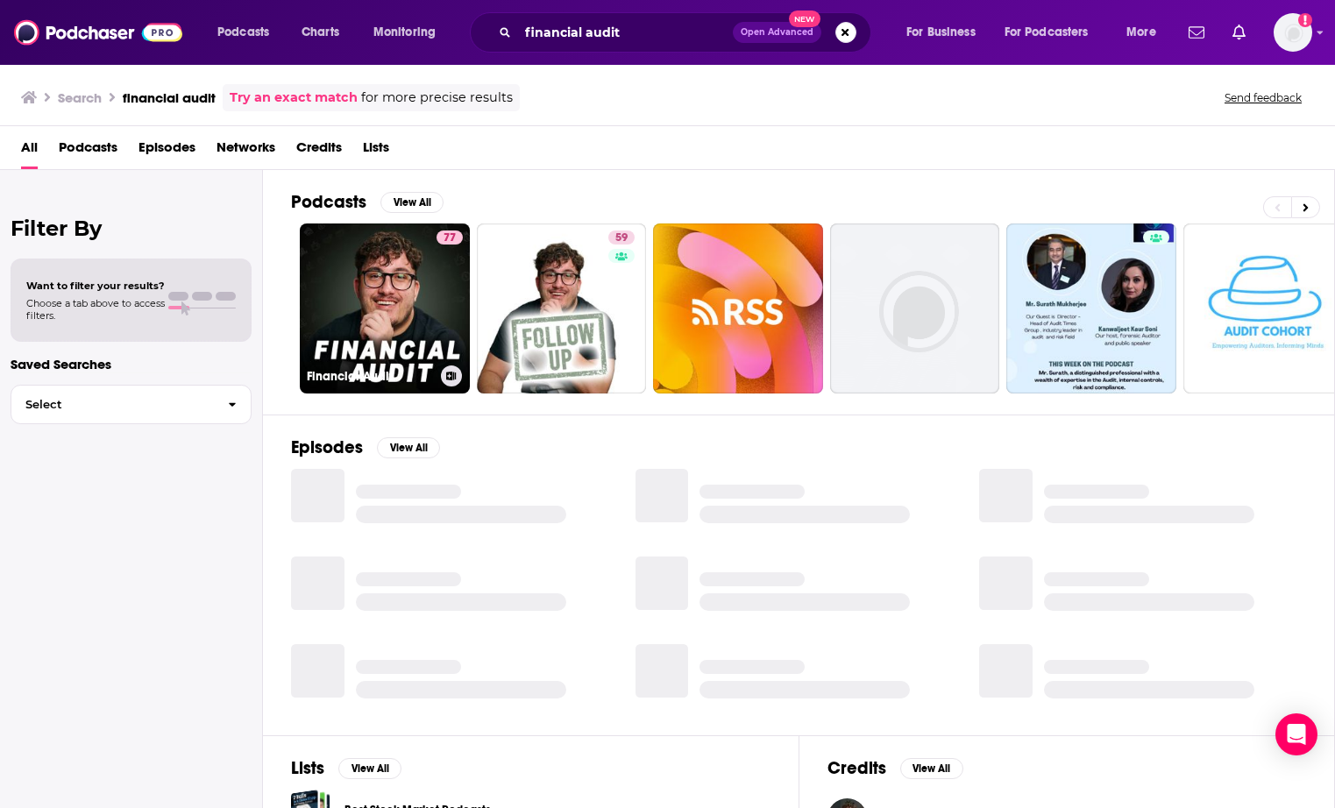
click at [413, 291] on link "77 Financial Audit" at bounding box center [385, 308] width 170 height 170
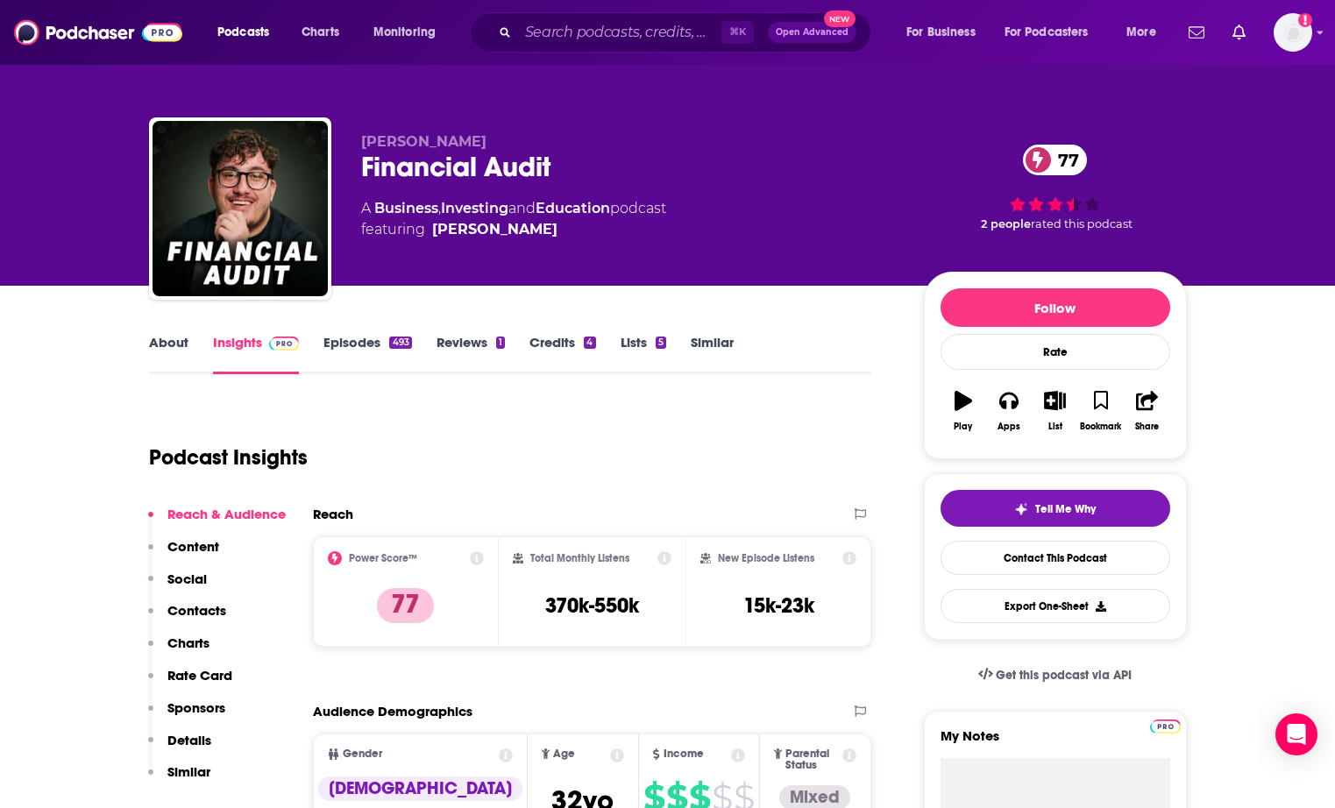
click at [504, 439] on div "Podcast Insights" at bounding box center [503, 446] width 709 height 89
click at [379, 168] on div "Financial Audit 77" at bounding box center [628, 167] width 535 height 34
click at [583, 449] on div "Podcast Insights" at bounding box center [503, 446] width 709 height 89
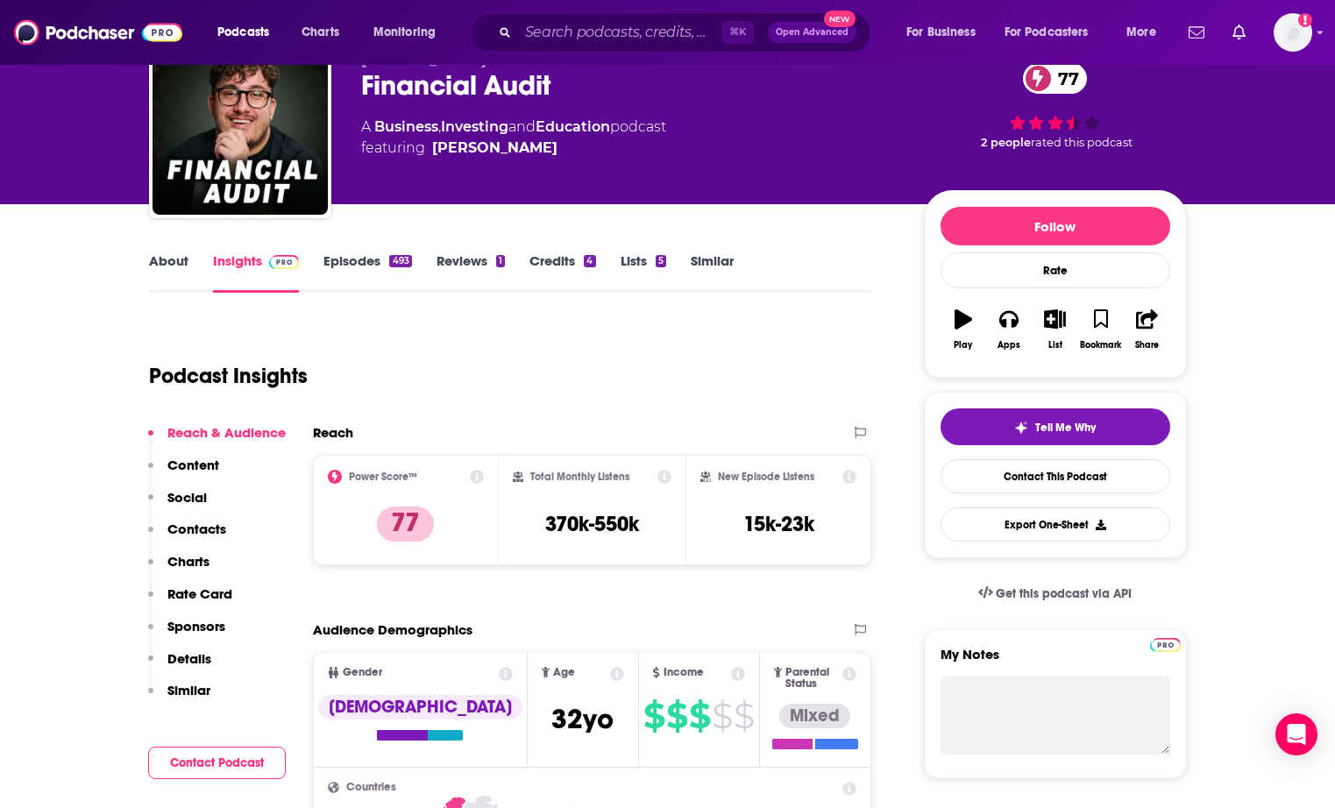
scroll to position [1, 0]
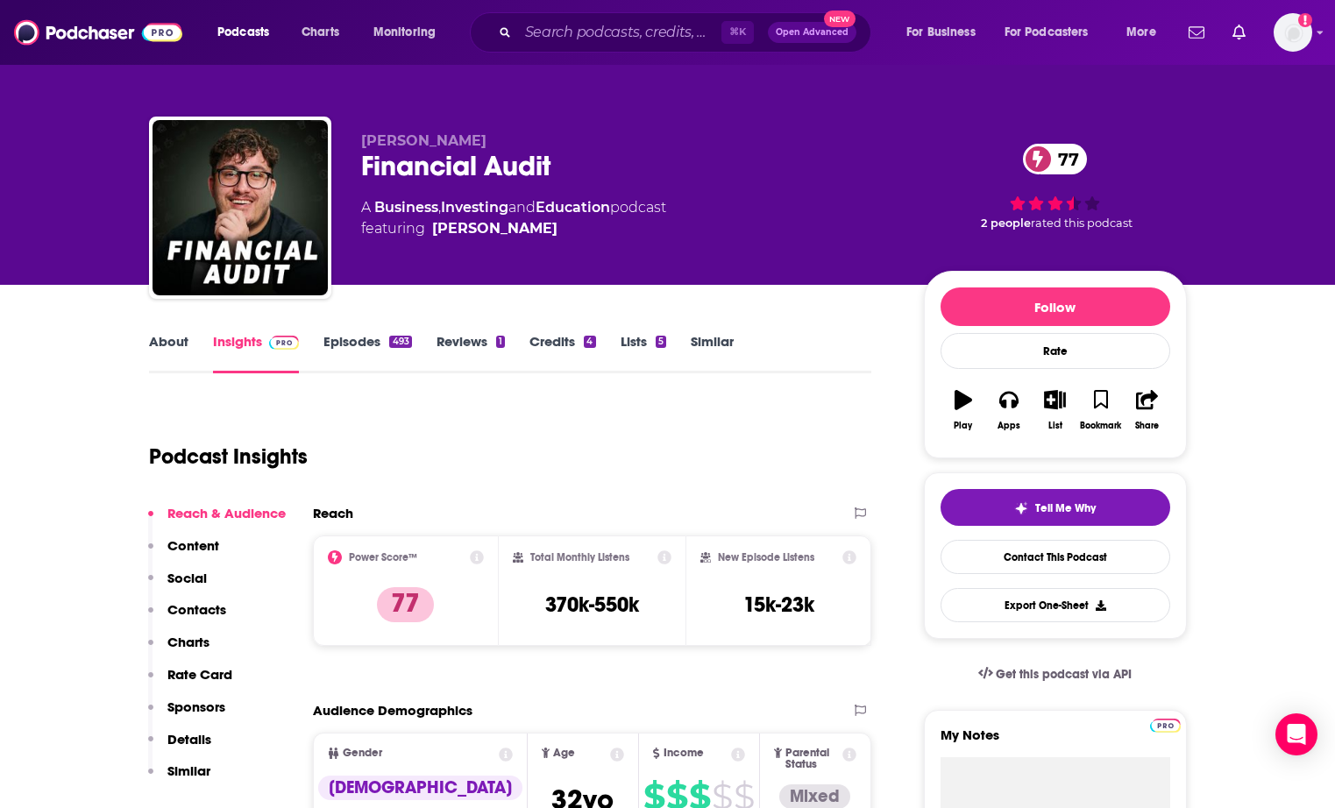
click at [351, 188] on div "[PERSON_NAME] Financial Audit 77 A Business , Investing and Education podcast f…" at bounding box center [668, 211] width 1038 height 189
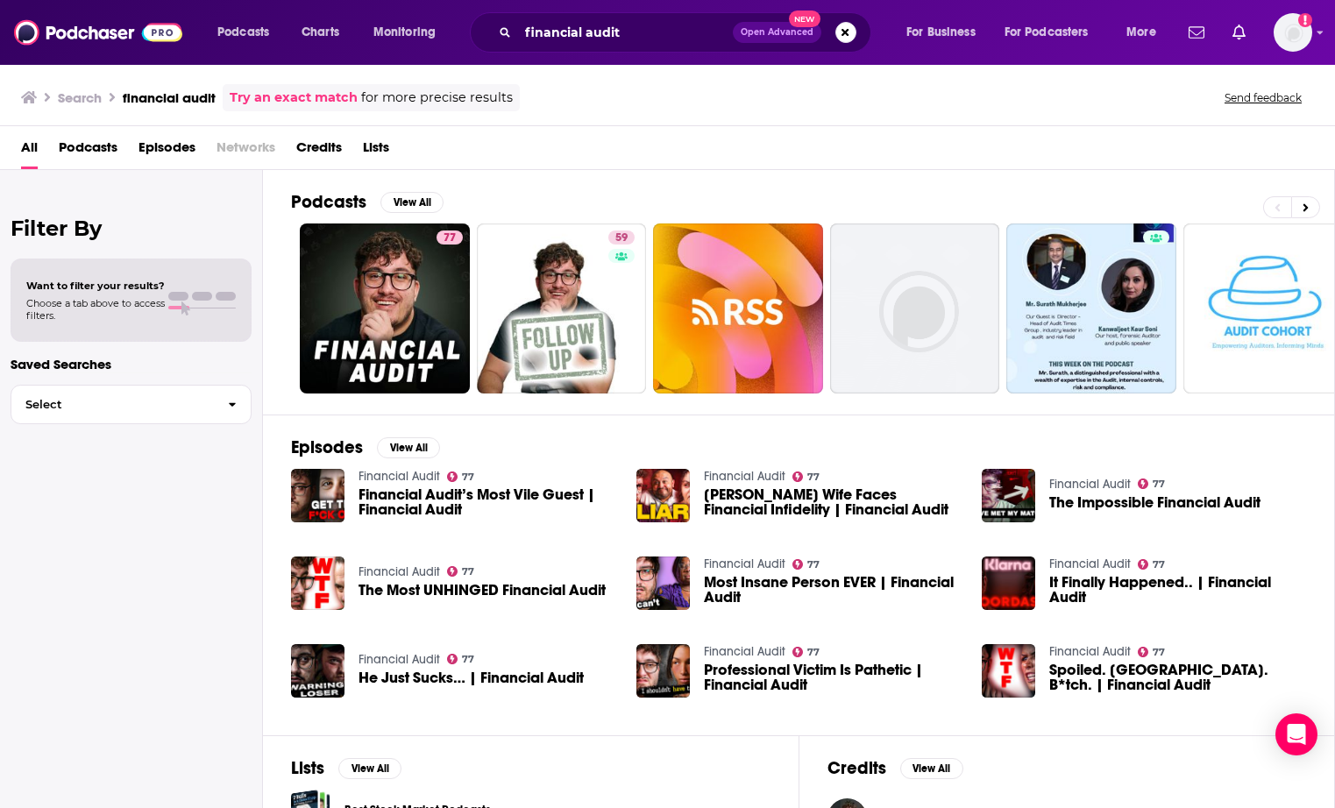
click at [157, 511] on div "Filter By Want to filter your results? Choose a tab above to access filters. Sa…" at bounding box center [131, 574] width 263 height 808
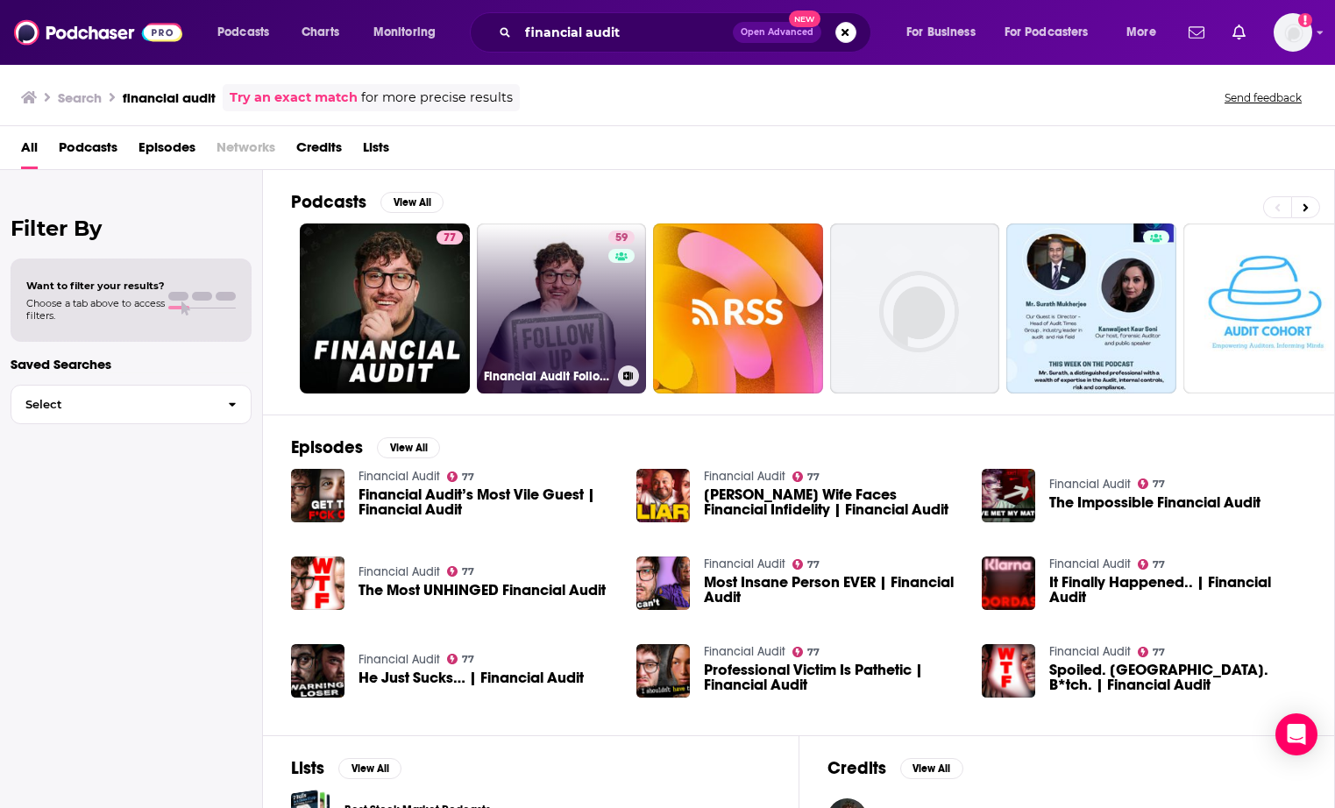
click at [553, 277] on link "59 Financial Audit Follow Ups" at bounding box center [562, 308] width 170 height 170
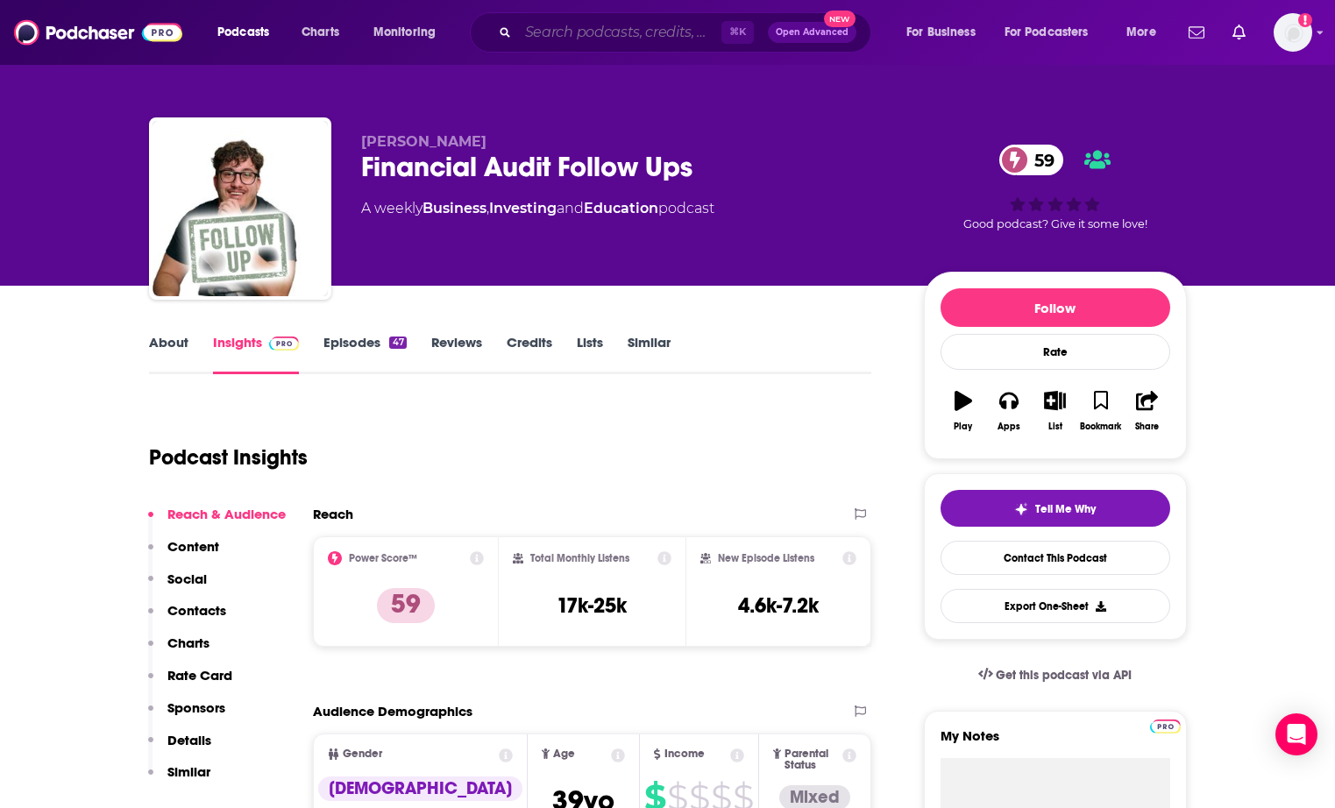
click at [592, 34] on input "Search podcasts, credits, & more..." at bounding box center [619, 32] width 203 height 28
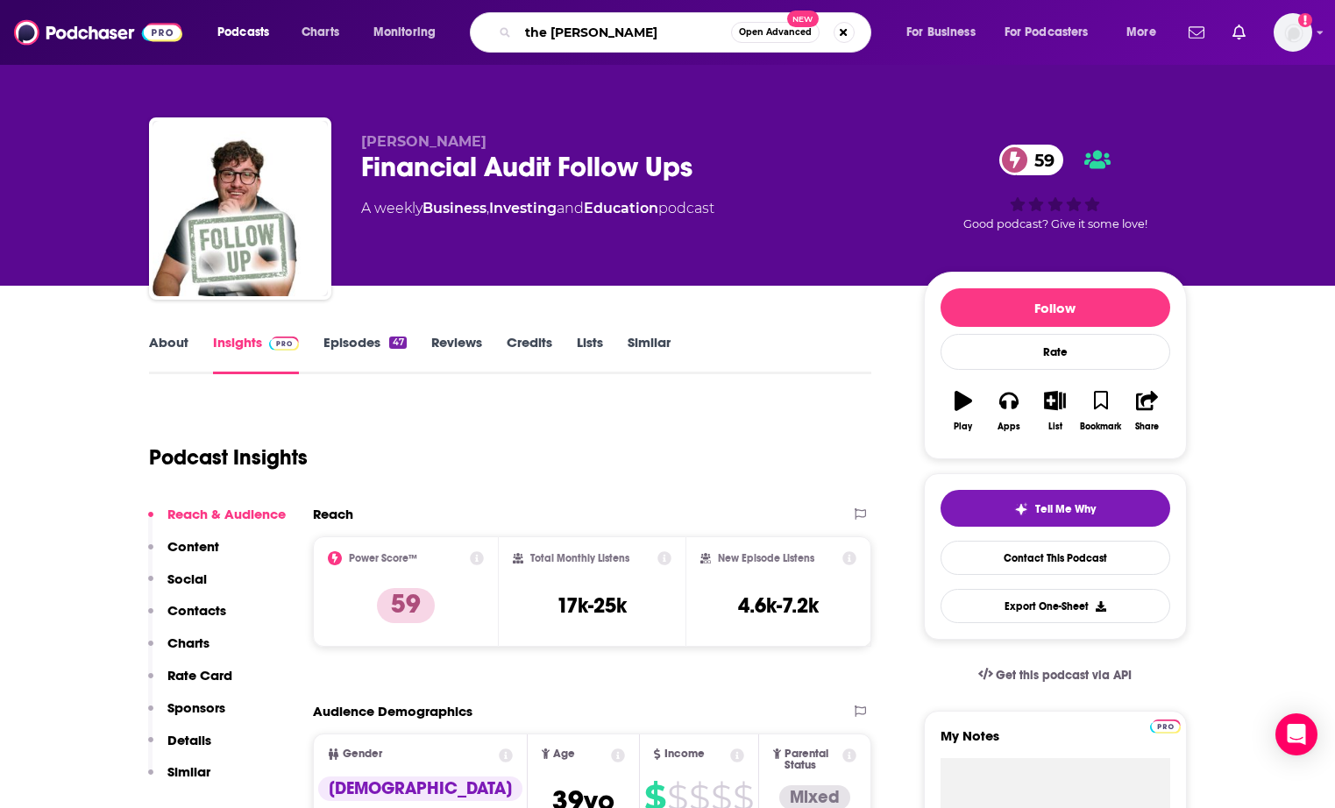
type input "the [PERSON_NAME]"
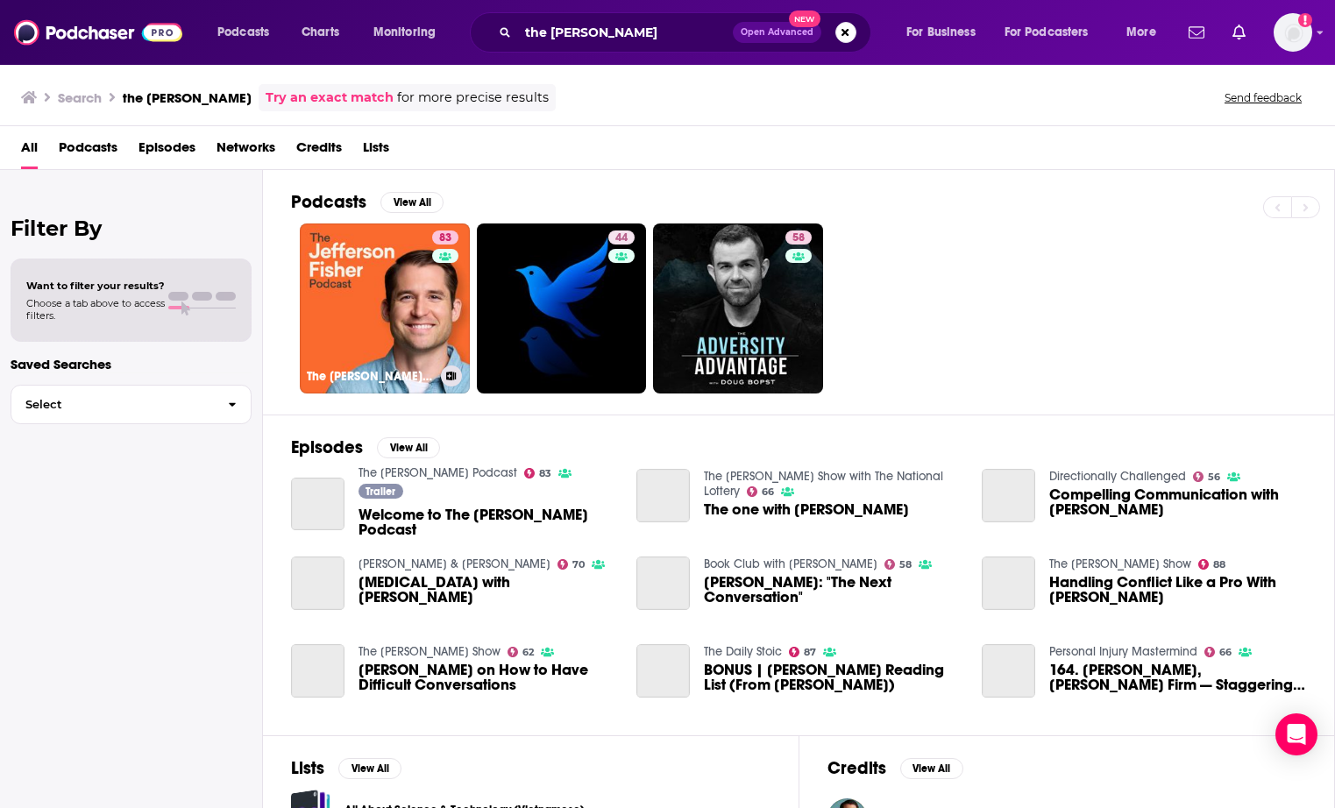
click at [419, 259] on link "83 The [PERSON_NAME] Podcast" at bounding box center [385, 308] width 170 height 170
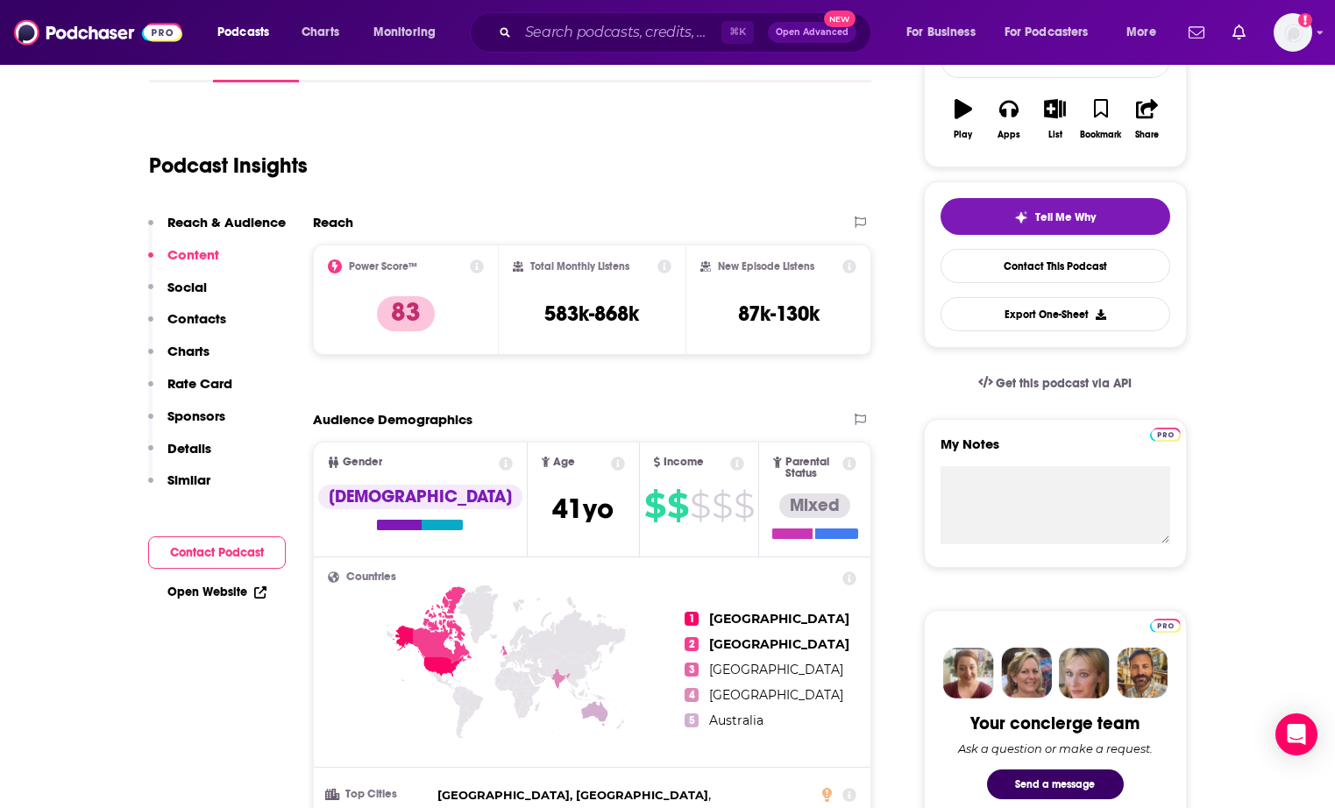
scroll to position [282, 0]
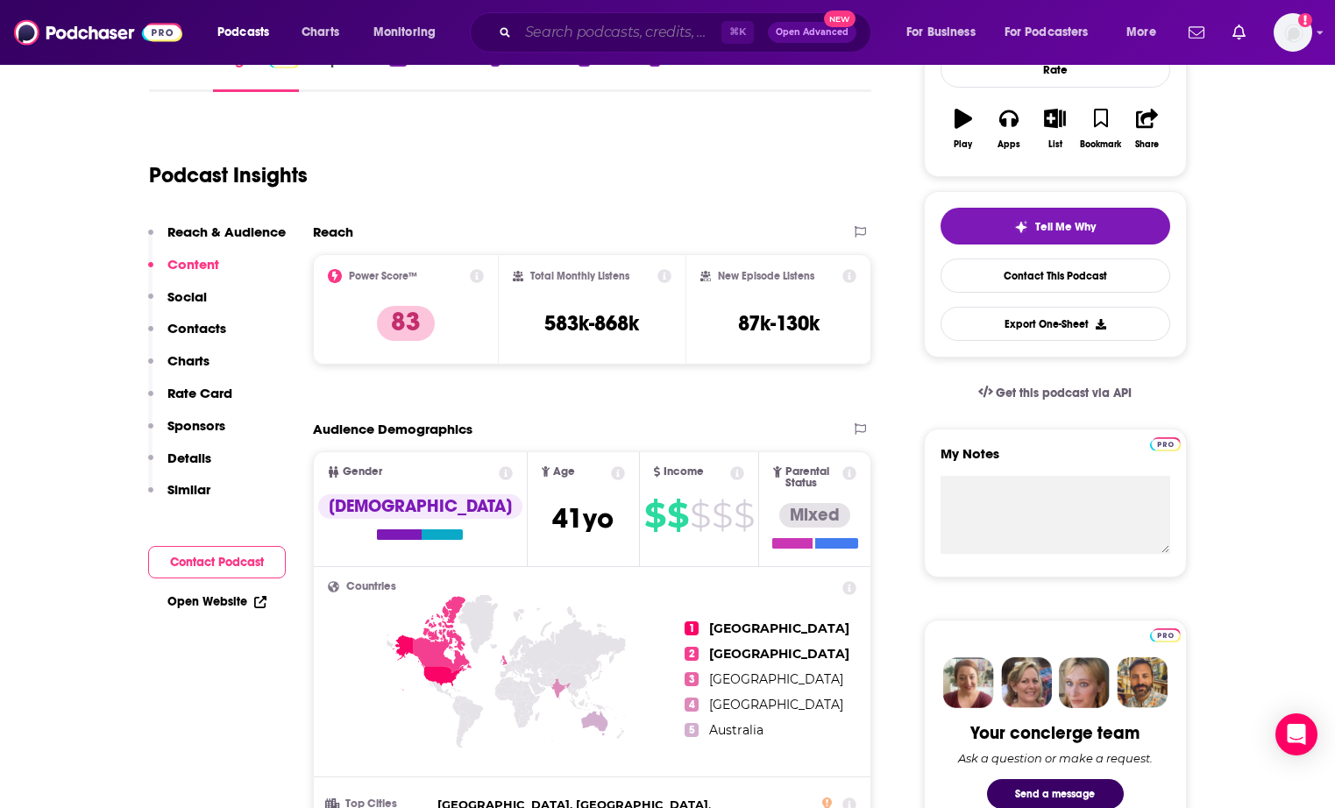
click at [591, 35] on input "Search podcasts, credits, & more..." at bounding box center [619, 32] width 203 height 28
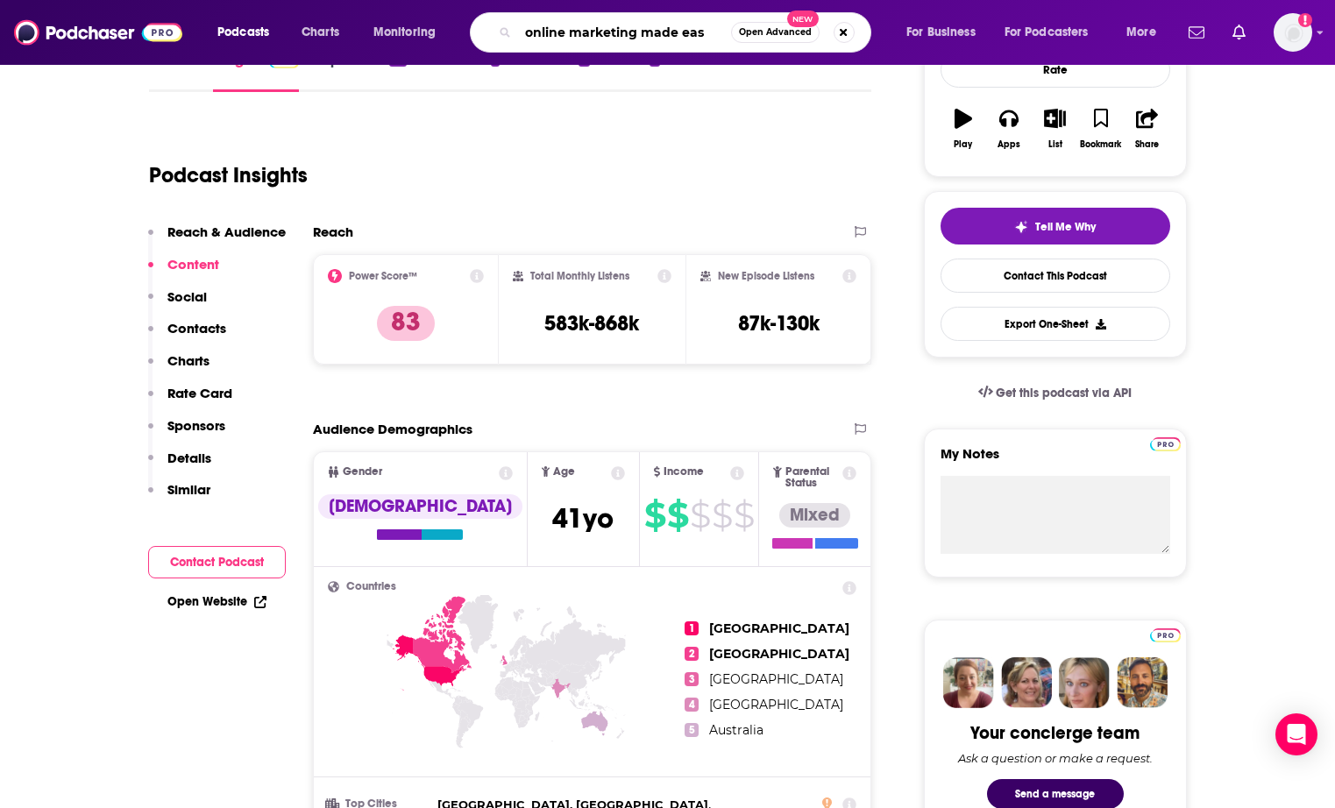
type input "online marketing made easy"
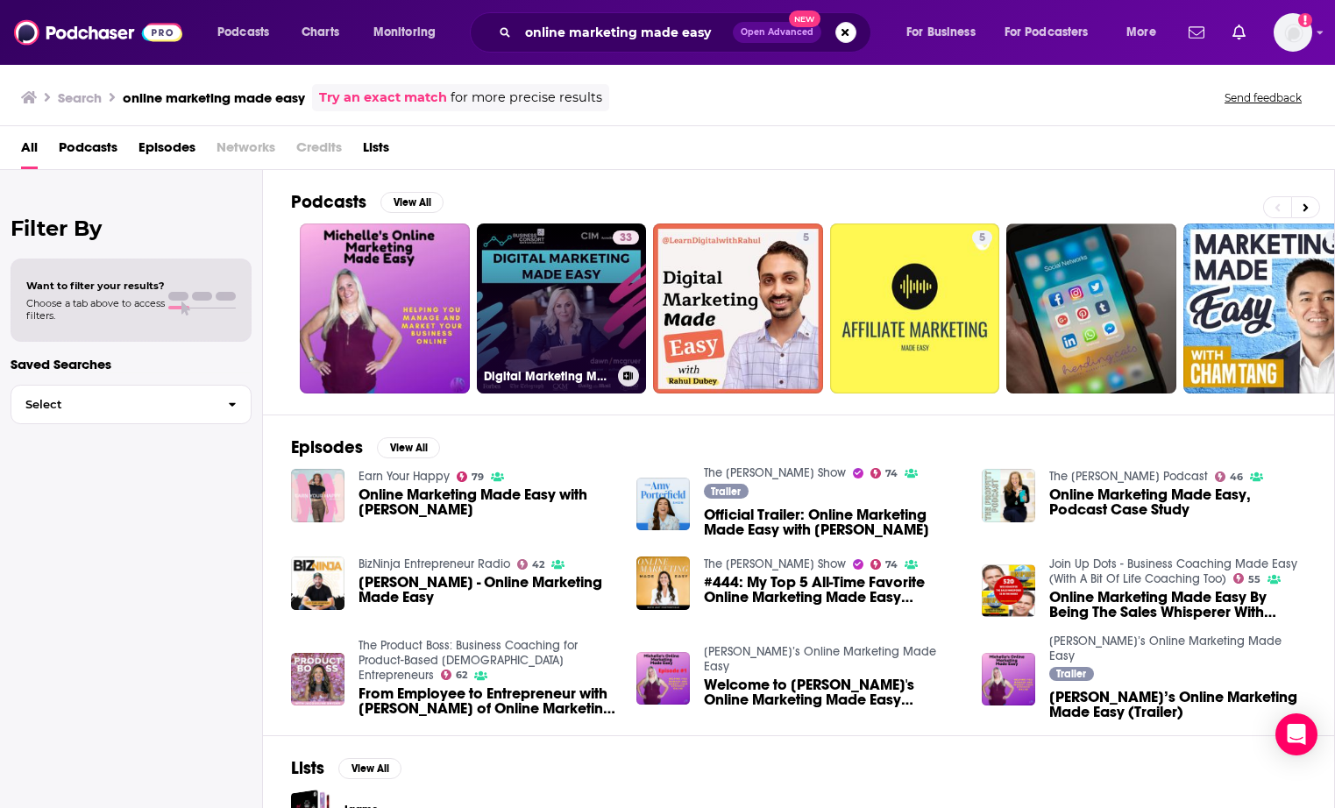
click at [562, 314] on link "33 Digital Marketing Made Easy" at bounding box center [562, 308] width 170 height 170
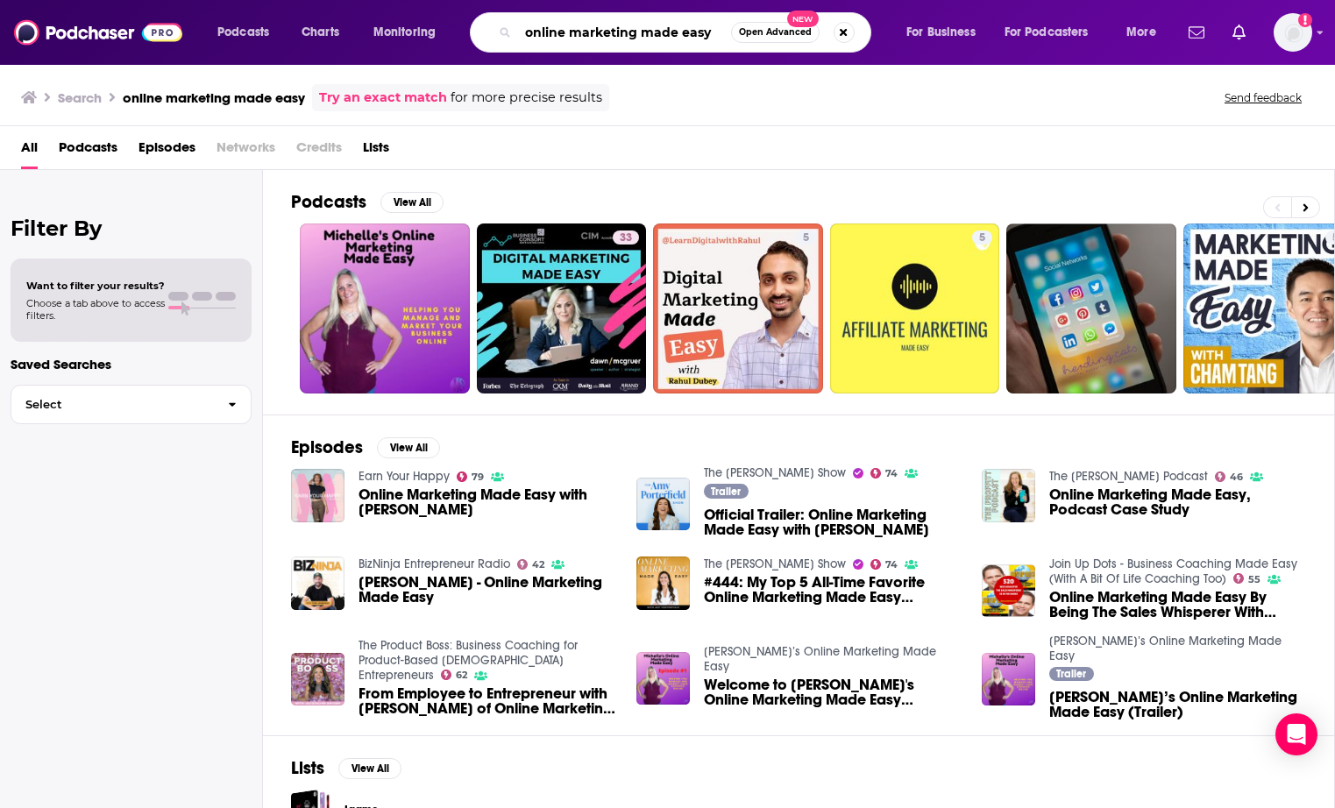
drag, startPoint x: 713, startPoint y: 32, endPoint x: 521, endPoint y: 2, distance: 195.2
click at [521, 2] on div "Podcasts Charts Monitoring online marketing made easy Open Advanced New For Bus…" at bounding box center [667, 32] width 1335 height 65
type input "the allusionist"
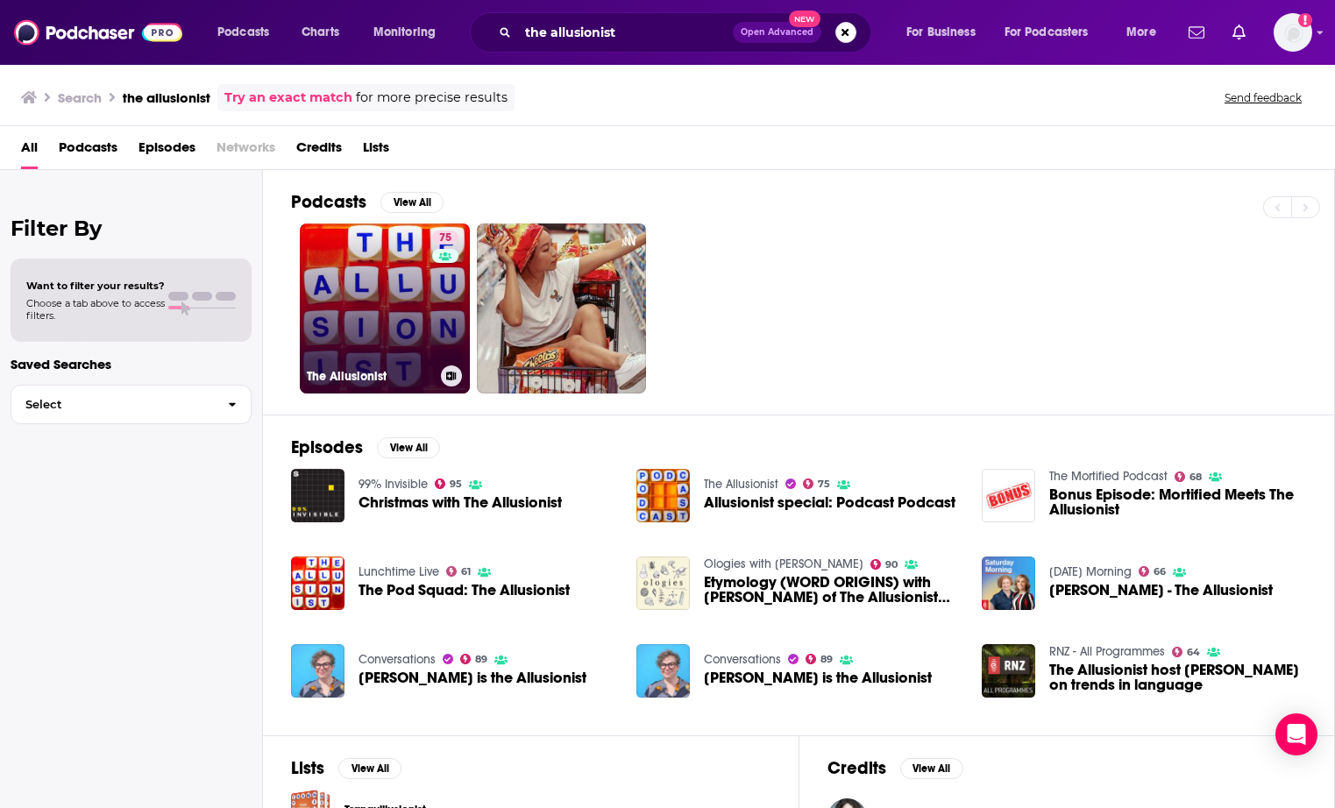
click at [387, 294] on link "75 The Allusionist" at bounding box center [385, 308] width 170 height 170
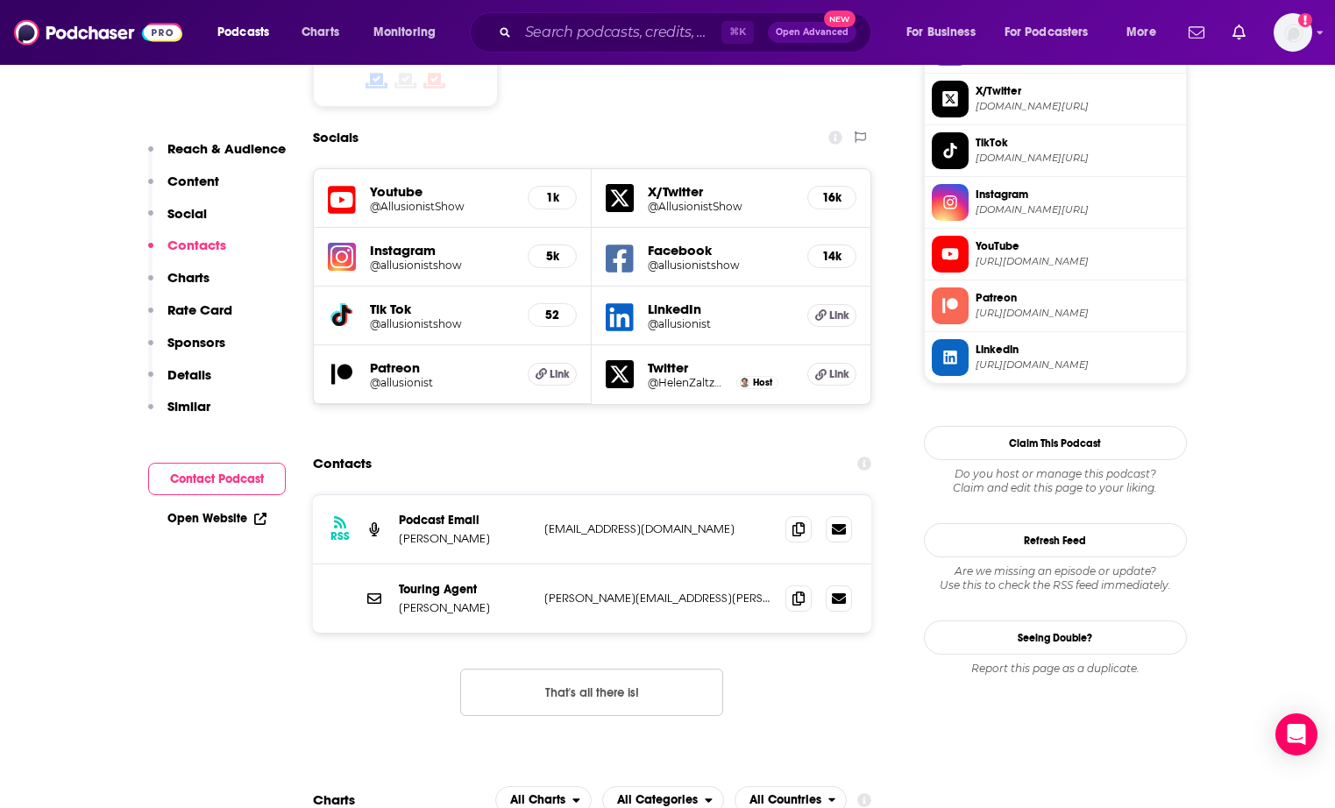
scroll to position [1569, 0]
